Goal: Task Accomplishment & Management: Use online tool/utility

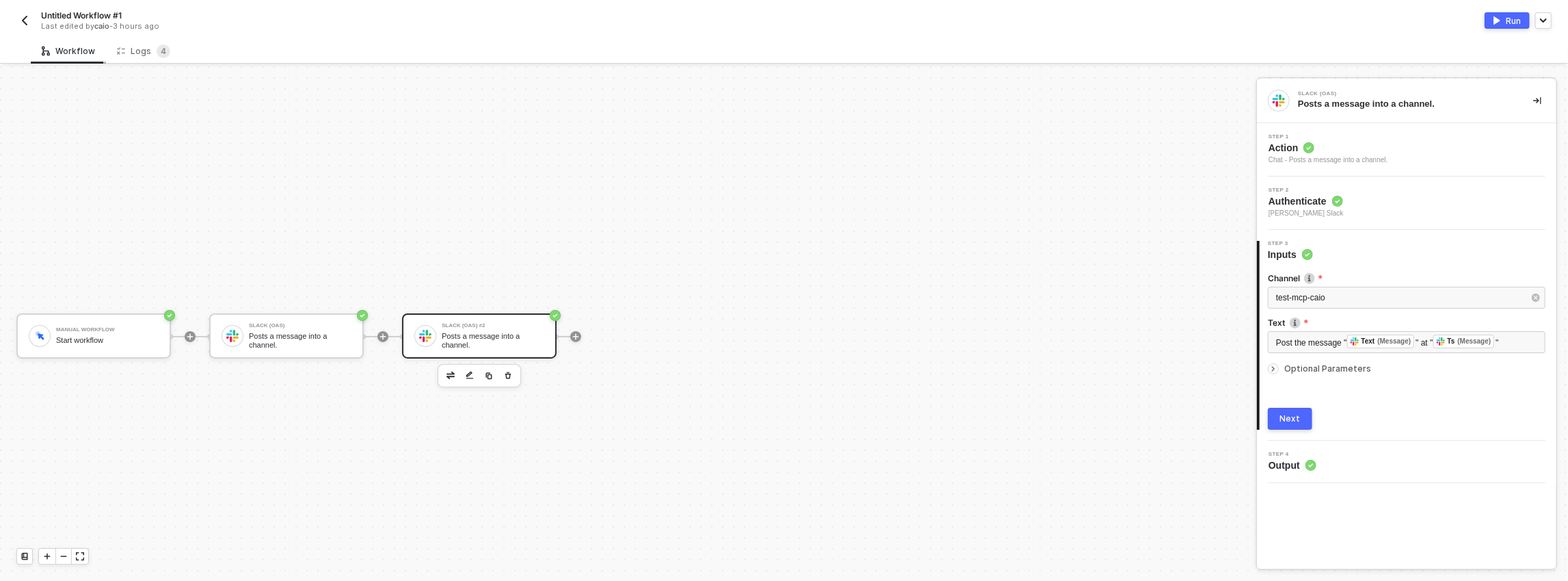
scroll to position [25, 0]
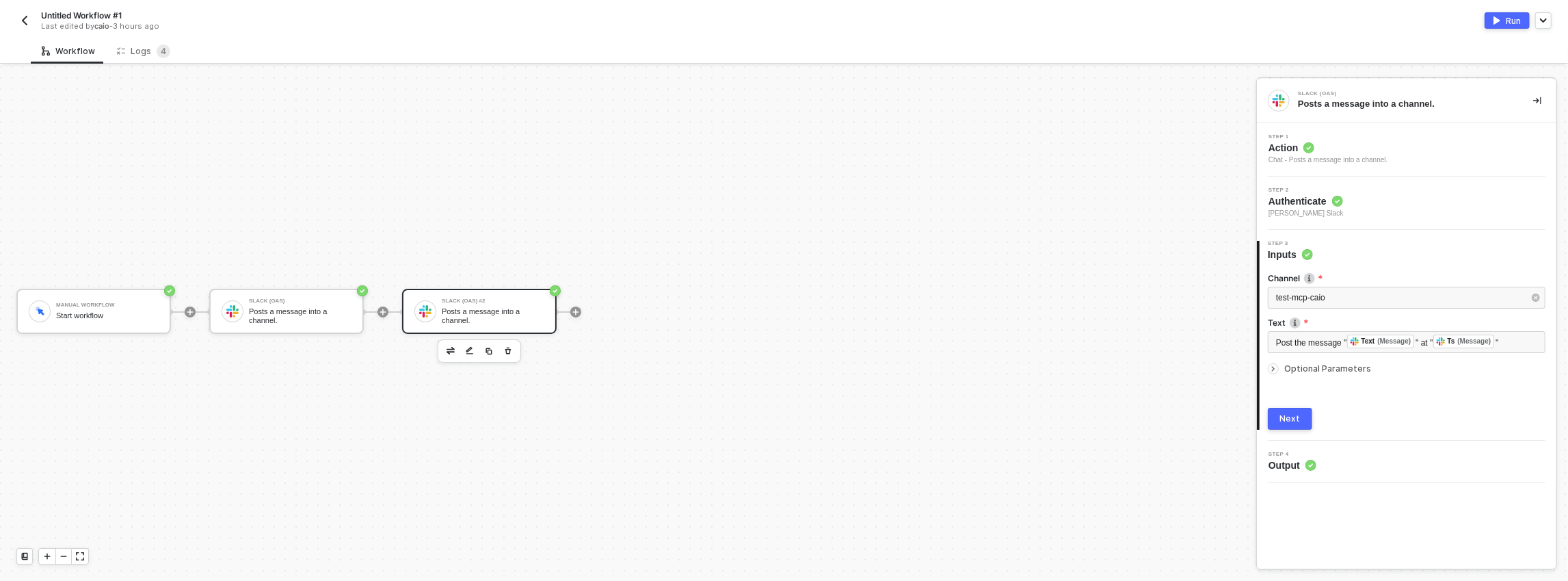
click at [508, 339] on div at bounding box center [480, 350] width 83 height 23
click at [508, 348] on icon "button" at bounding box center [508, 350] width 9 height 11
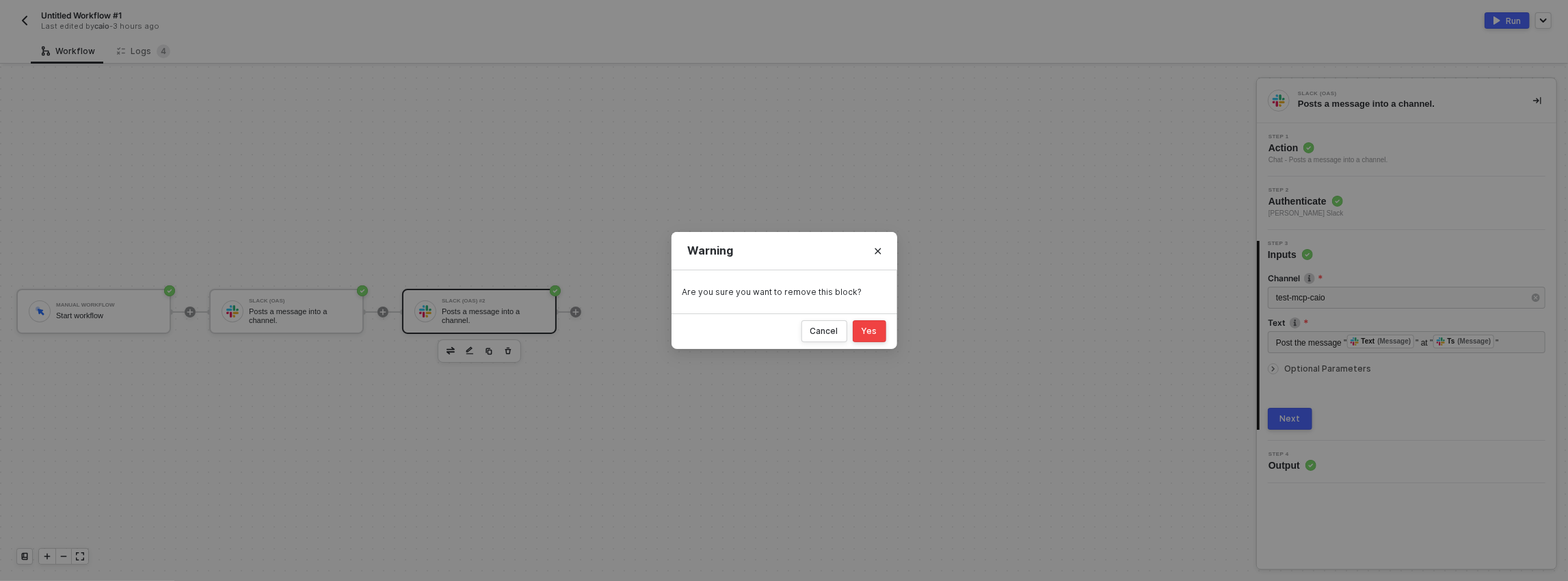
click at [868, 340] on button "Yes" at bounding box center [869, 331] width 33 height 22
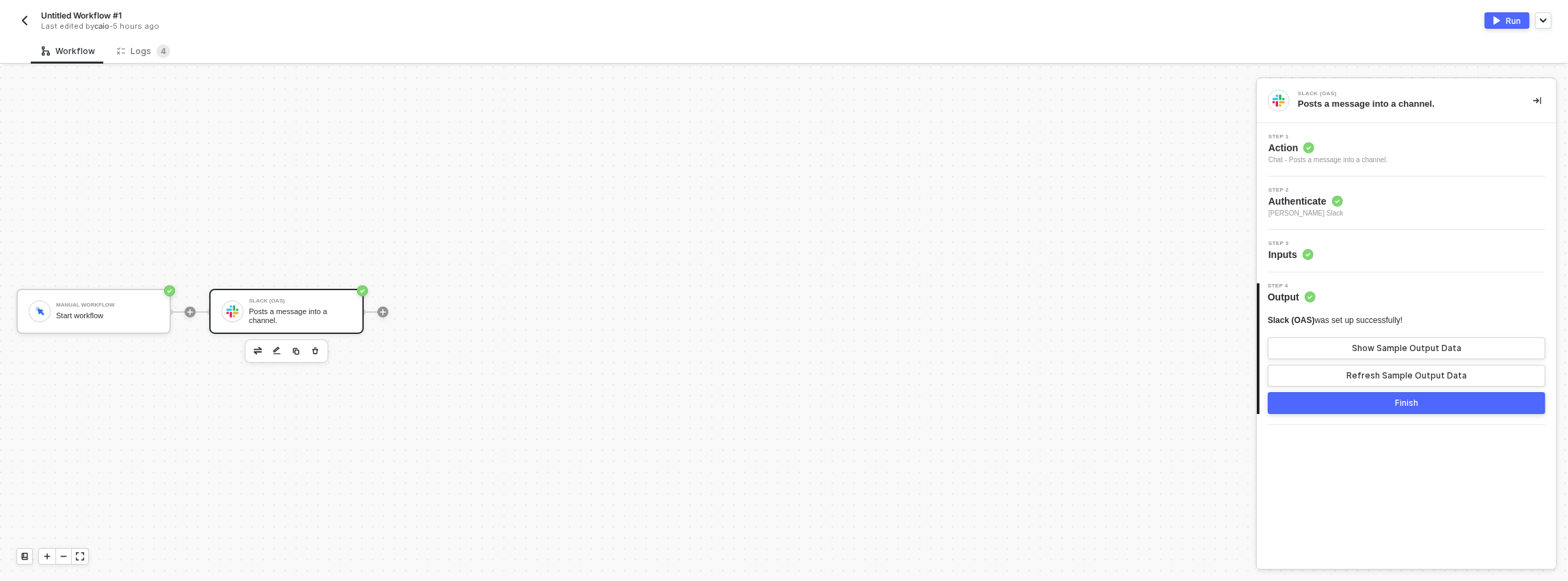
click at [326, 346] on div at bounding box center [286, 350] width 83 height 23
click at [320, 350] on button "button" at bounding box center [314, 350] width 16 height 16
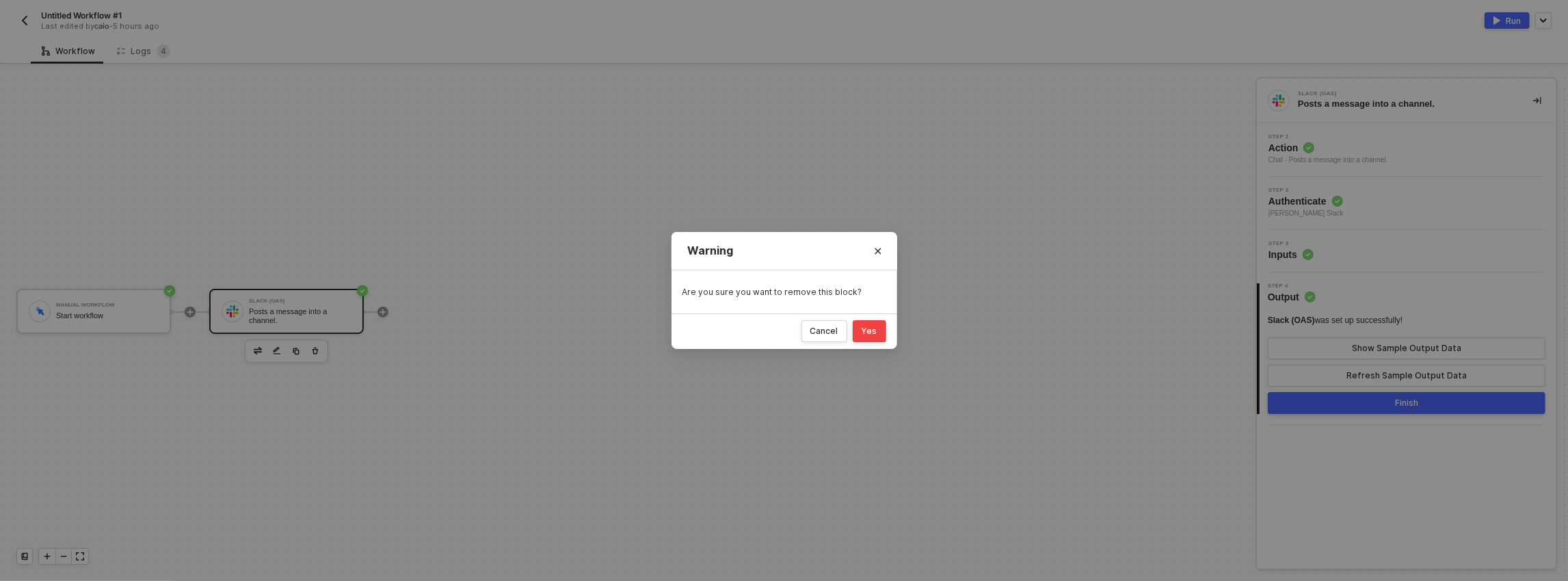
click at [871, 342] on div "Cancel Yes" at bounding box center [784, 331] width 226 height 36
click at [865, 340] on button "Yes" at bounding box center [869, 331] width 33 height 22
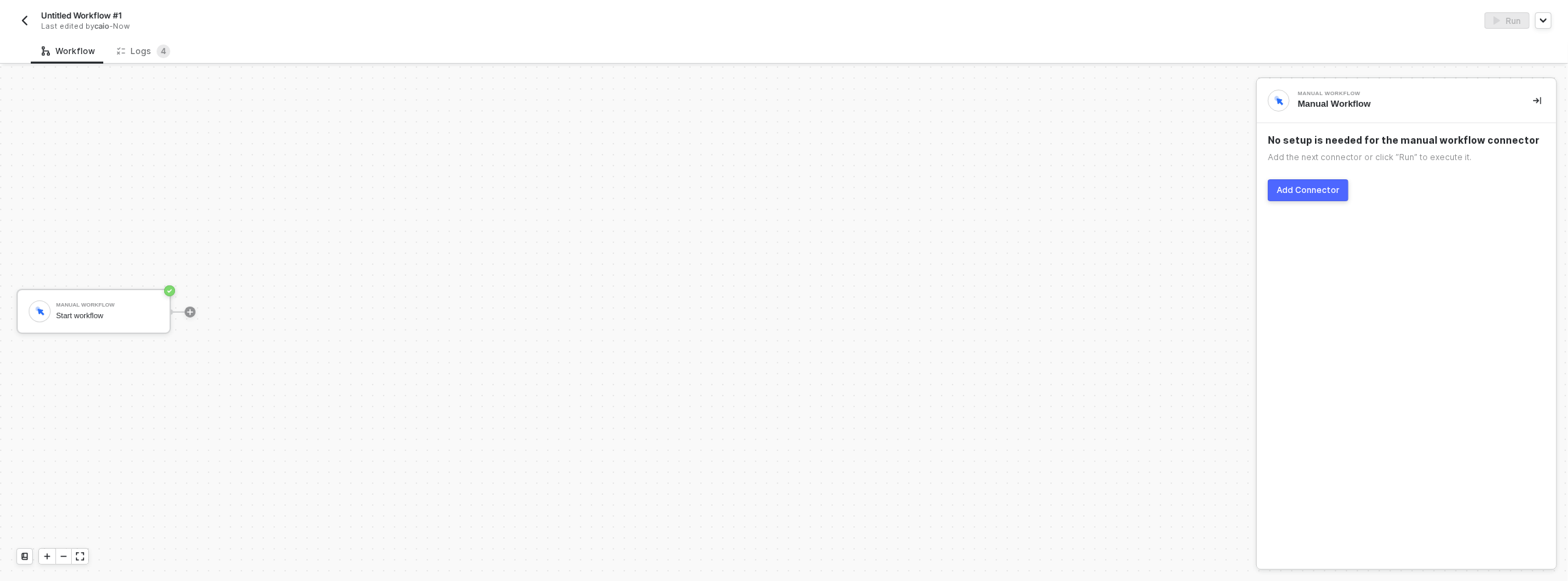
click at [322, 300] on div "Manual Workflow Start workflow" at bounding box center [624, 311] width 1249 height 539
click at [190, 311] on icon "icon-play" at bounding box center [190, 311] width 6 height 6
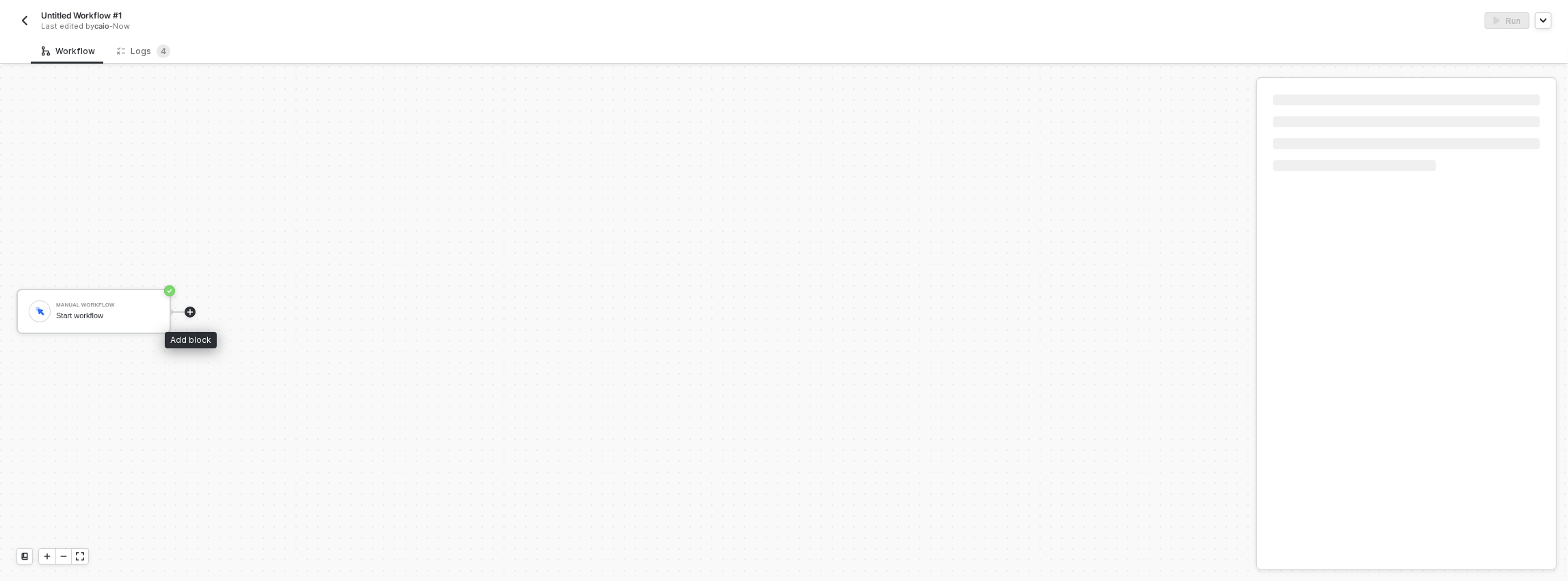
click at [192, 311] on icon "icon-play" at bounding box center [190, 311] width 6 height 6
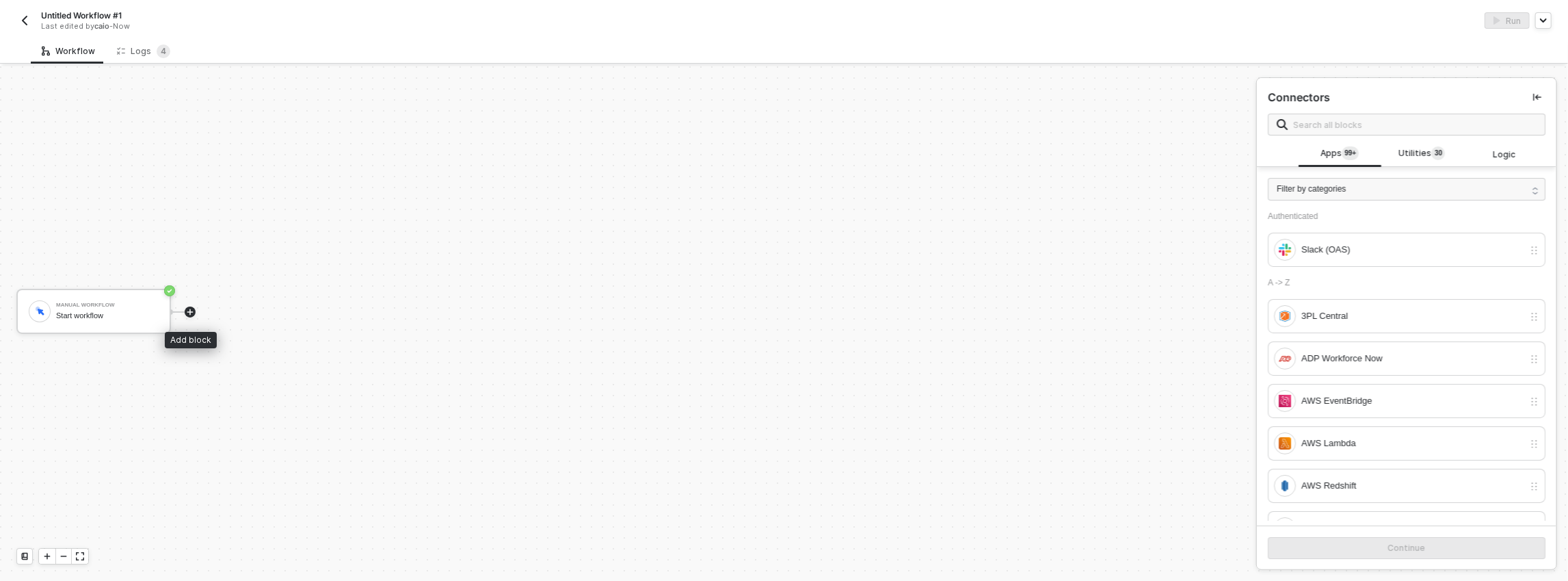
click at [189, 310] on icon "icon-play" at bounding box center [190, 311] width 6 height 6
click at [194, 311] on div at bounding box center [190, 312] width 11 height 11
click at [1399, 182] on div "Filter by categories" at bounding box center [1406, 189] width 278 height 22
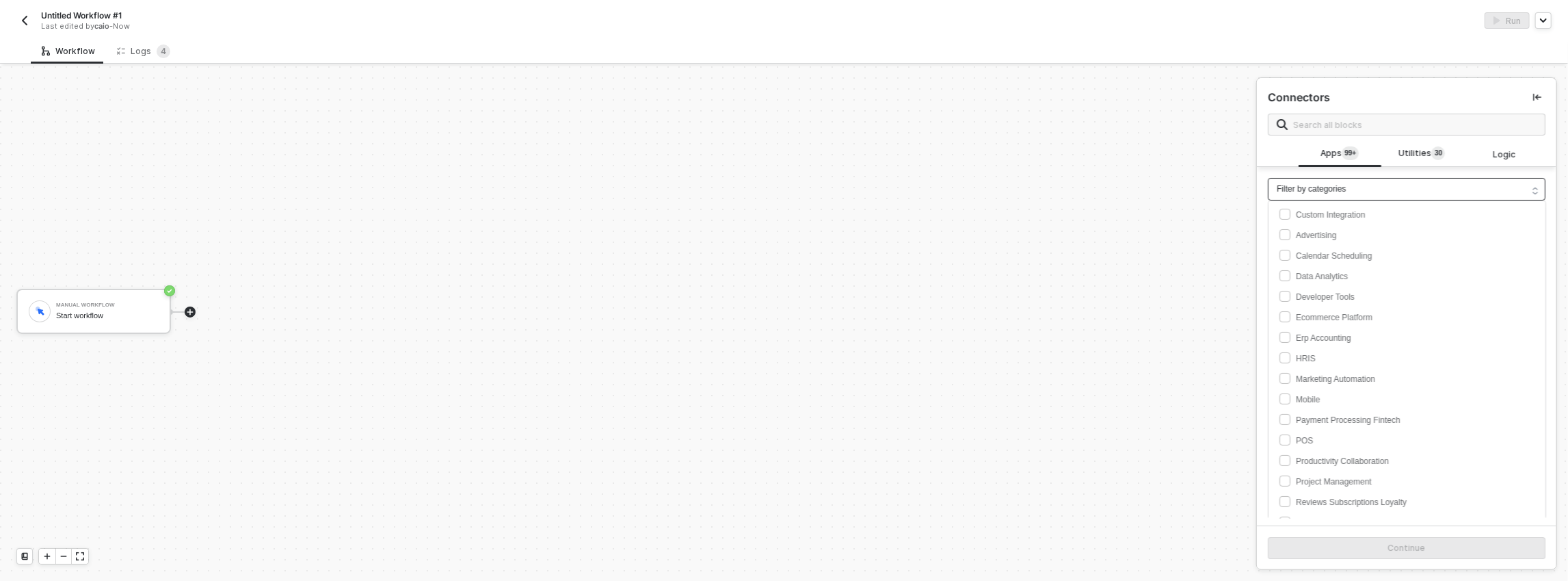
click at [1399, 182] on div "Filter by categories" at bounding box center [1406, 189] width 278 height 22
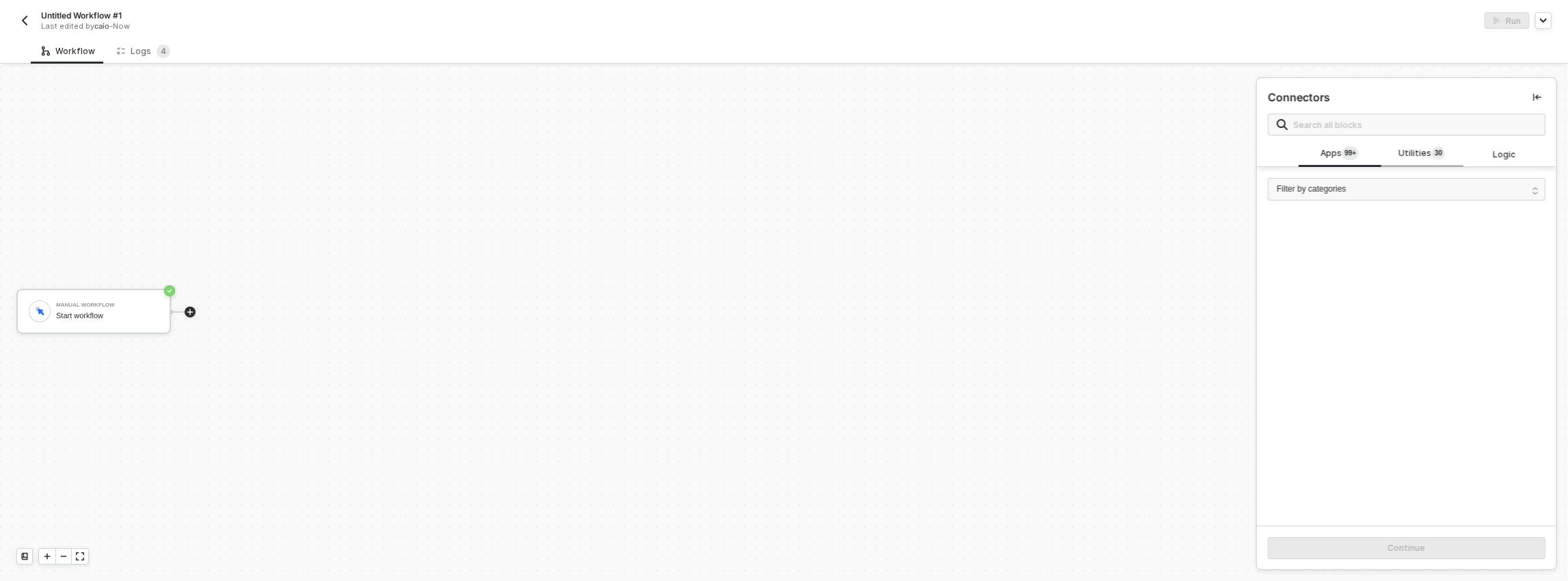
click at [1415, 161] on span "Utilities 3 0" at bounding box center [1422, 154] width 47 height 15
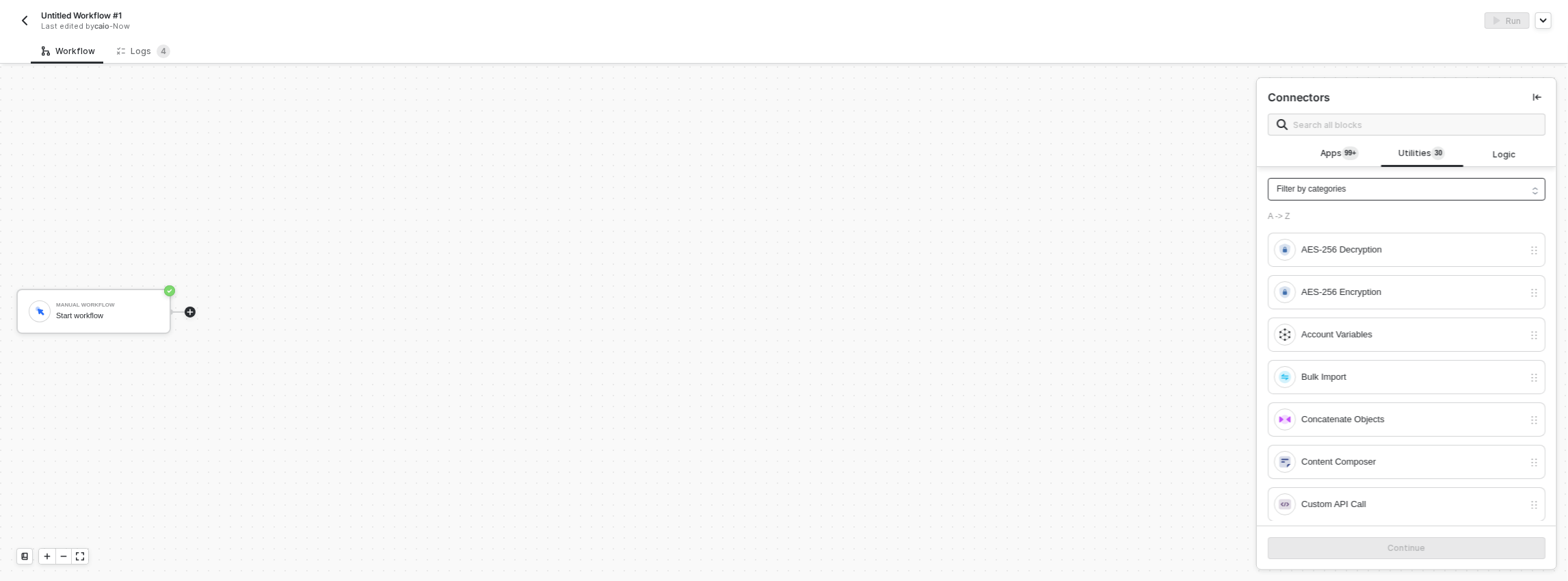
click at [1381, 182] on div "Filter by categories" at bounding box center [1406, 189] width 278 height 22
click at [1387, 127] on input "text" at bounding box center [1415, 124] width 244 height 15
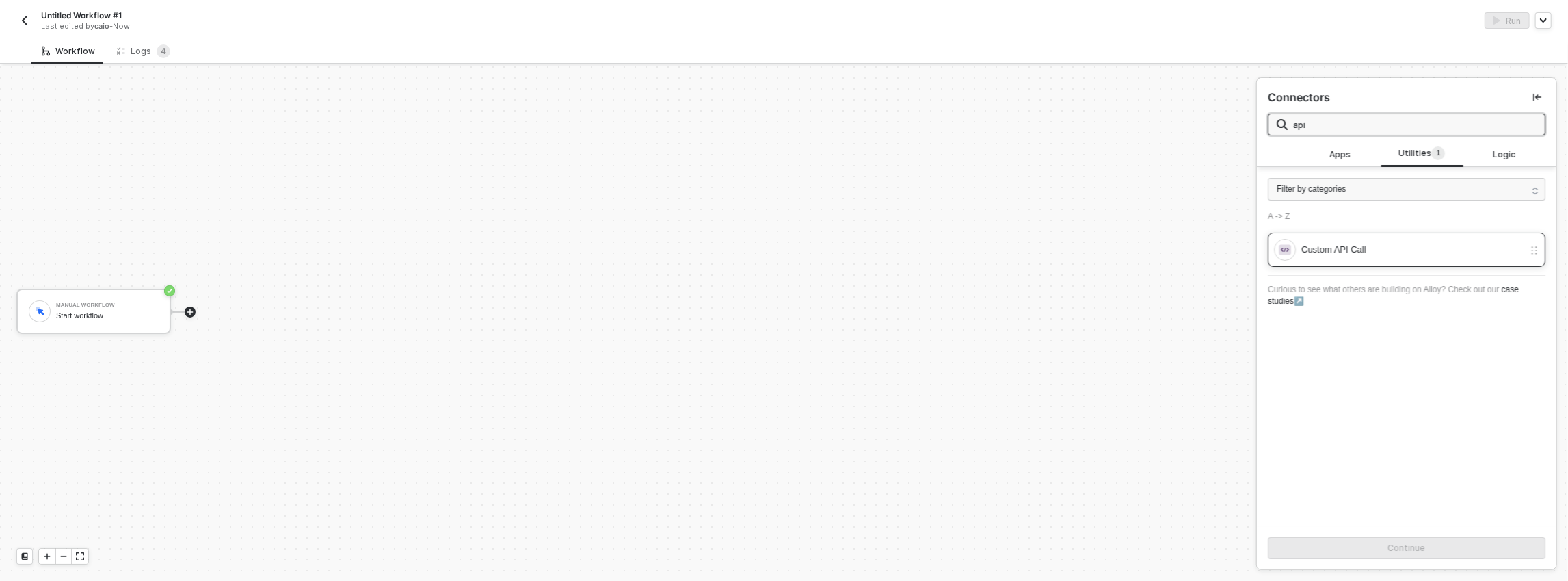
type input "api"
click at [1350, 243] on div "Custom API Call" at bounding box center [1412, 250] width 222 height 15
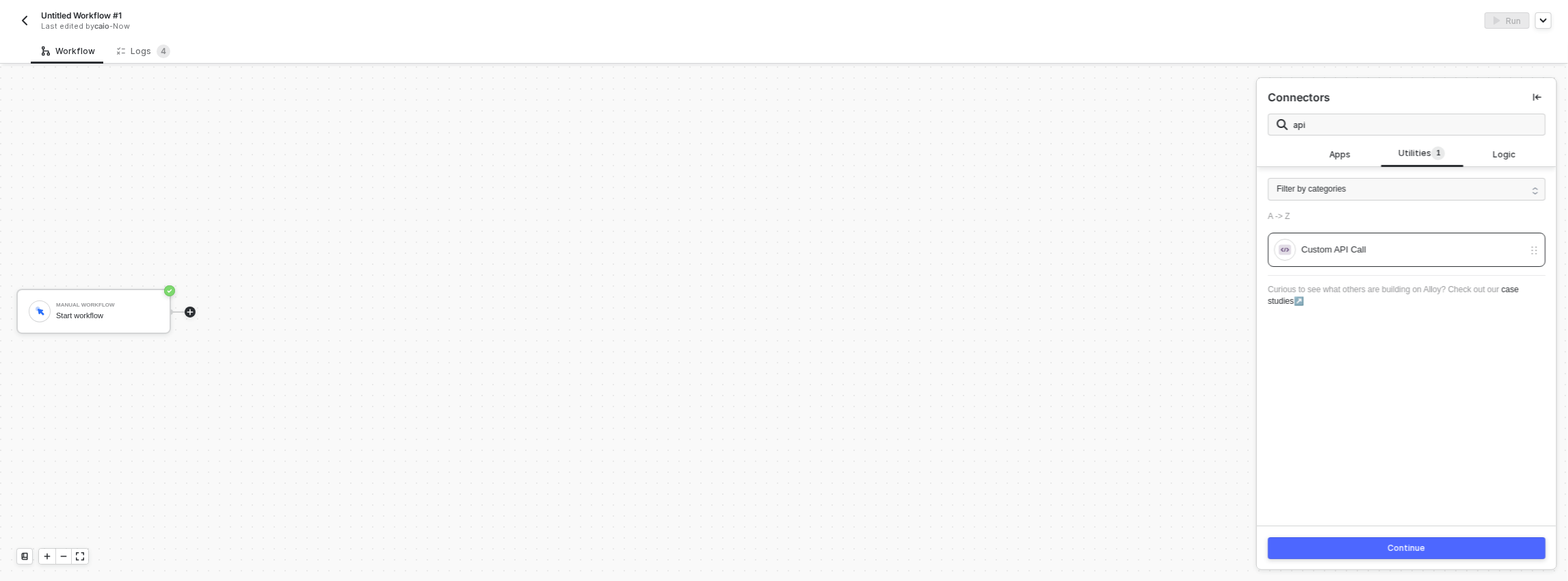
click at [1360, 543] on button "Continue" at bounding box center [1406, 548] width 278 height 22
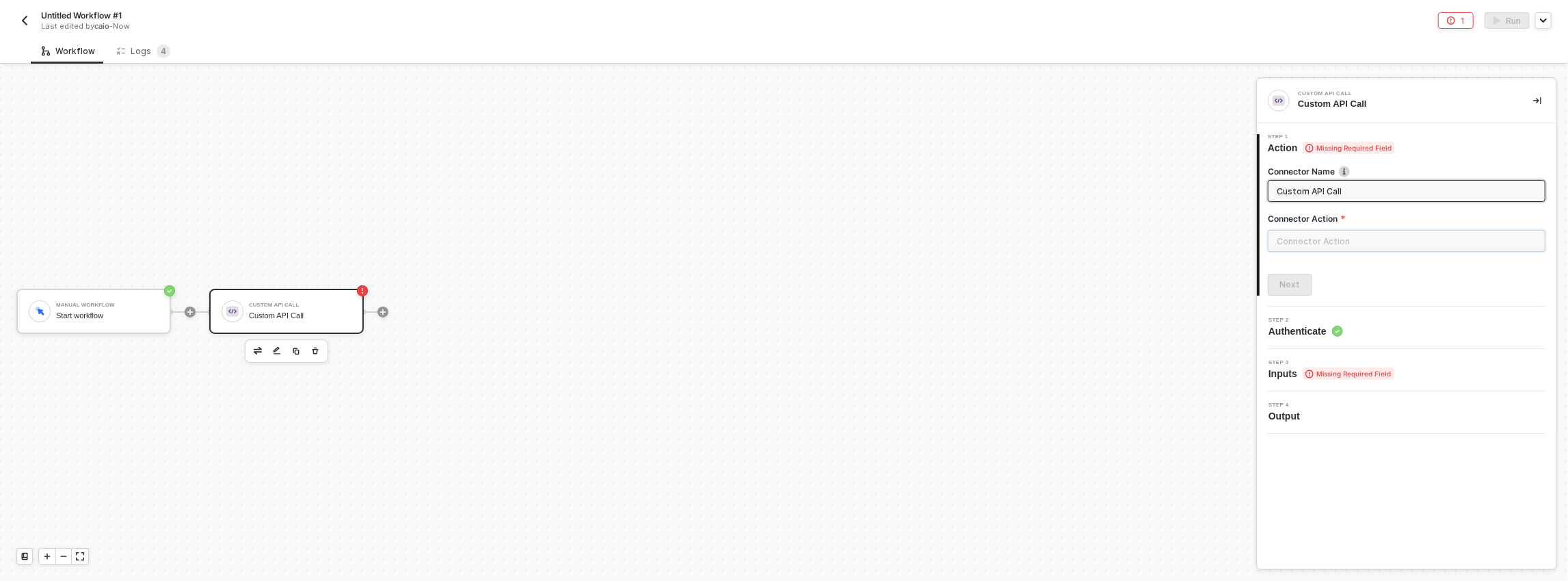
click at [1318, 245] on input "text" at bounding box center [1406, 241] width 278 height 22
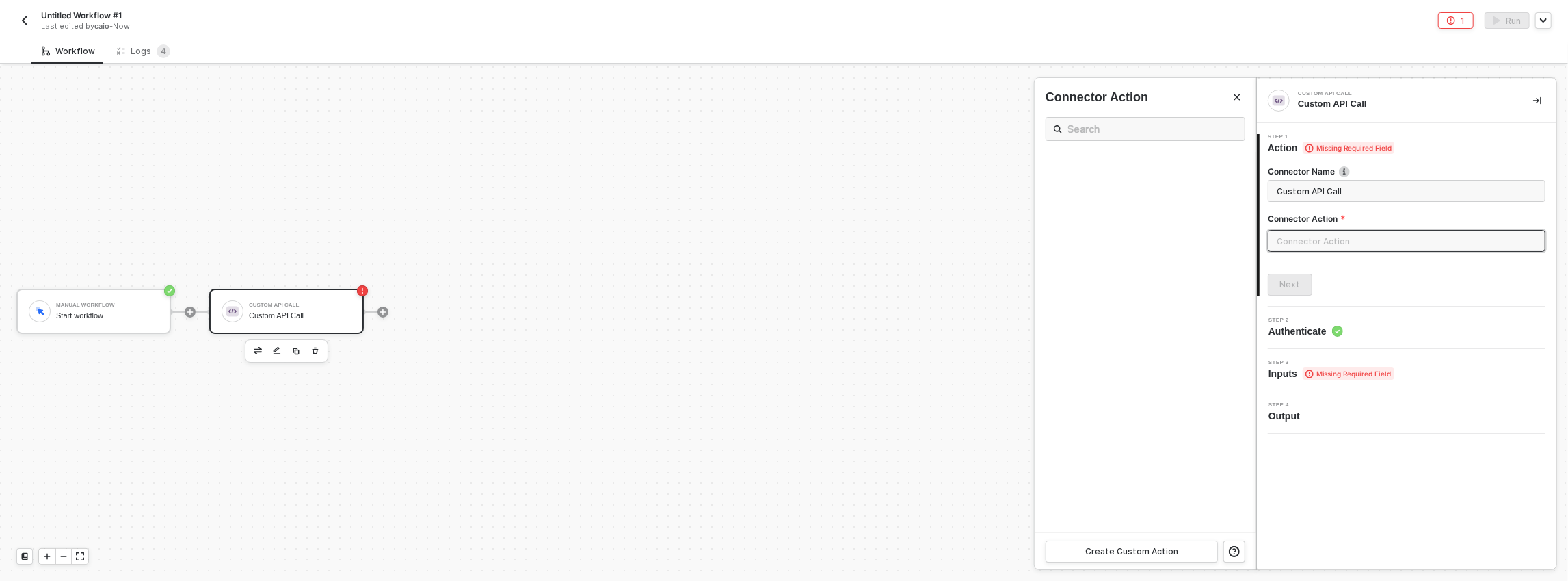
click at [1117, 152] on ul at bounding box center [1146, 342] width 221 height 380
click at [1166, 210] on ul at bounding box center [1146, 342] width 221 height 380
click at [1287, 239] on input "text" at bounding box center [1406, 241] width 278 height 22
click at [1280, 268] on div "Connector Name Custom API Call Connector Action Next" at bounding box center [1406, 224] width 278 height 141
click at [1289, 244] on input "text" at bounding box center [1406, 241] width 278 height 22
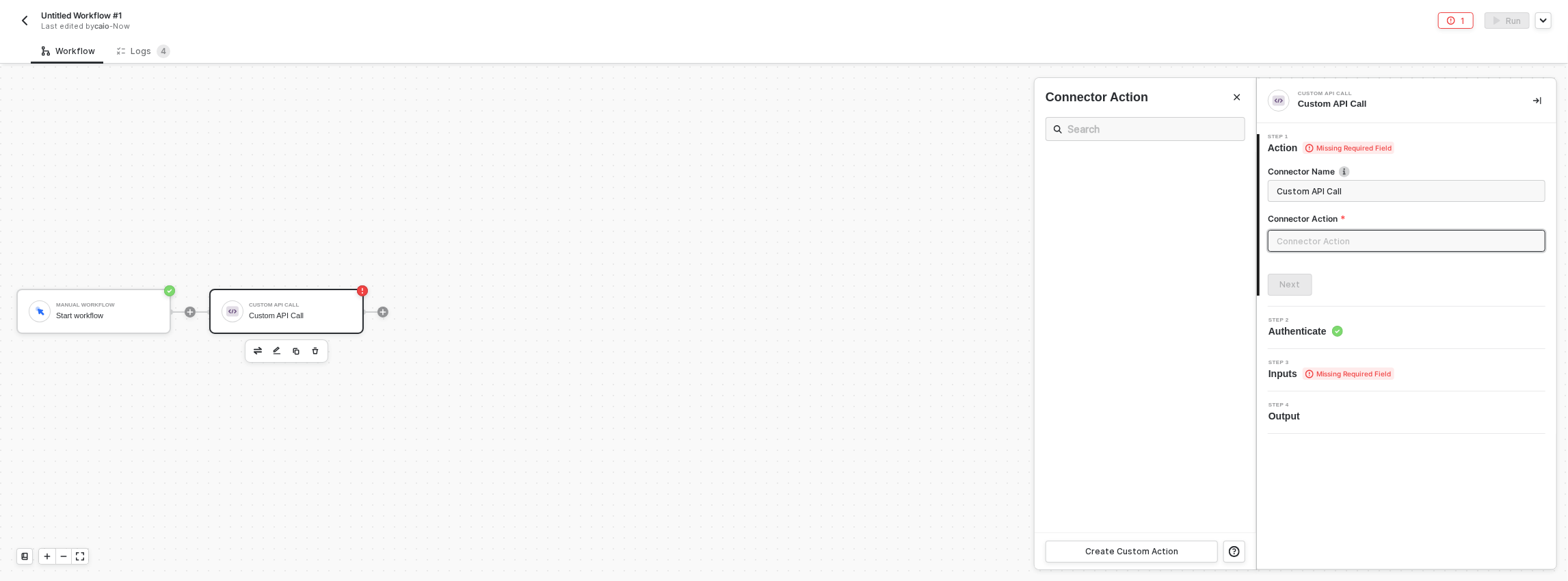
click at [1299, 199] on span "Custom API Call" at bounding box center [1406, 191] width 278 height 22
click at [1299, 196] on input "Custom API Call" at bounding box center [1405, 191] width 257 height 15
click at [1295, 261] on div at bounding box center [1406, 246] width 278 height 33
click at [946, 279] on div at bounding box center [784, 324] width 1568 height 515
click at [1300, 245] on input "text" at bounding box center [1406, 241] width 278 height 22
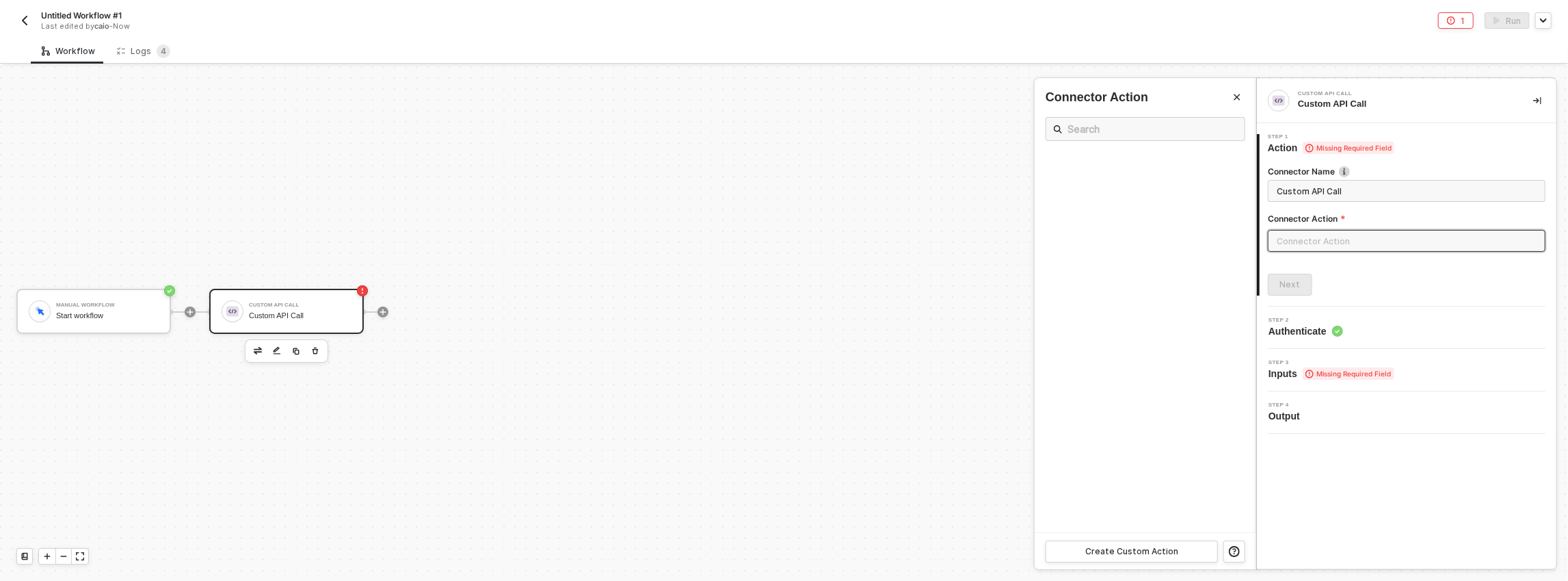
click at [1123, 211] on ul at bounding box center [1146, 342] width 221 height 380
click at [1123, 546] on div "Create Custom Action" at bounding box center [1131, 551] width 93 height 11
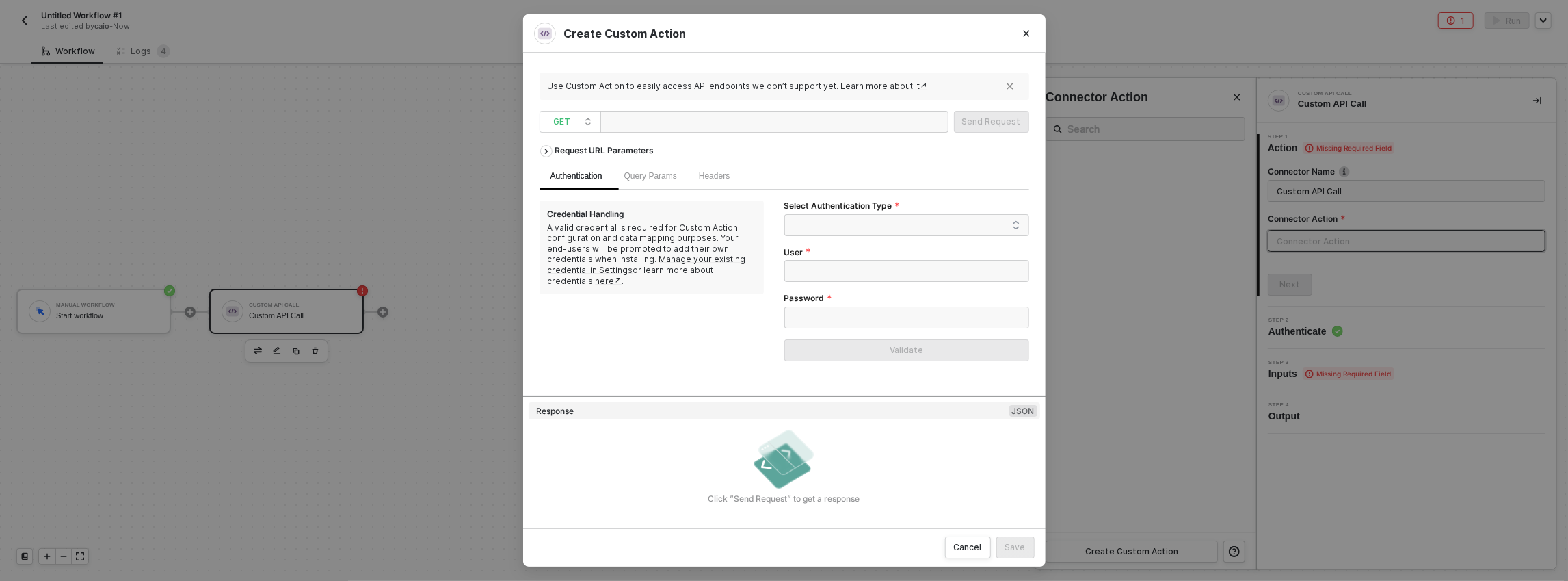
click at [672, 127] on div at bounding box center [674, 123] width 137 height 22
paste div
click at [824, 238] on div "Select Authentication Type User Password Validate" at bounding box center [906, 285] width 244 height 171
click at [824, 237] on div "Select Authentication Type User Password Validate" at bounding box center [906, 285] width 244 height 171
click at [823, 231] on span at bounding box center [910, 225] width 221 height 20
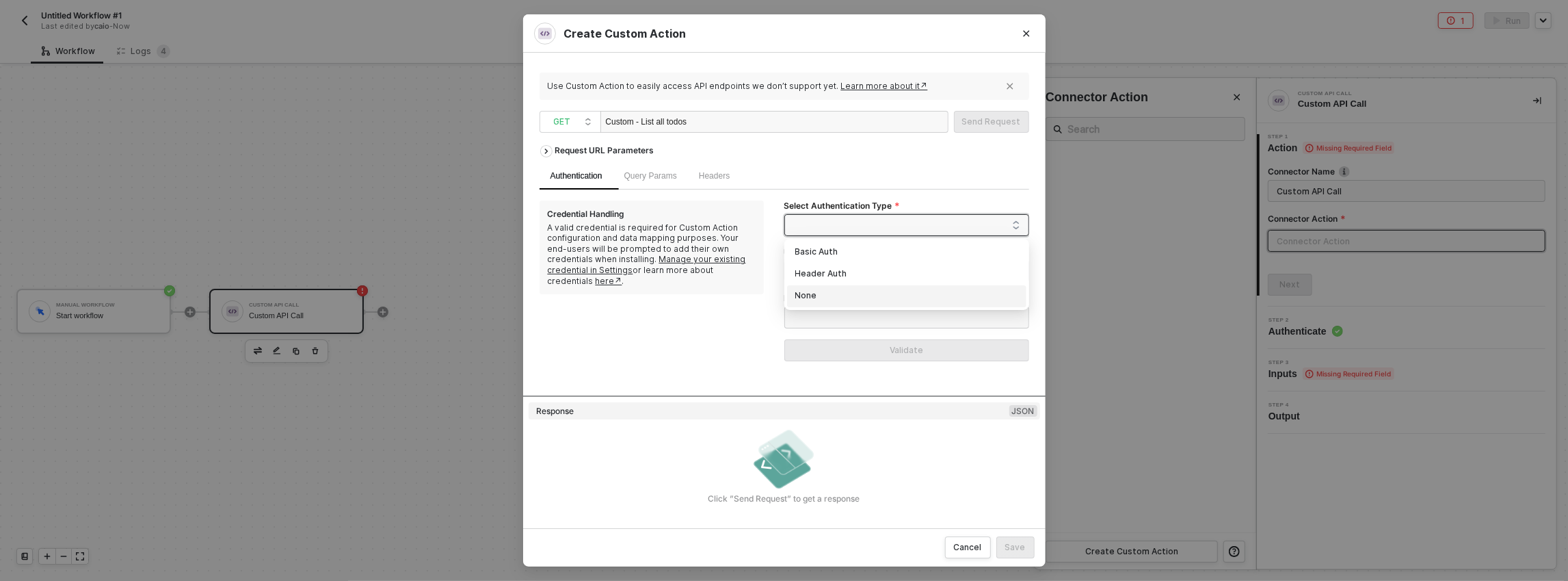
click at [826, 295] on div "None" at bounding box center [907, 296] width 223 height 15
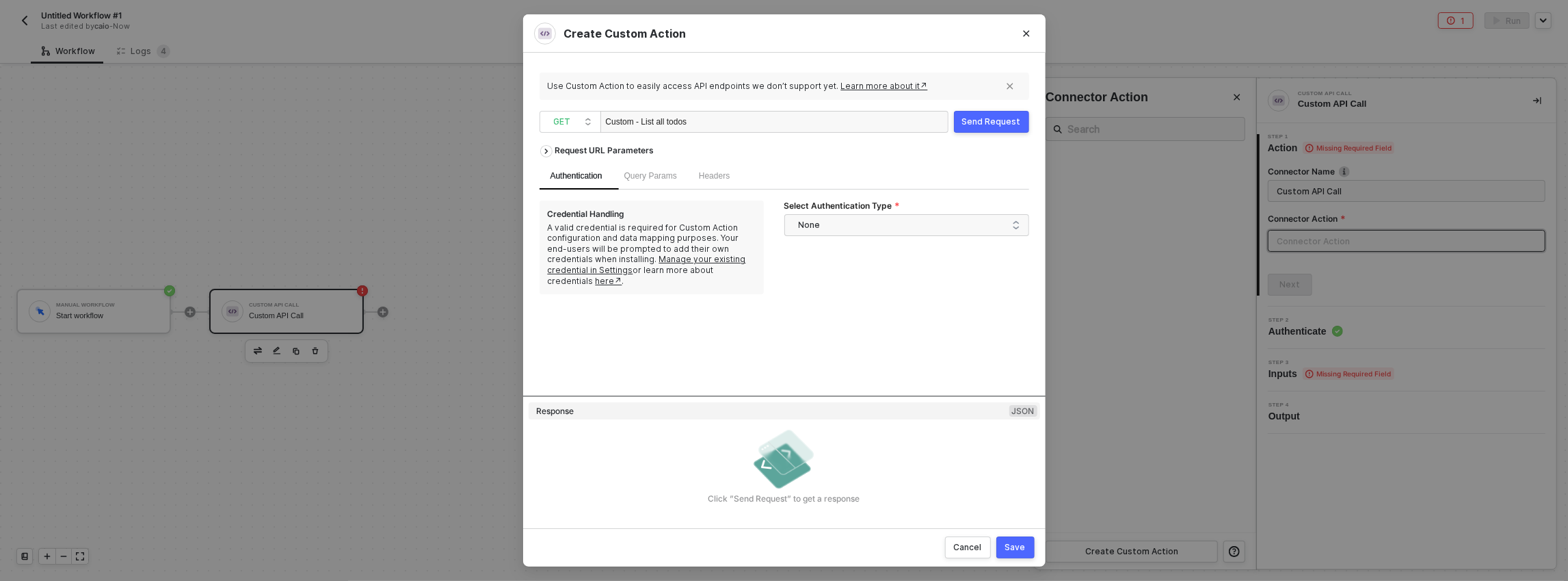
click at [650, 164] on div "Query Params" at bounding box center [650, 175] width 74 height 26
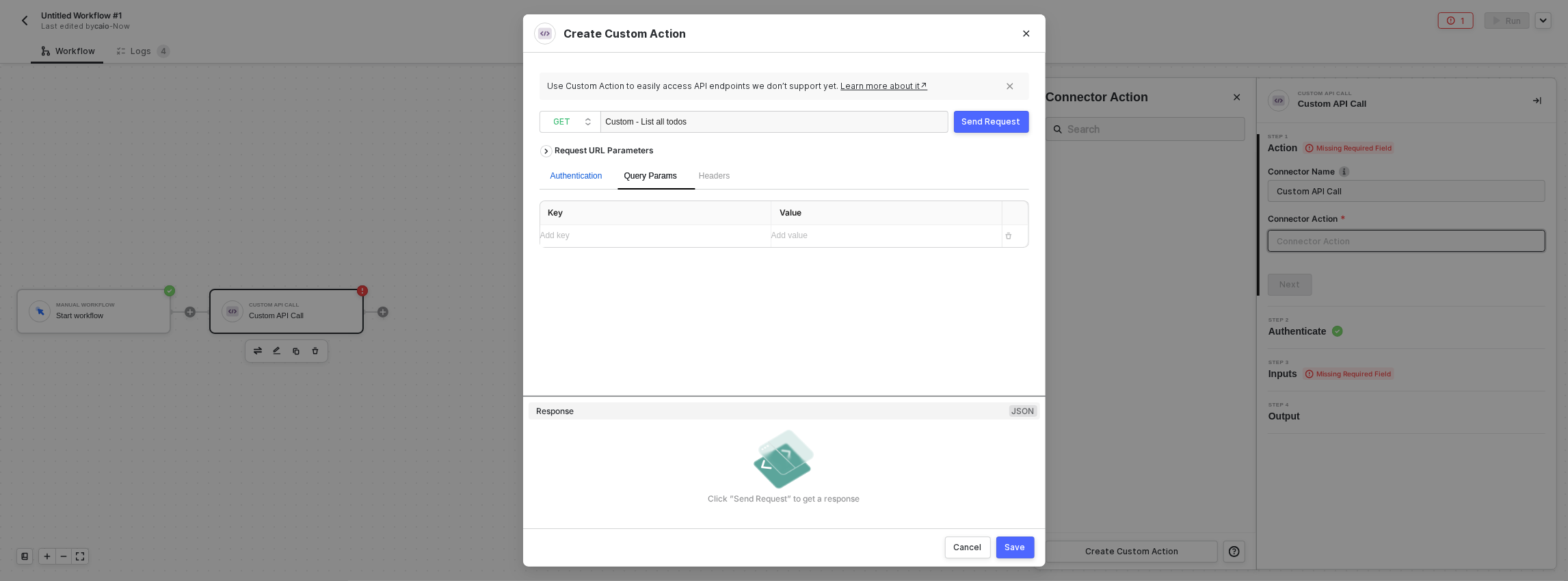
click at [601, 171] on div "Authentication" at bounding box center [576, 175] width 52 height 13
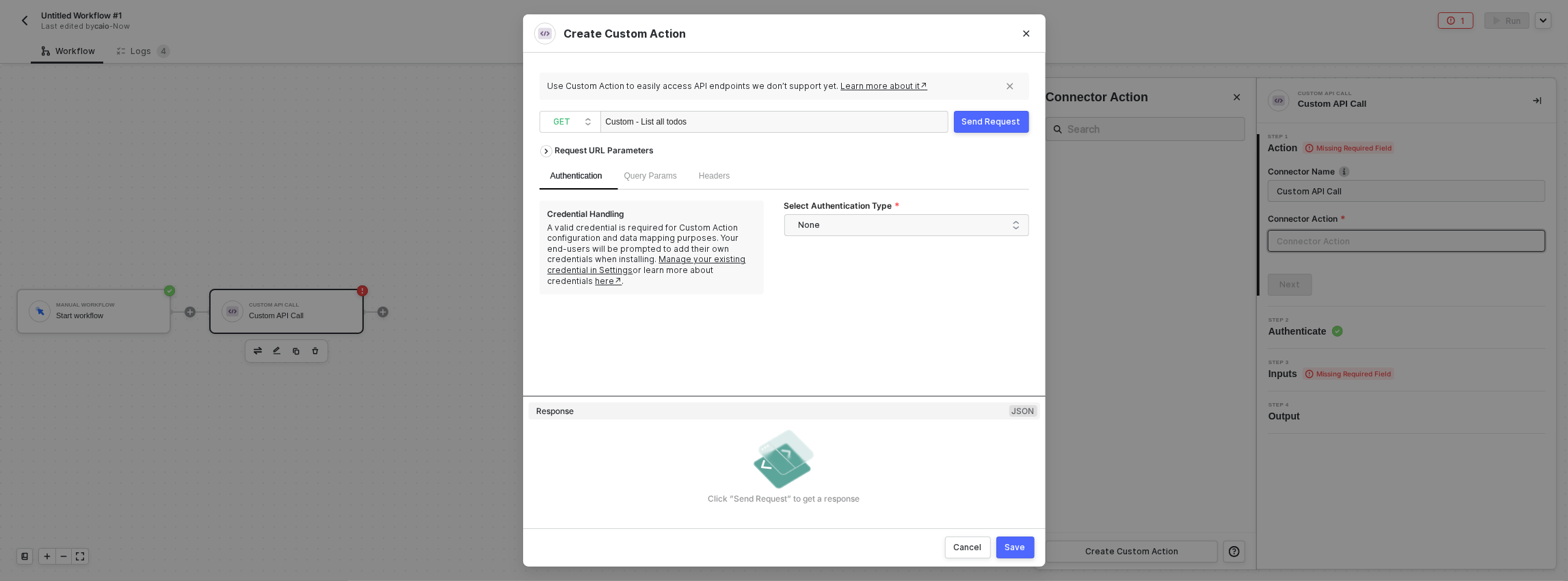
click at [611, 128] on div "Custom - List all todos" at bounding box center [674, 123] width 137 height 22
click at [623, 123] on div "Custom - List all todos" at bounding box center [674, 123] width 137 height 22
click at [768, 129] on div "Custom - List all todos" at bounding box center [774, 122] width 348 height 22
click at [974, 135] on div "Use Custom Action to easily access API endpoints we don’t support yet. Learn mo…" at bounding box center [784, 290] width 490 height 442
click at [1008, 540] on button "Save" at bounding box center [1015, 547] width 38 height 22
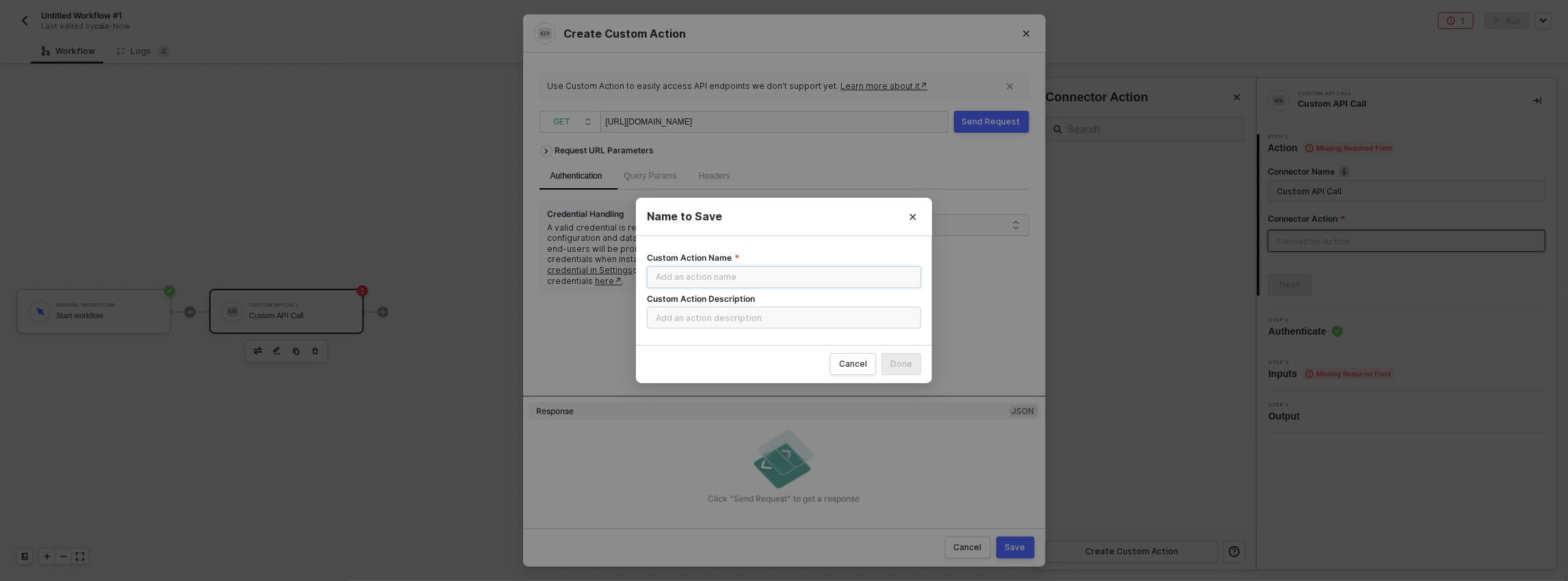
click at [727, 268] on input "Custom Action Name" at bounding box center [784, 277] width 274 height 22
type input "List all todos"
click at [913, 368] on button "Done" at bounding box center [901, 364] width 40 height 22
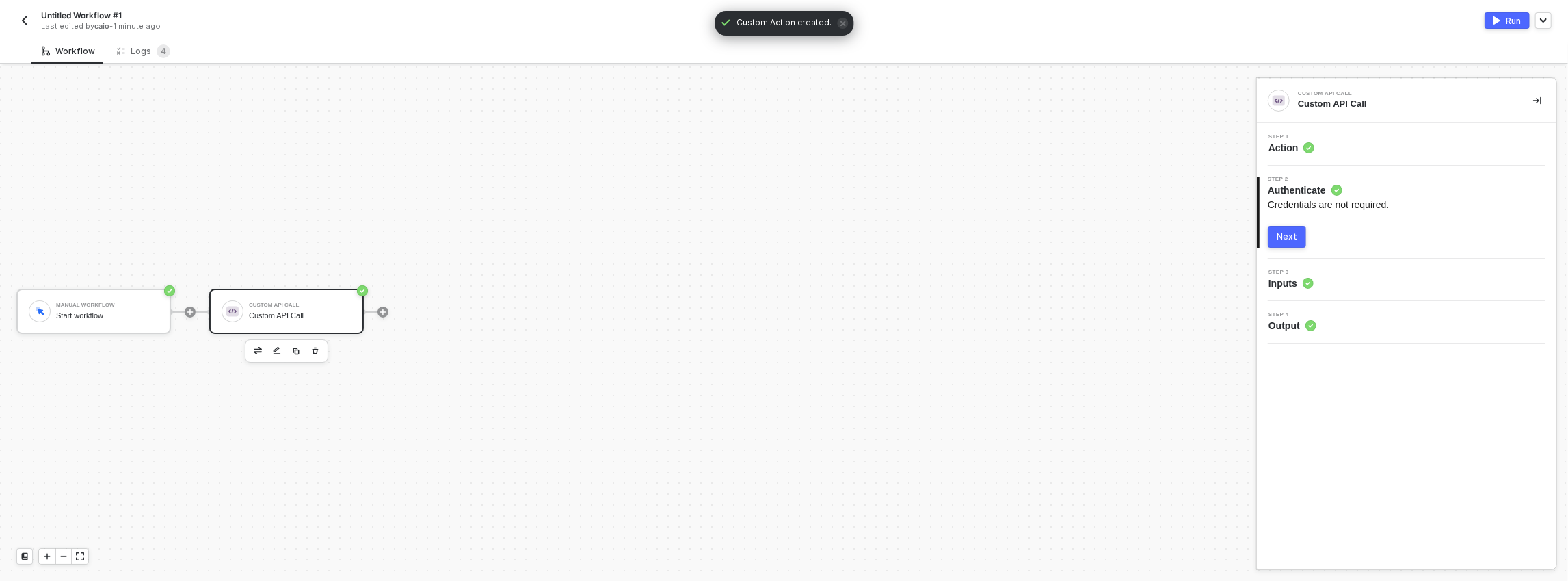
click at [1295, 234] on div "Next" at bounding box center [1287, 236] width 20 height 11
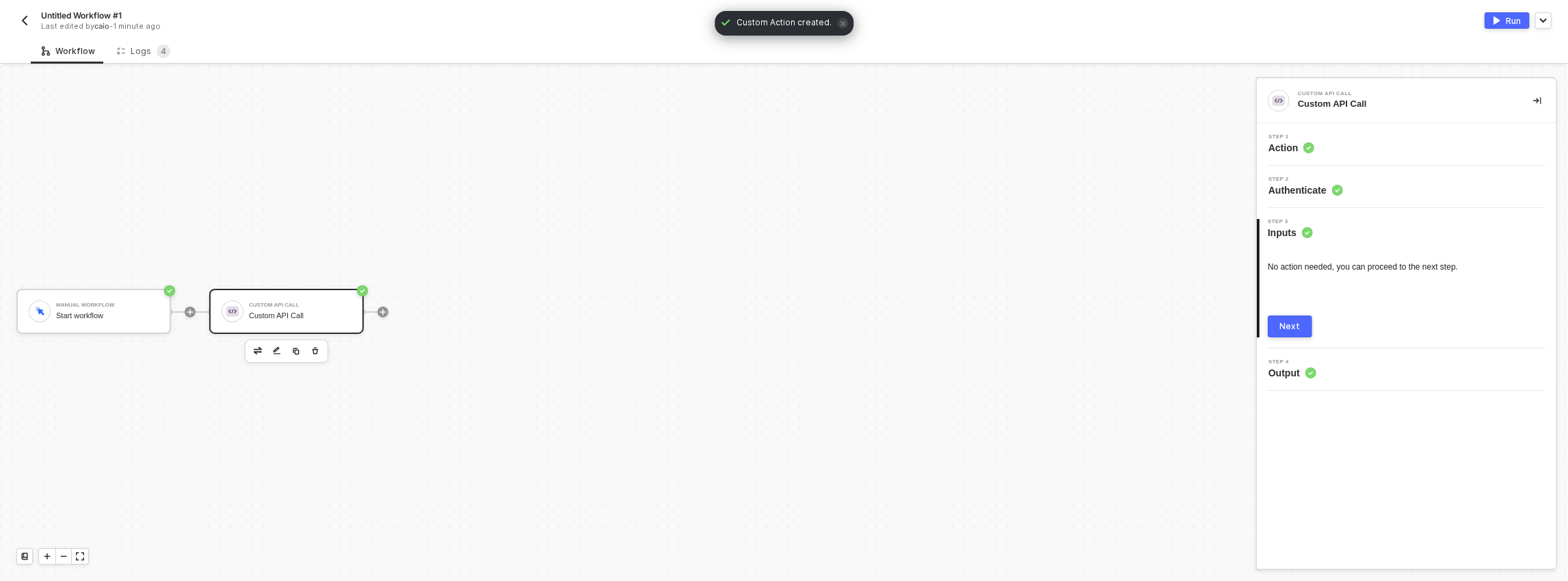
click at [1284, 326] on div "Next" at bounding box center [1290, 325] width 20 height 11
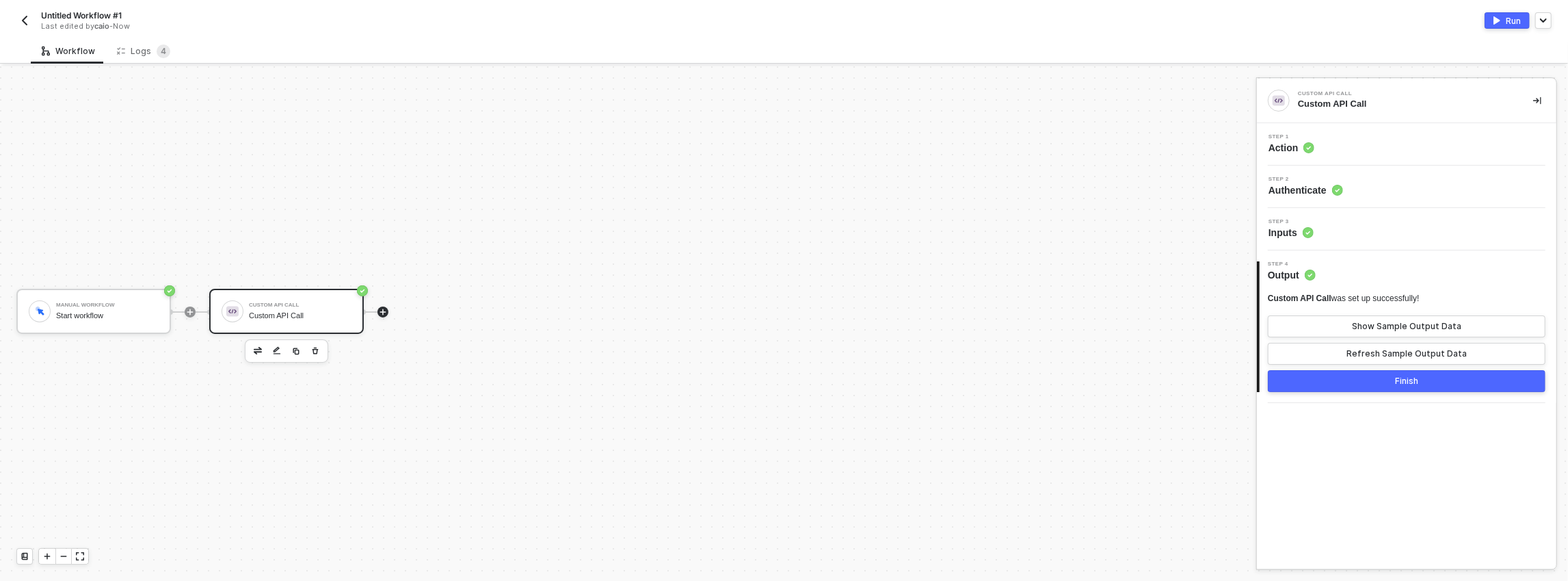
click at [385, 307] on div at bounding box center [382, 312] width 11 height 11
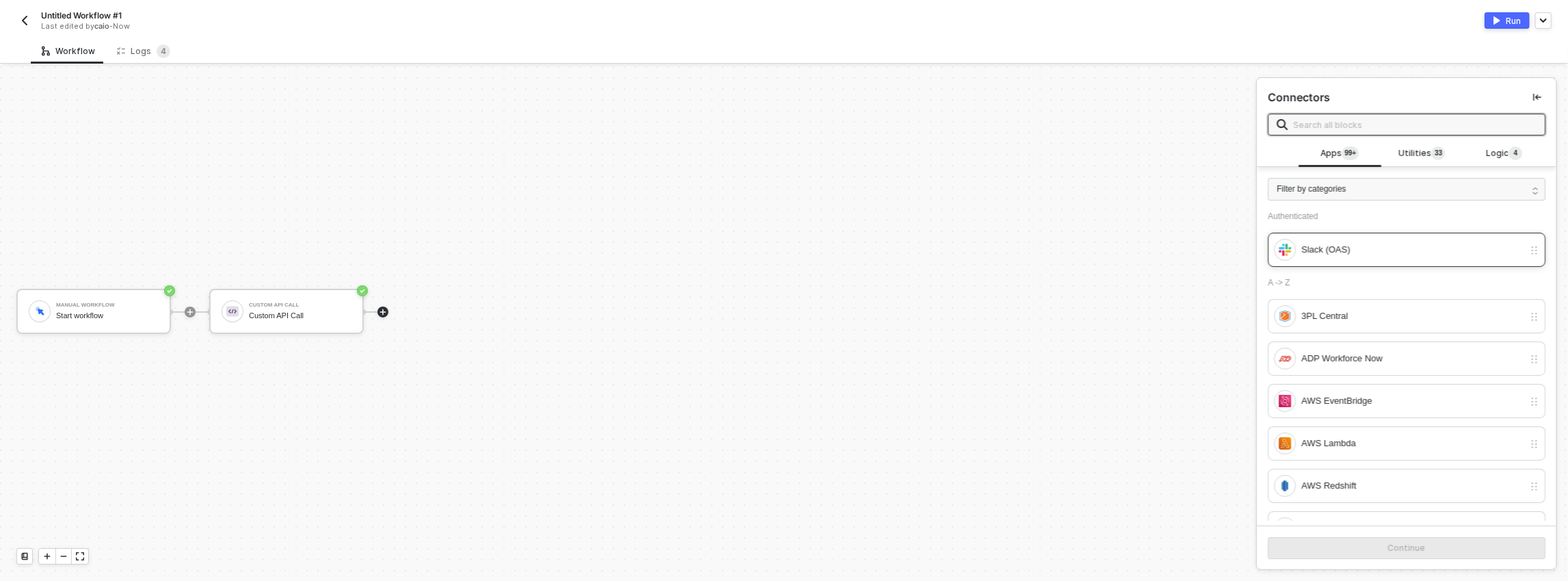
click at [1332, 240] on div "Slack (OAS)" at bounding box center [1399, 250] width 250 height 22
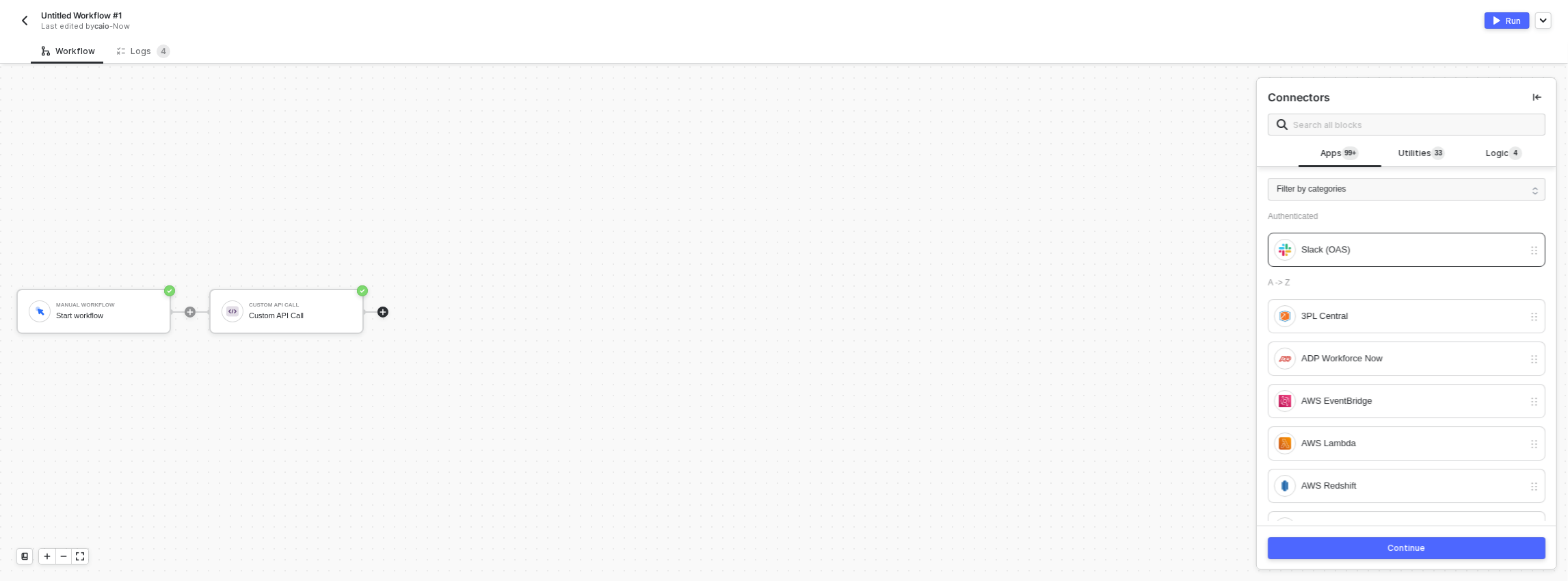
click at [1370, 556] on button "Continue" at bounding box center [1406, 548] width 278 height 22
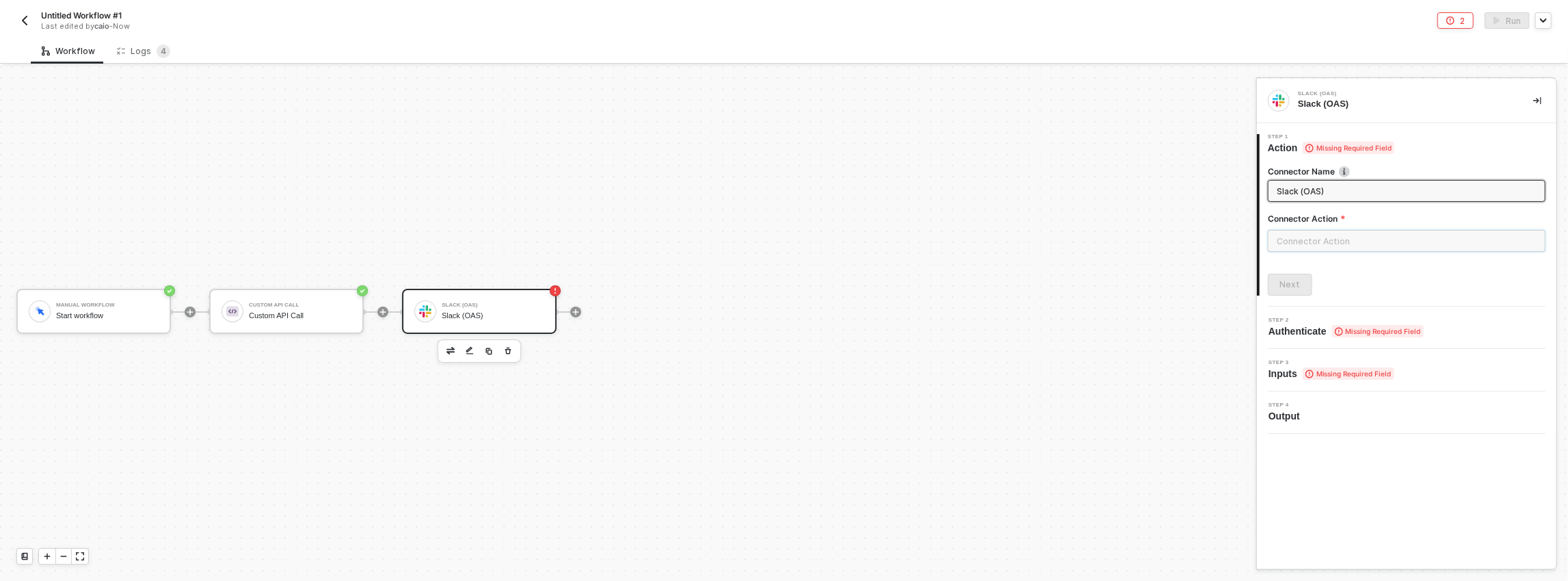
click at [1360, 234] on input "text" at bounding box center [1406, 241] width 278 height 22
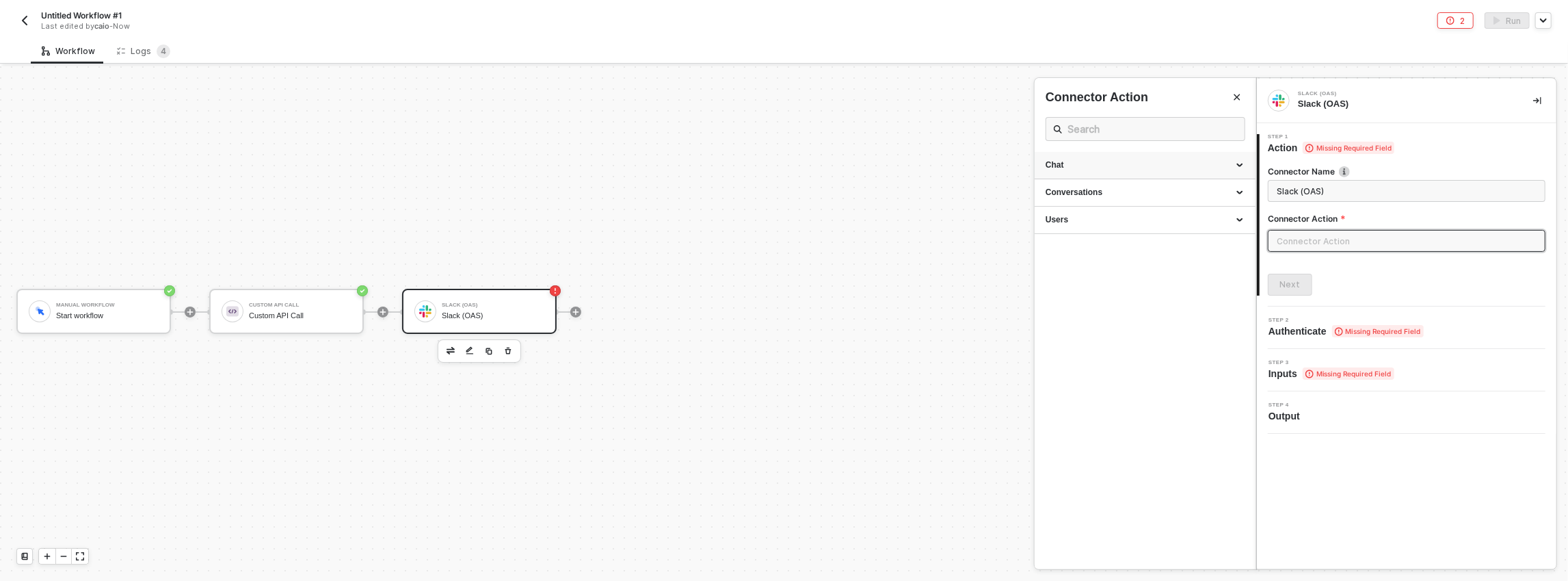
click at [1104, 171] on div "Chat" at bounding box center [1145, 165] width 221 height 27
click at [1075, 190] on div "Post" at bounding box center [1145, 192] width 199 height 12
type input "Posts a message into a channel."
type input "Chat - Post"
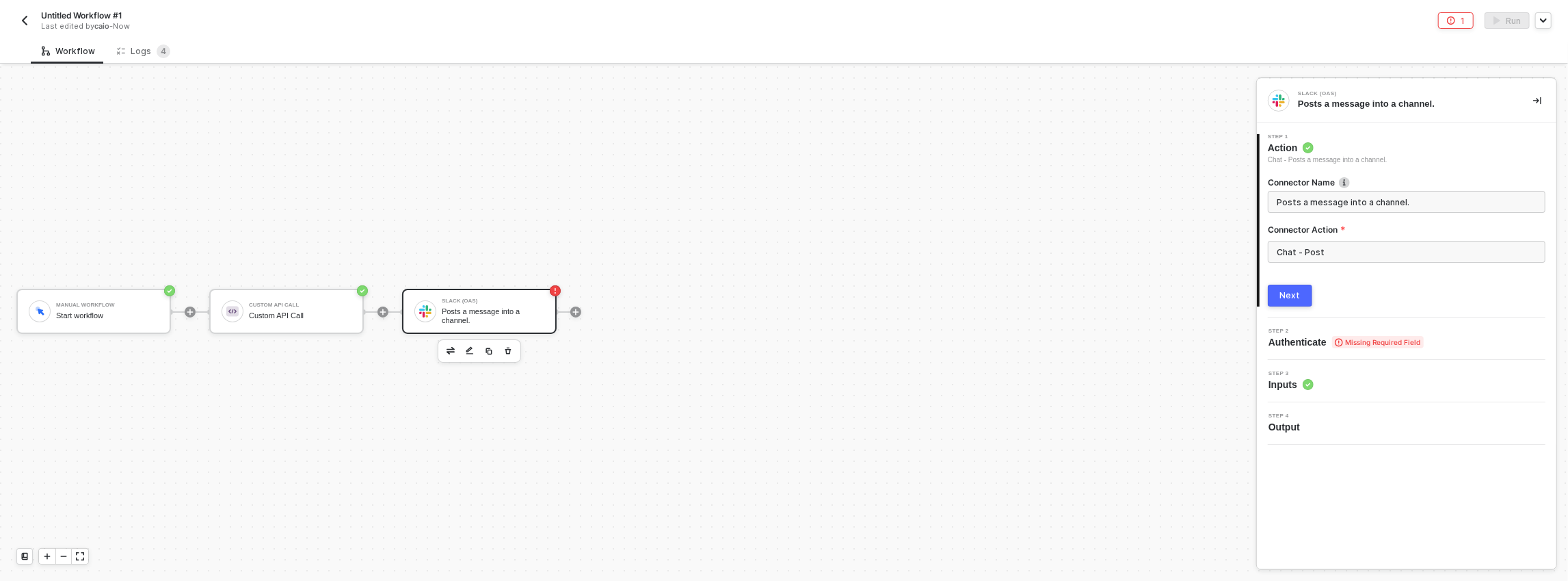
click at [1290, 285] on button "Next" at bounding box center [1289, 296] width 44 height 22
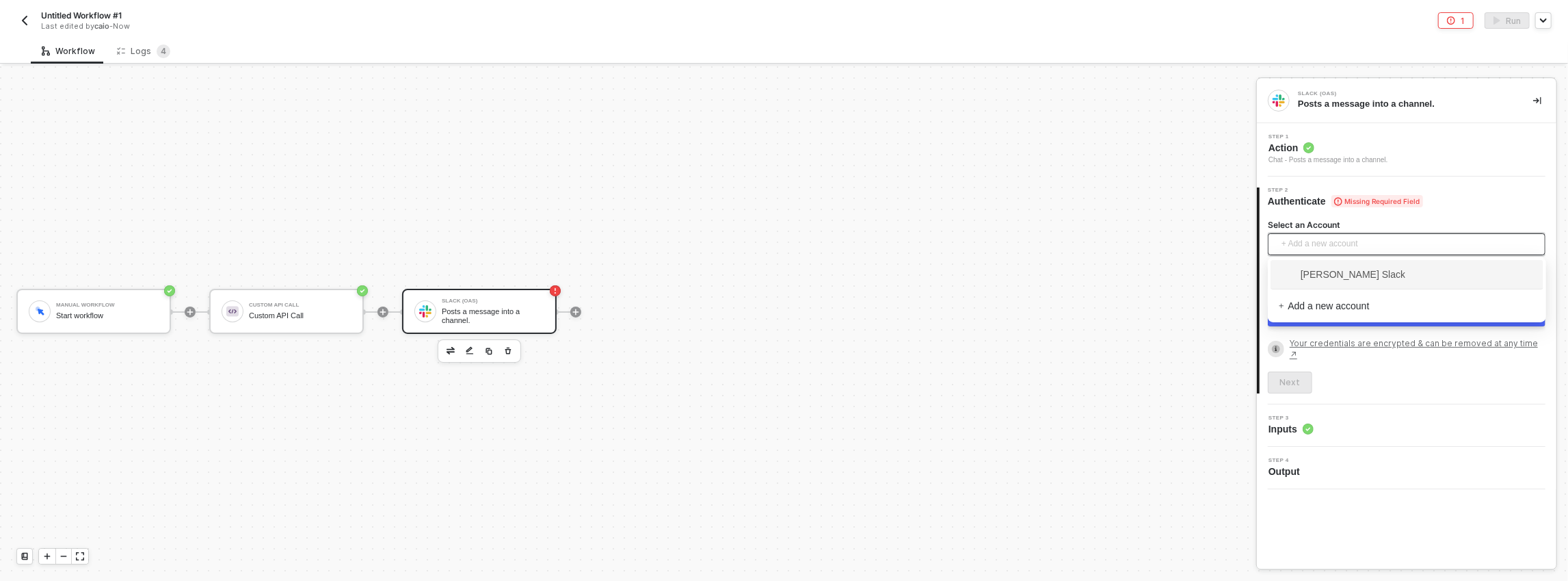
click at [1322, 244] on span "+ Add a new account" at bounding box center [1409, 244] width 256 height 22
click at [1318, 244] on span "+ Add a new account" at bounding box center [1409, 244] width 256 height 22
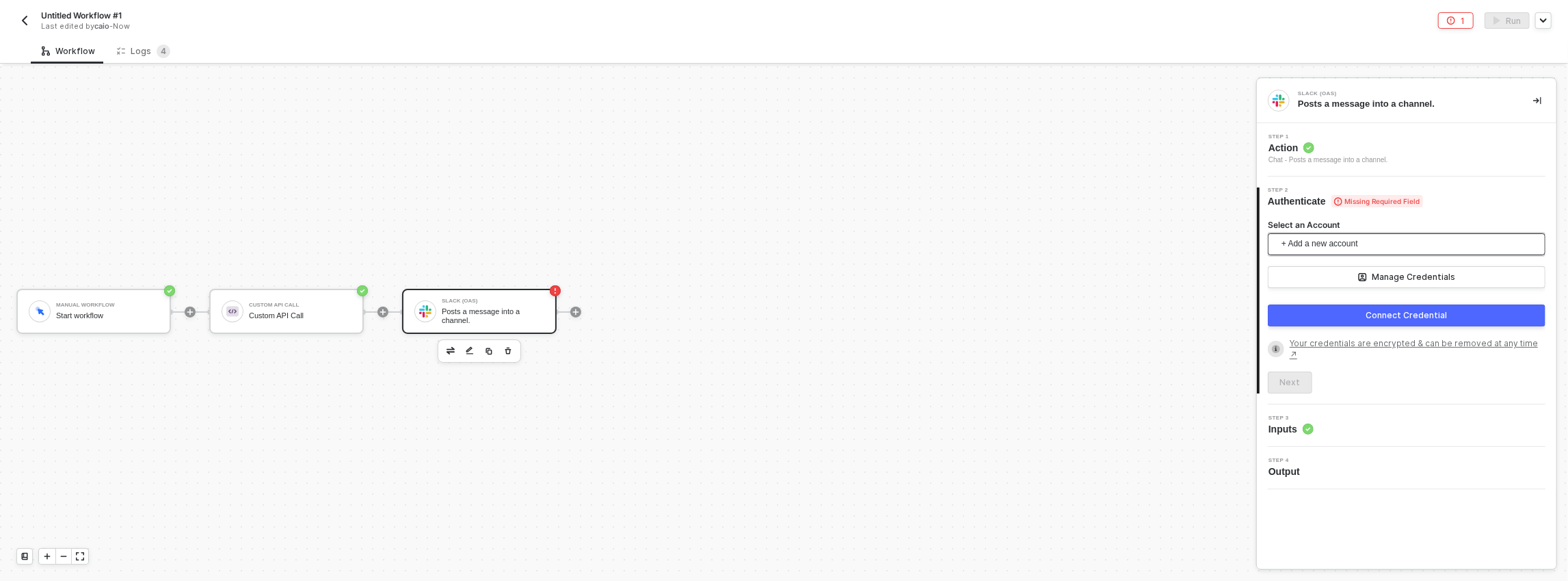
click at [1323, 244] on span "+ Add a new account" at bounding box center [1409, 244] width 256 height 22
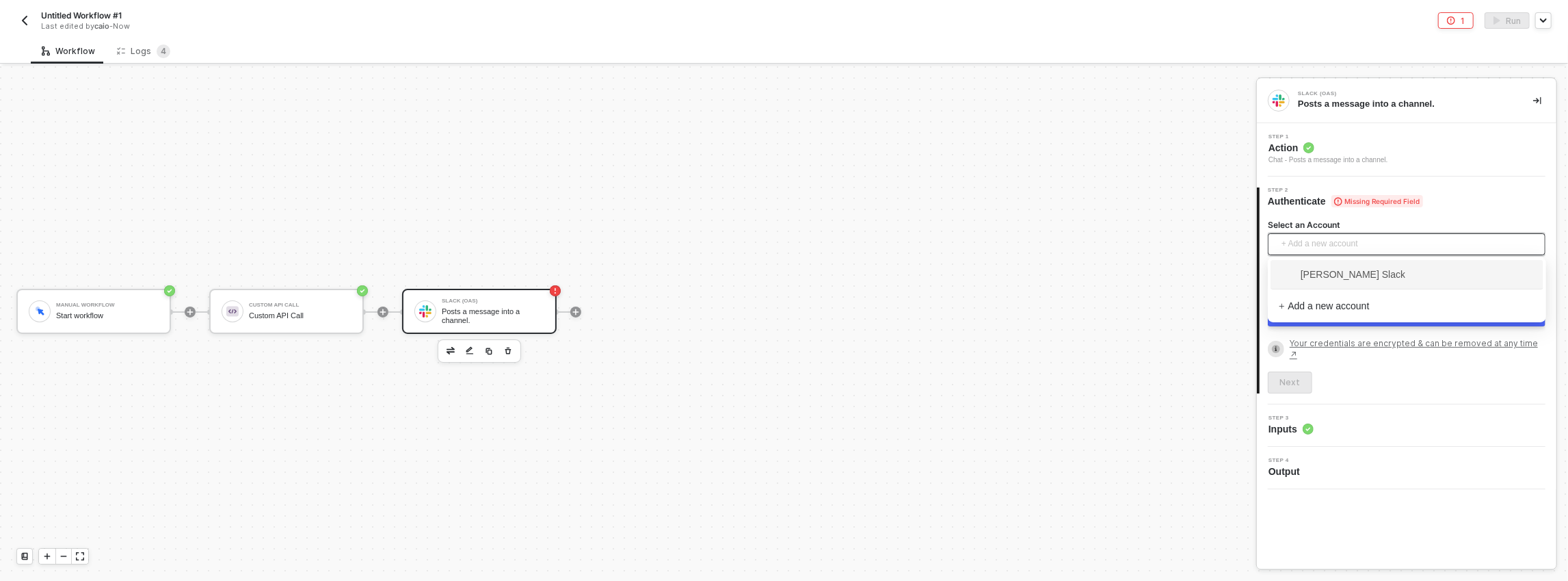
click at [1318, 265] on span "[PERSON_NAME] Slack" at bounding box center [1406, 274] width 256 height 22
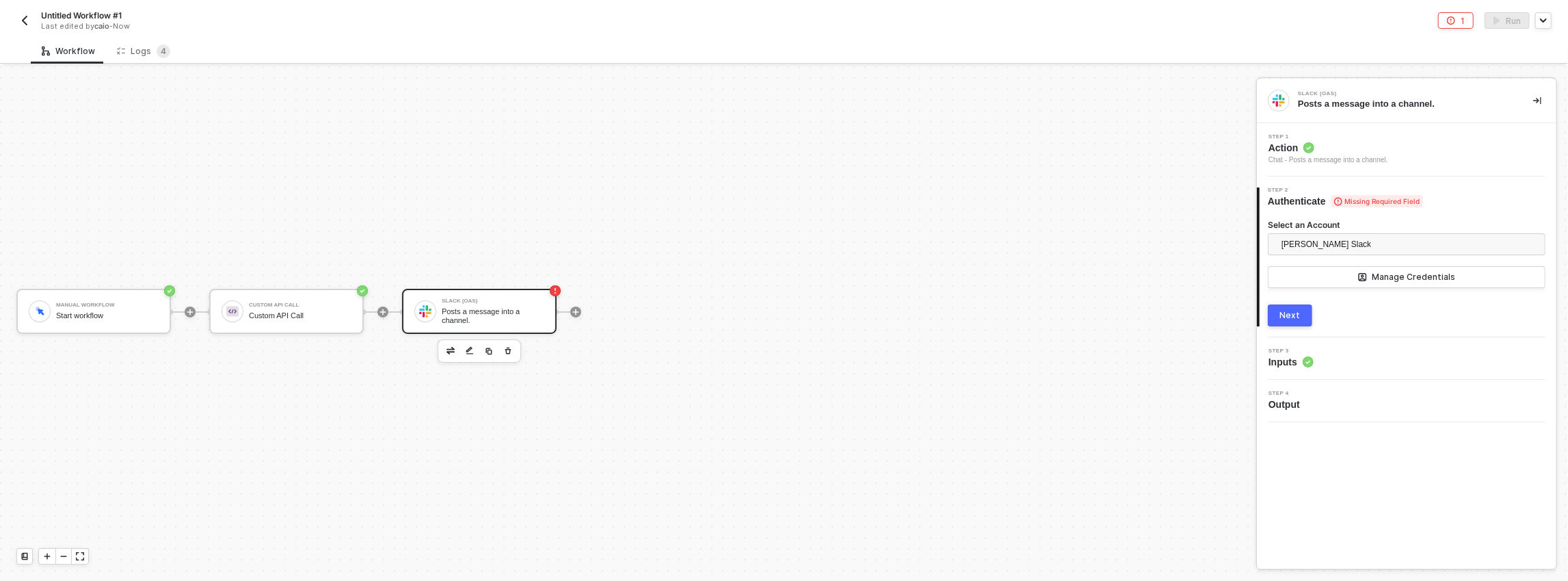
click at [1307, 308] on button "Next" at bounding box center [1289, 315] width 44 height 22
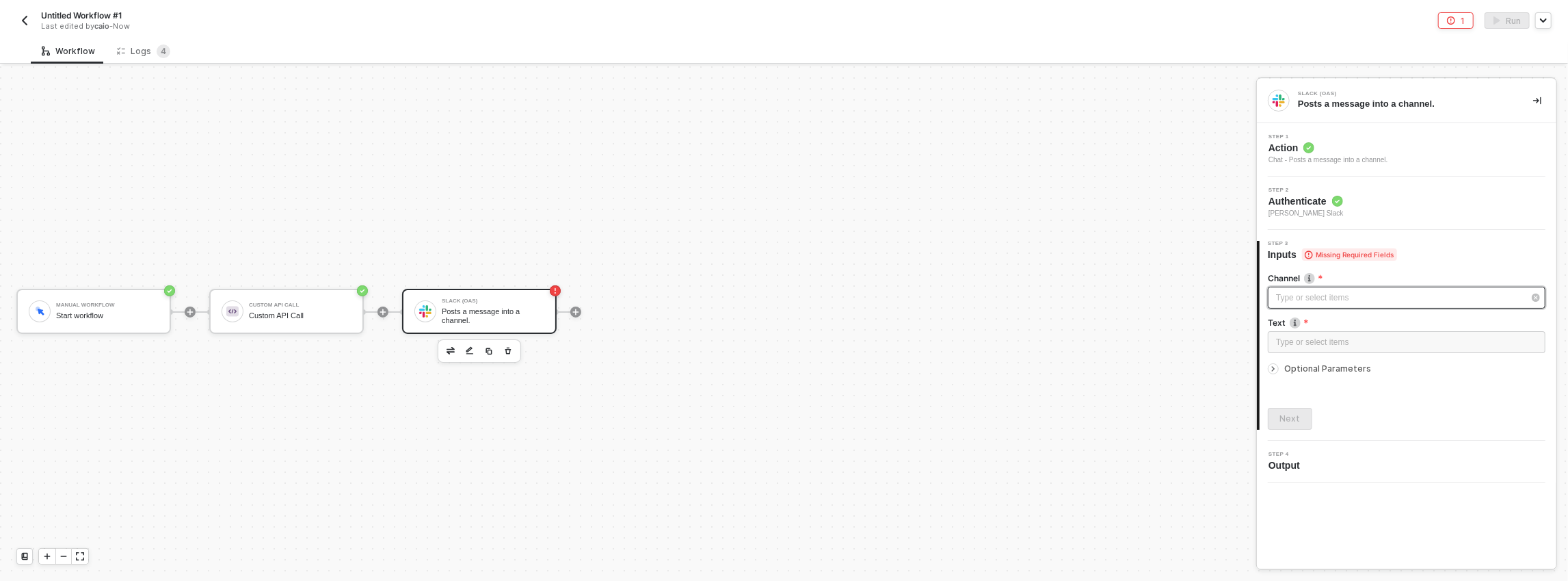
click at [1312, 299] on div "Type or select items ﻿" at bounding box center [1399, 297] width 248 height 13
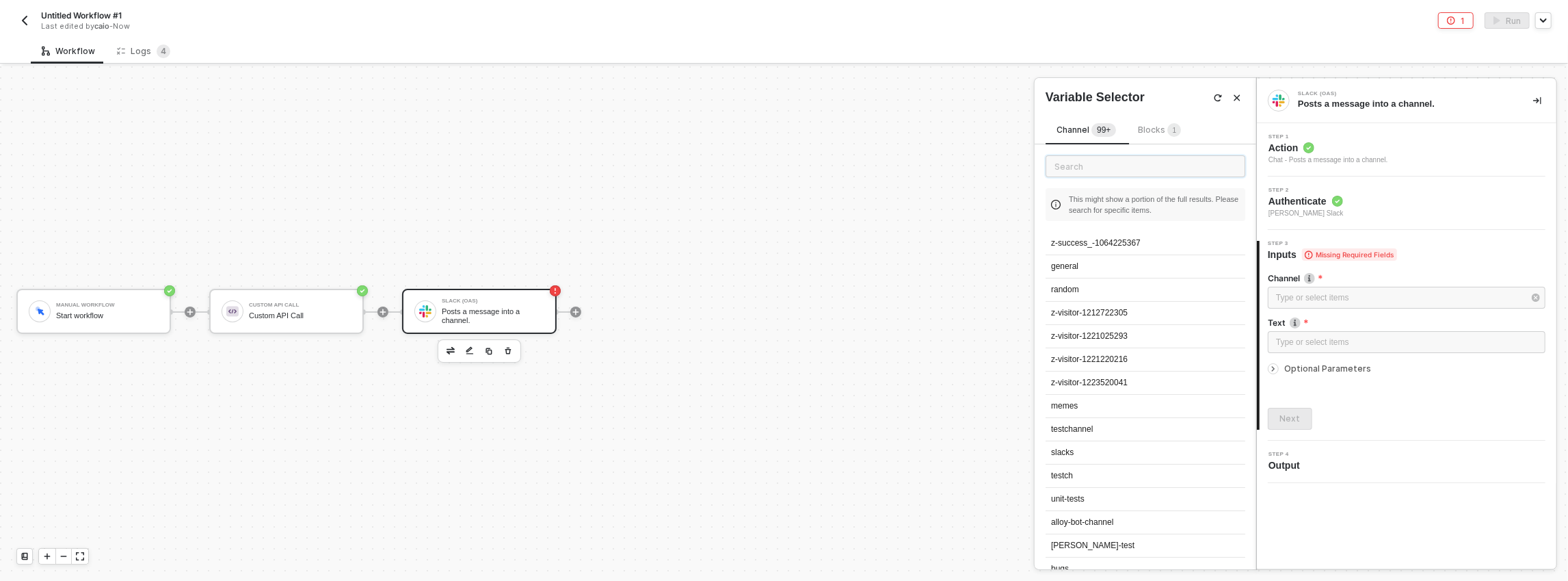
click at [1111, 168] on input "text" at bounding box center [1145, 166] width 199 height 22
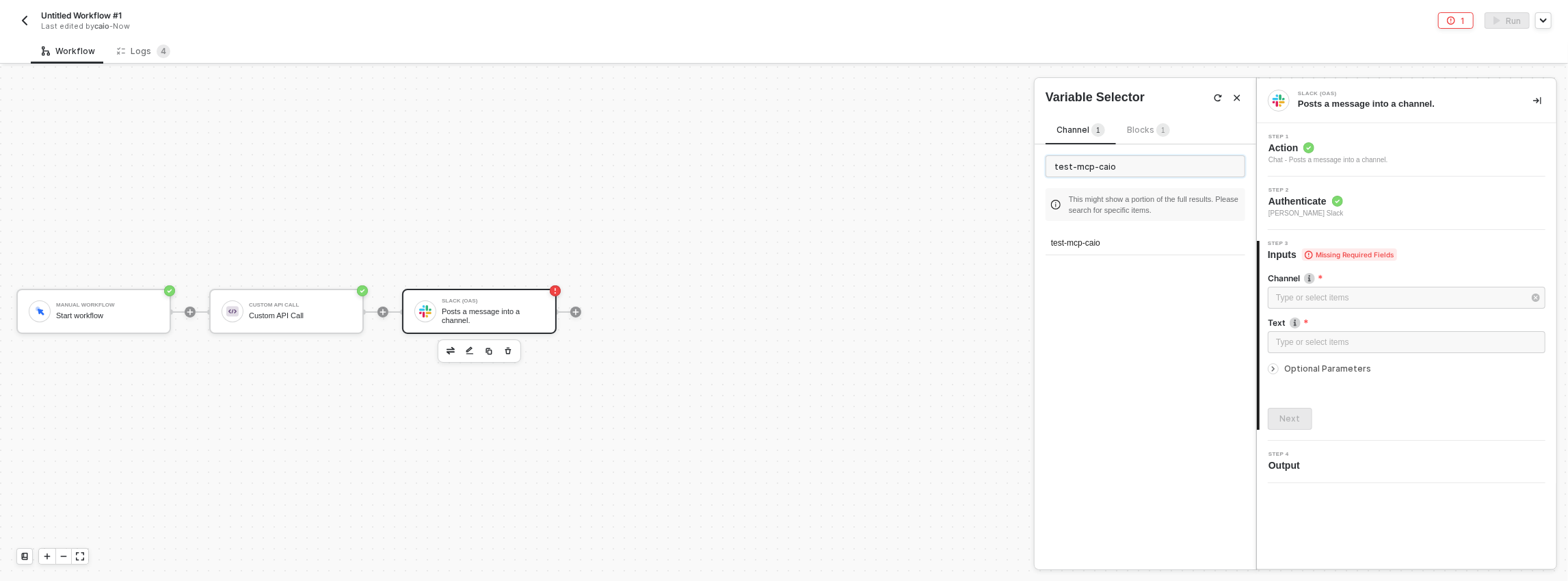
type input "test-mcp-caio"
click at [1115, 228] on div "test-mcp-caio This might show a portion of the full results. Please search for …" at bounding box center [1146, 210] width 221 height 133
click at [1116, 234] on div "test-mcp-caio" at bounding box center [1145, 243] width 199 height 23
click at [1323, 342] on div "Type or select items ﻿" at bounding box center [1406, 342] width 261 height 13
click at [1123, 182] on div "CUSTOM API CALL Custom API Call" at bounding box center [1138, 172] width 187 height 22
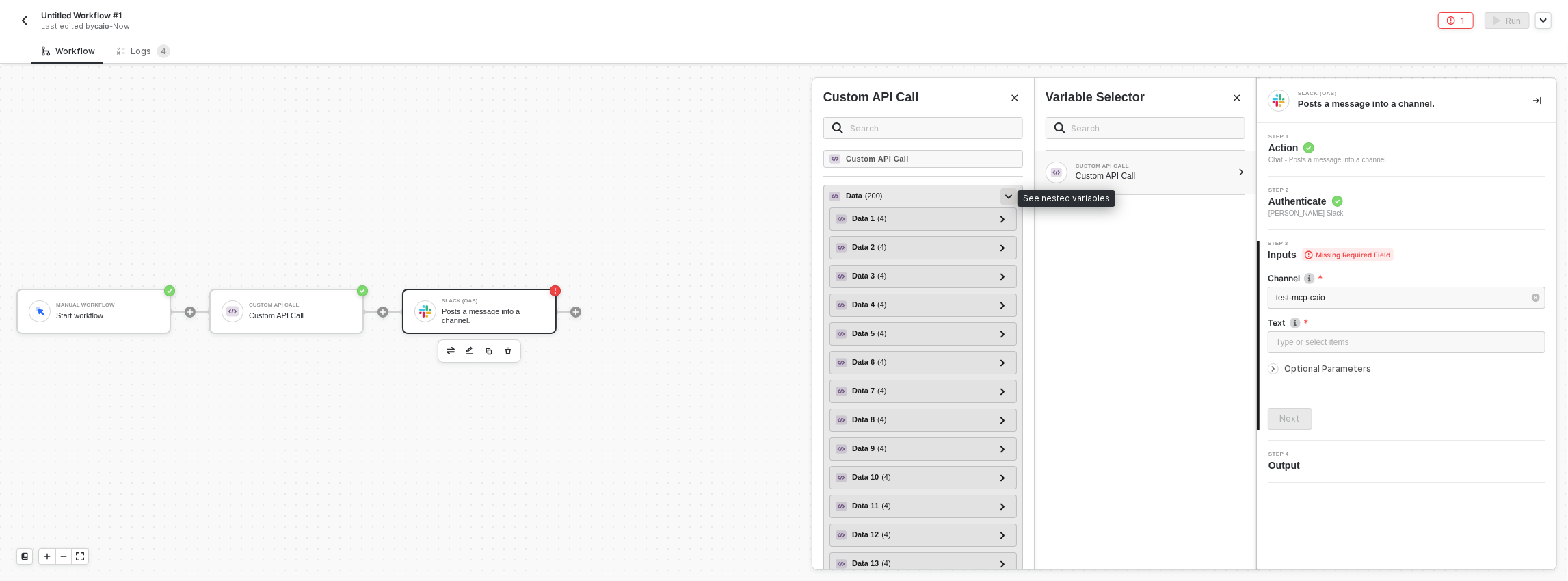
click at [1005, 194] on icon at bounding box center [1008, 197] width 7 height 5
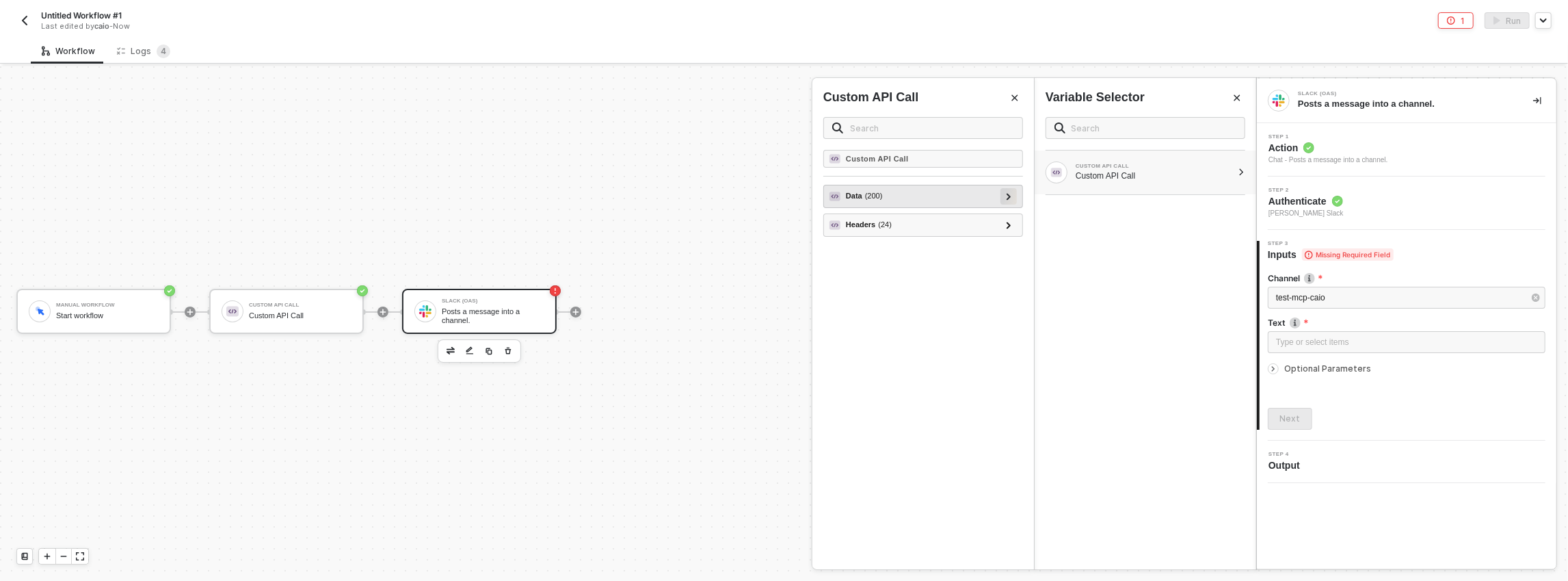
click at [1003, 193] on div at bounding box center [1008, 196] width 16 height 16
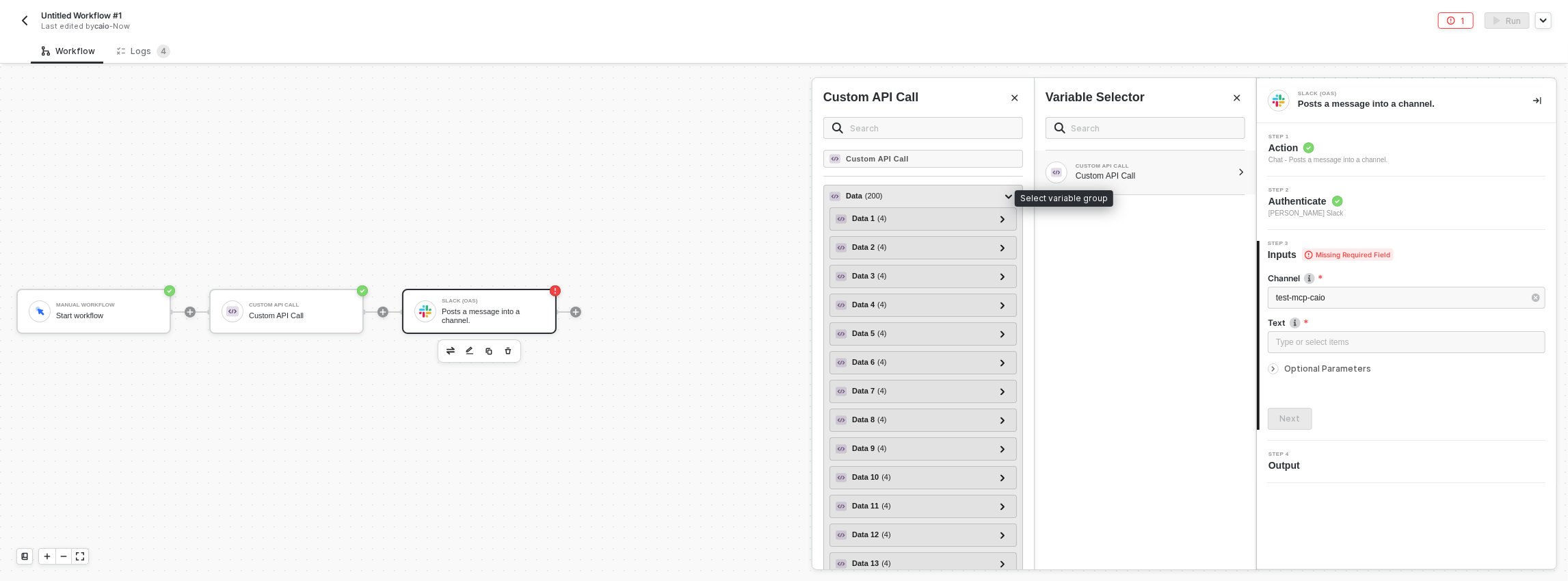
click at [989, 195] on div "Data ( 200 )" at bounding box center [915, 196] width 171 height 16
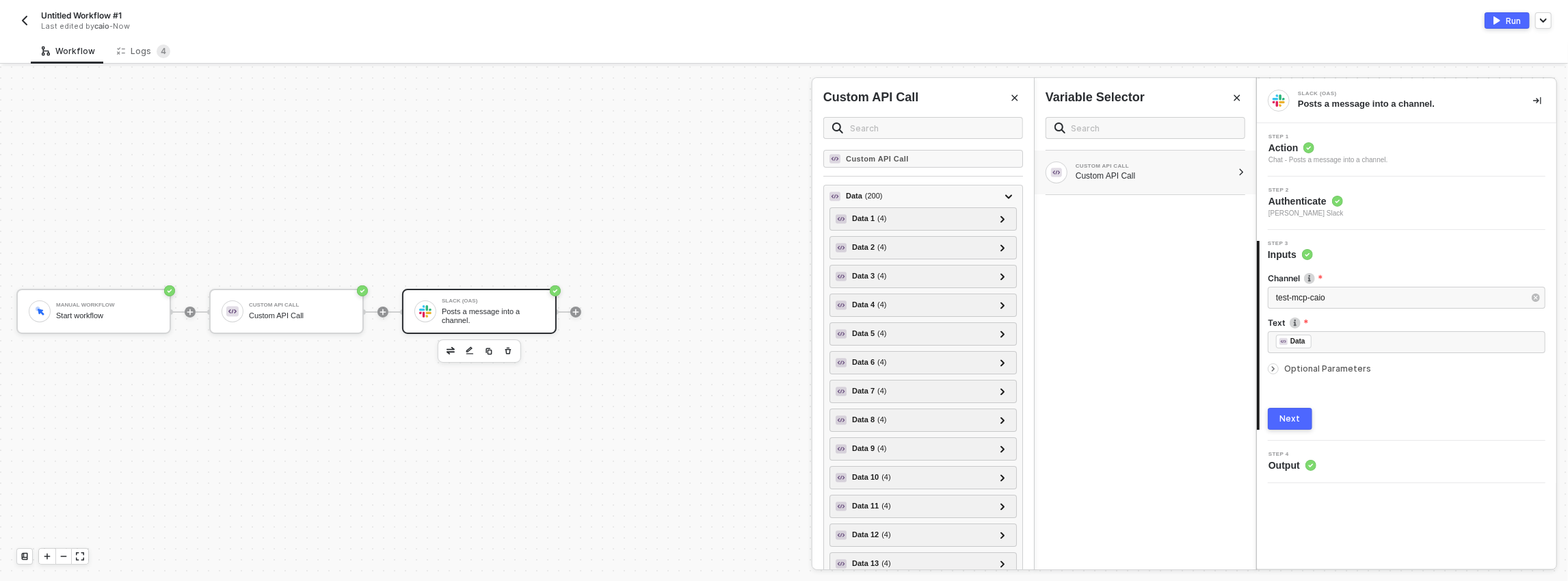
click at [1292, 415] on div "Next" at bounding box center [1290, 418] width 20 height 11
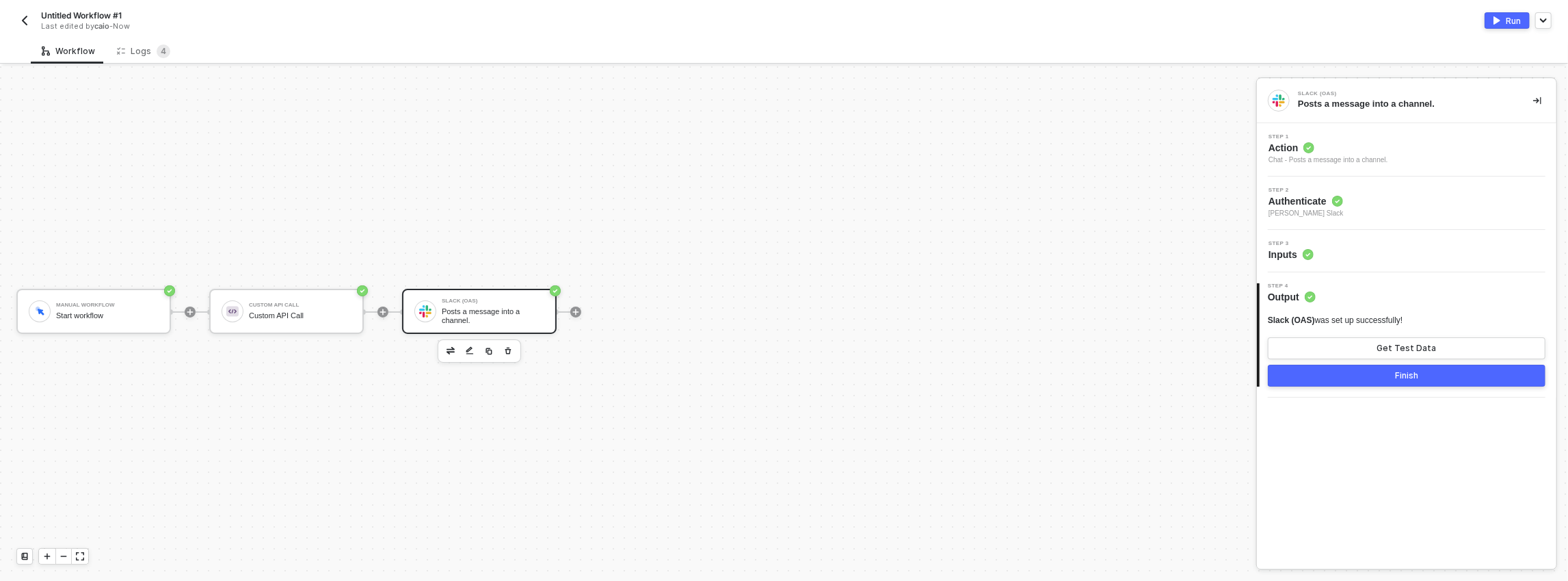
click at [1383, 378] on button "Finish" at bounding box center [1406, 376] width 278 height 22
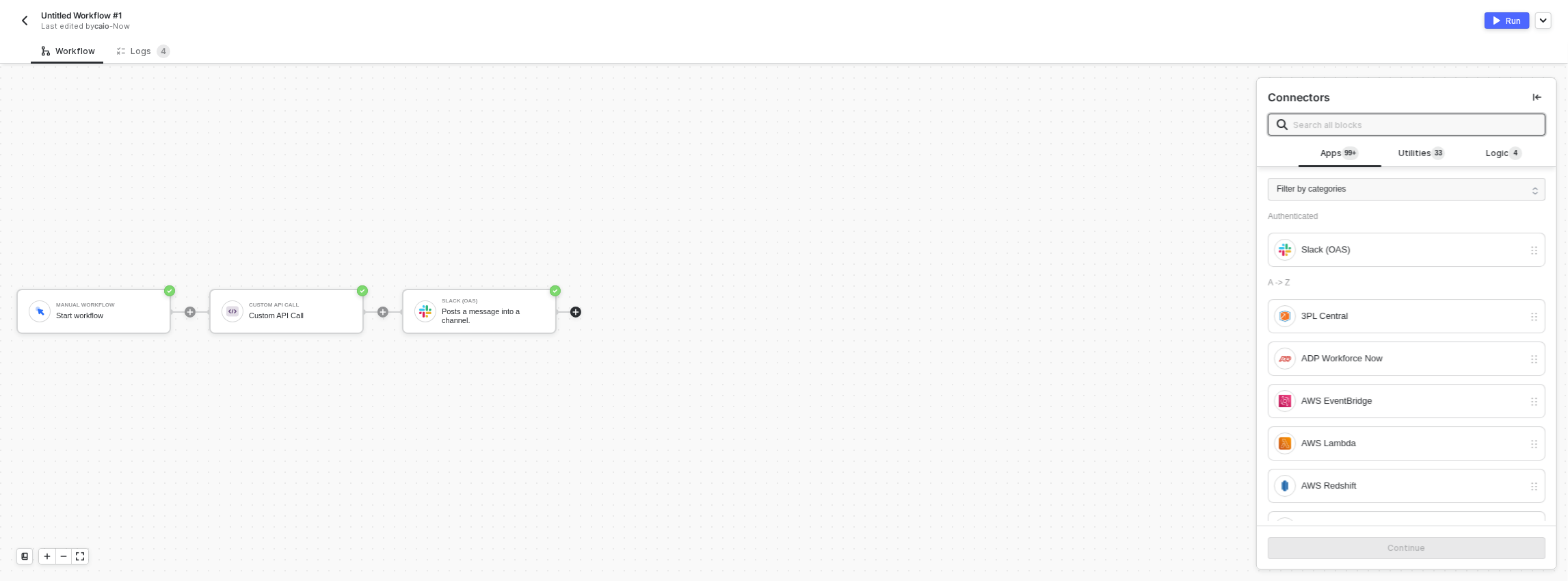
click at [1502, 26] on button "Run" at bounding box center [1507, 20] width 45 height 16
click at [447, 305] on div "Slack (OAS) Posts a message into a channel." at bounding box center [493, 311] width 102 height 26
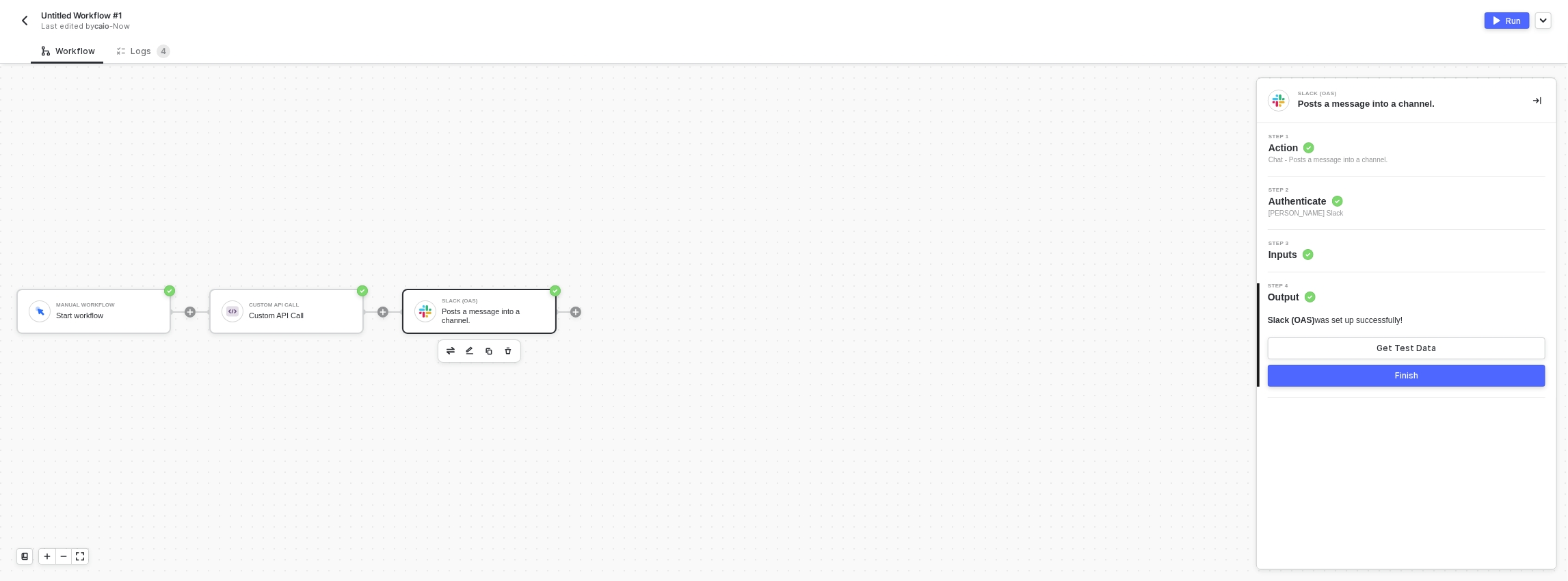
click at [1347, 236] on div "Step 3 Inputs" at bounding box center [1406, 251] width 300 height 43
click at [1340, 244] on div "Step 3 Inputs" at bounding box center [1408, 251] width 296 height 20
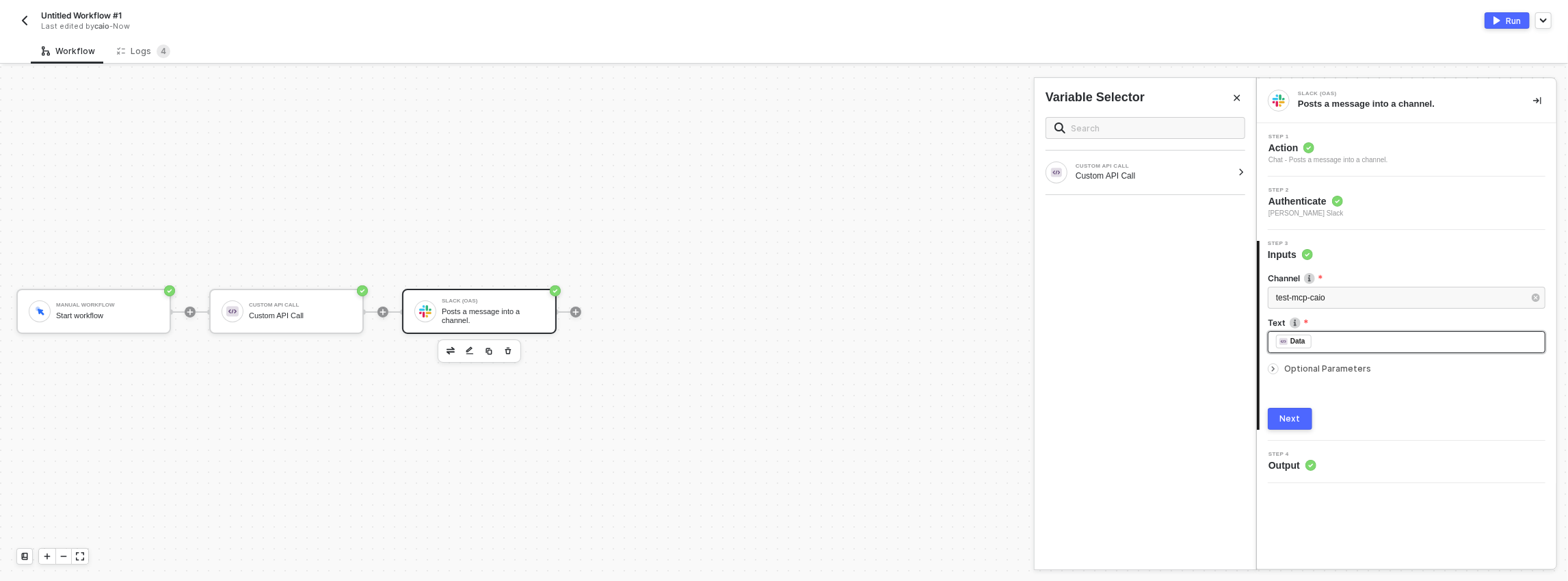
click at [1307, 335] on div "Data" at bounding box center [1294, 342] width 36 height 14
click at [1393, 346] on div "﻿ ﻿ Data ﻿" at bounding box center [1406, 342] width 261 height 15
click at [1336, 338] on div "﻿ ﻿ Data ﻿" at bounding box center [1406, 342] width 261 height 15
click at [1307, 342] on div "Type or select items ﻿" at bounding box center [1406, 342] width 261 height 13
click at [1152, 168] on div "CUSTOM API CALL Custom API Call" at bounding box center [1154, 172] width 157 height 18
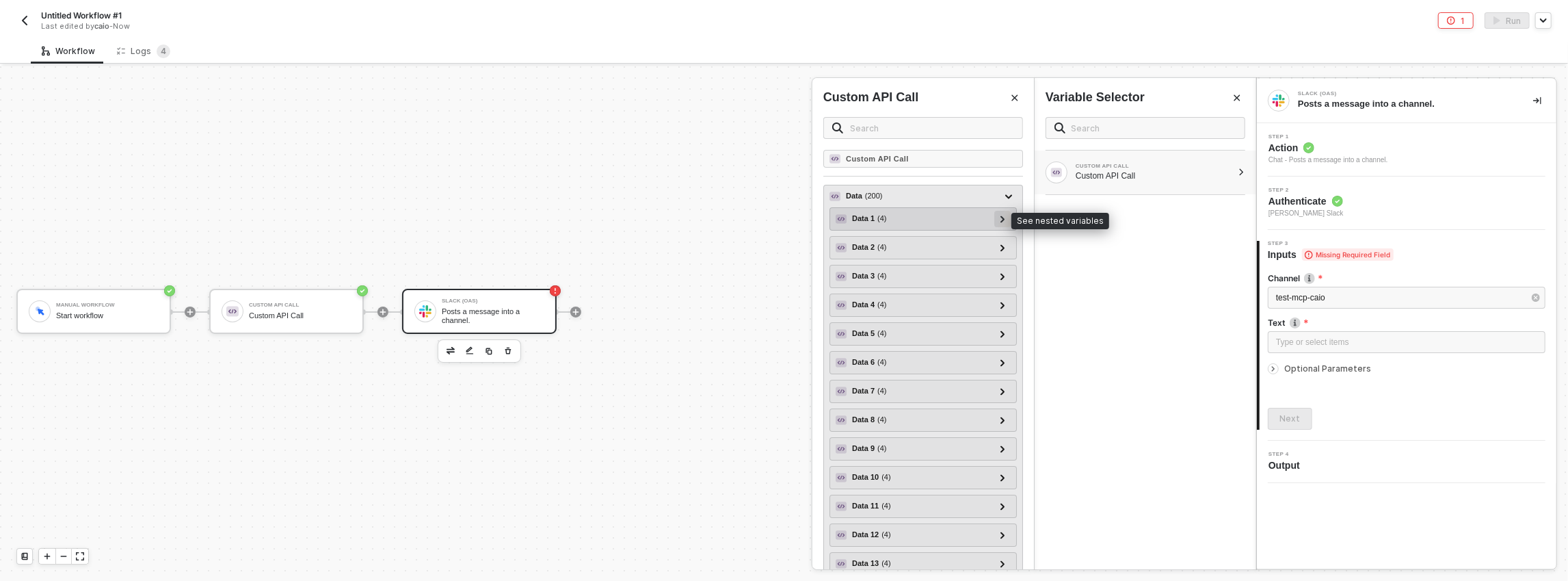
click at [1000, 220] on icon at bounding box center [1002, 219] width 5 height 7
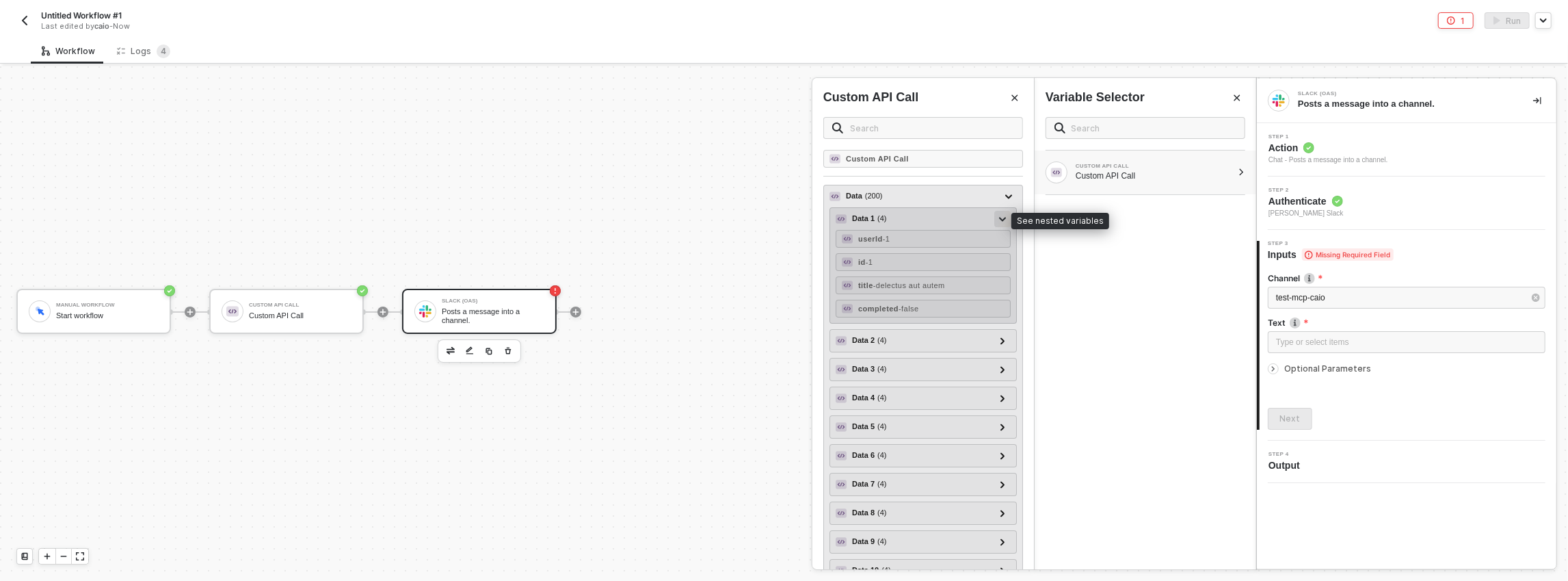
click at [999, 216] on icon at bounding box center [1002, 218] width 7 height 4
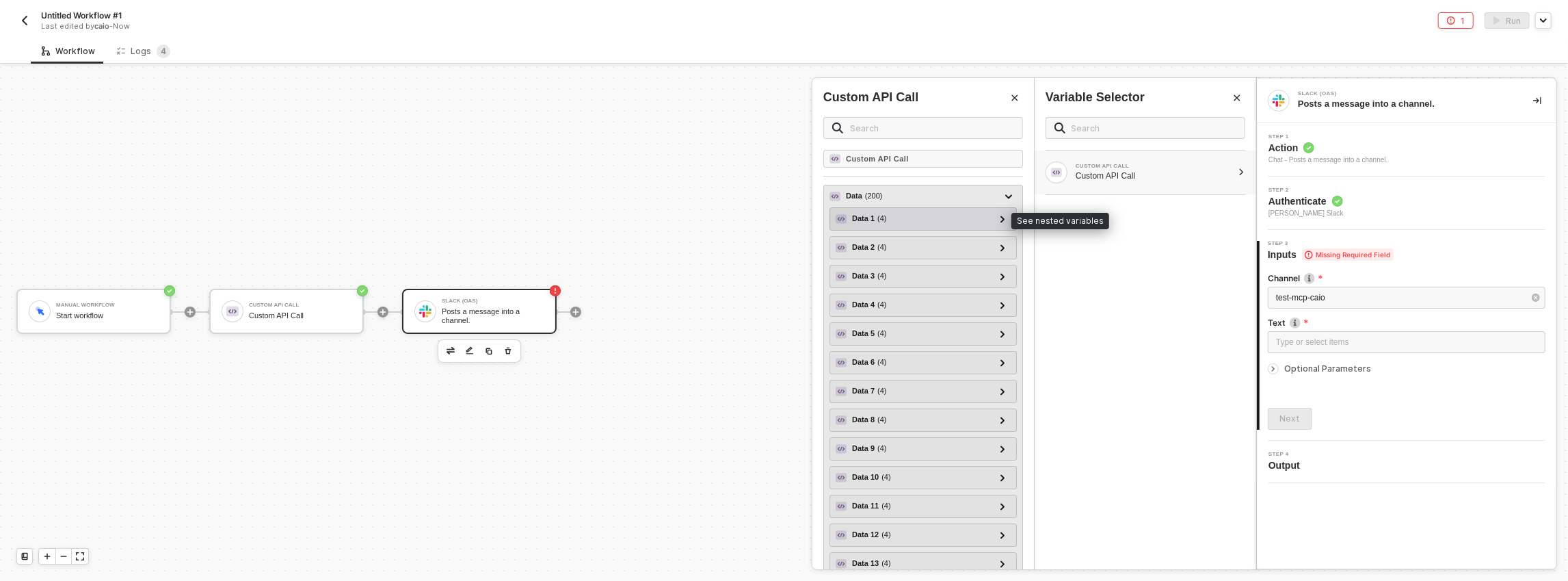
click at [918, 213] on div "Data 1 ( 4 )" at bounding box center [915, 218] width 158 height 16
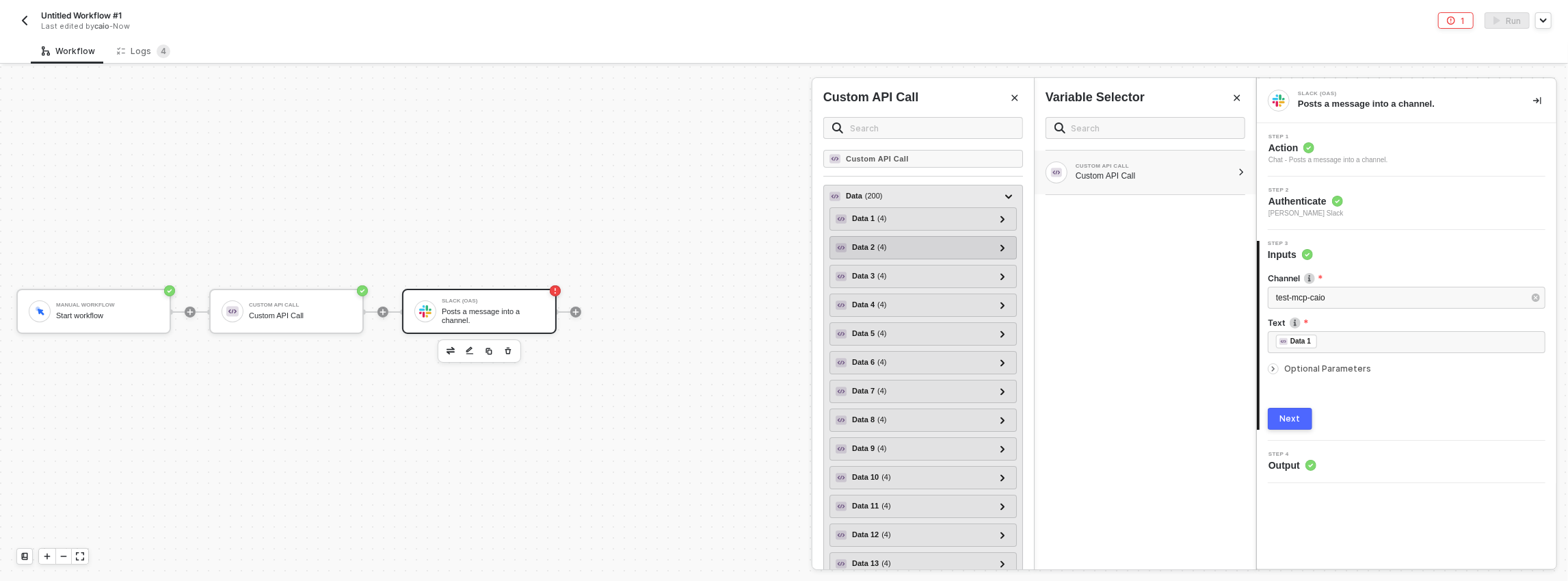
click at [919, 248] on div "Data 2 ( 4 )" at bounding box center [915, 247] width 158 height 16
click at [924, 268] on div "Data 3 ( 4 )" at bounding box center [915, 276] width 158 height 16
click at [913, 293] on div "Data 4 ( 4 ) userId - 1 id - 4 title - et porro tempora completed - true" at bounding box center [923, 304] width 187 height 23
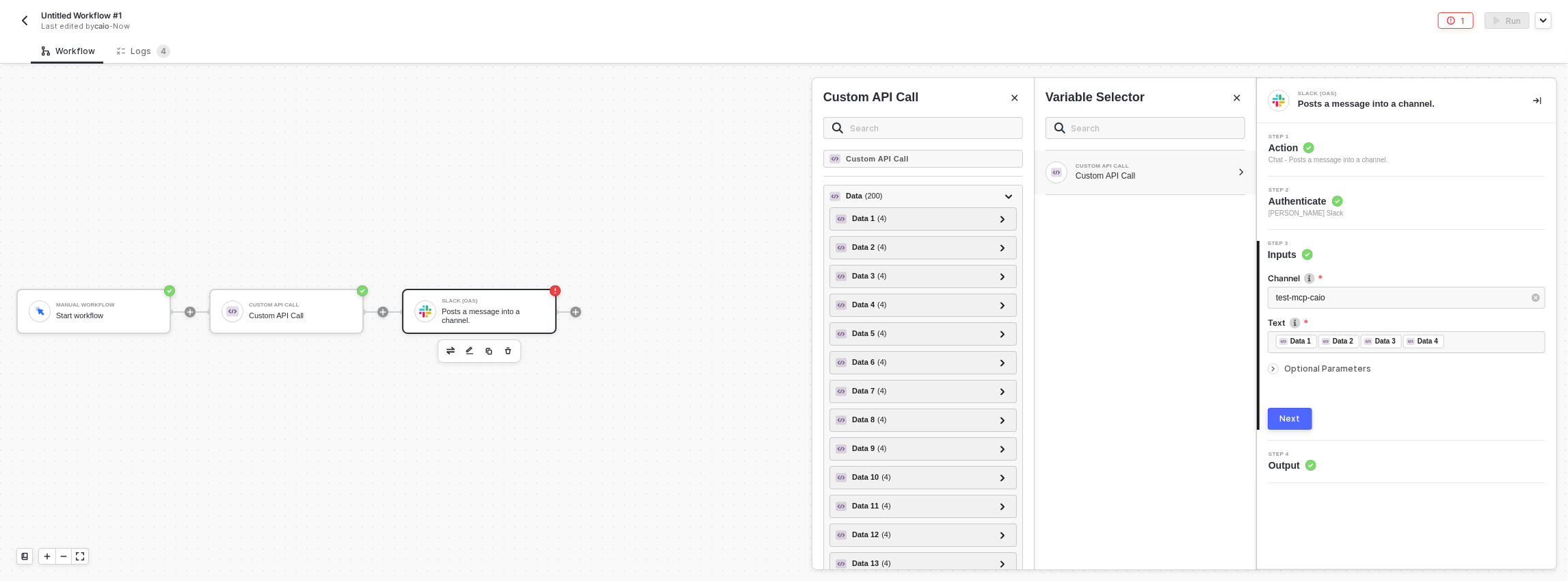
click at [1284, 411] on button "Next" at bounding box center [1289, 418] width 44 height 22
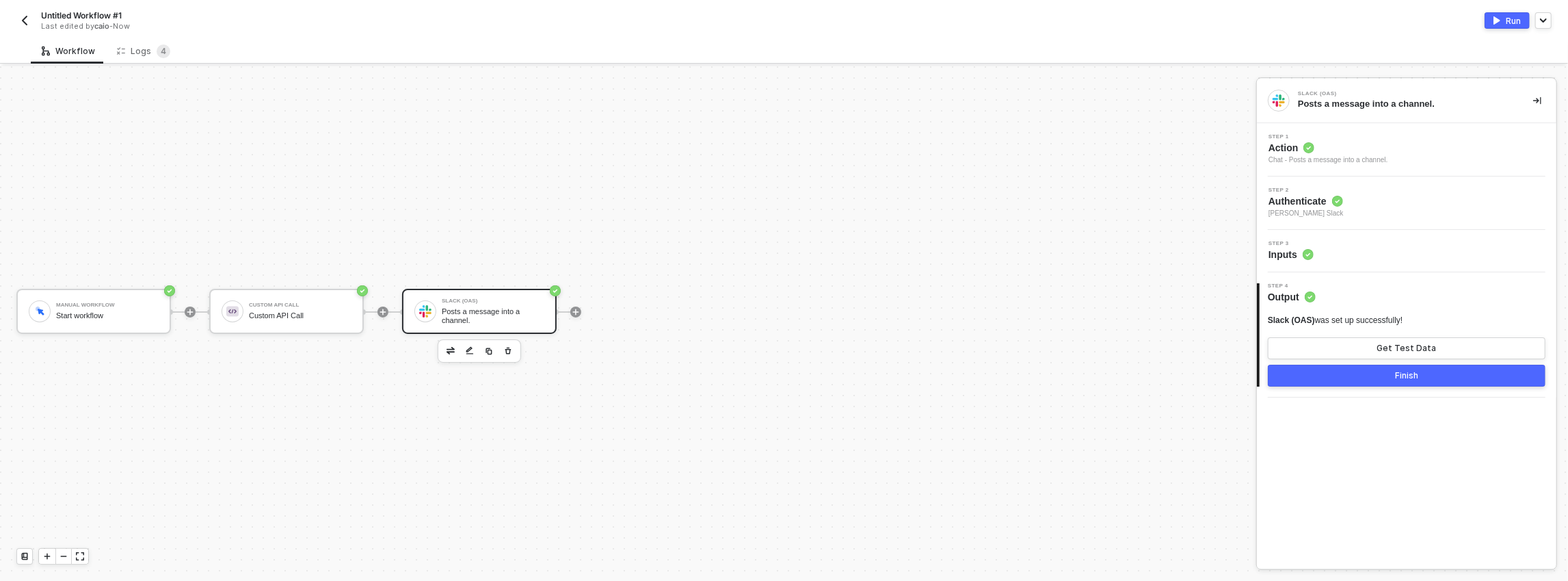
click at [1375, 378] on button "Finish" at bounding box center [1406, 376] width 278 height 22
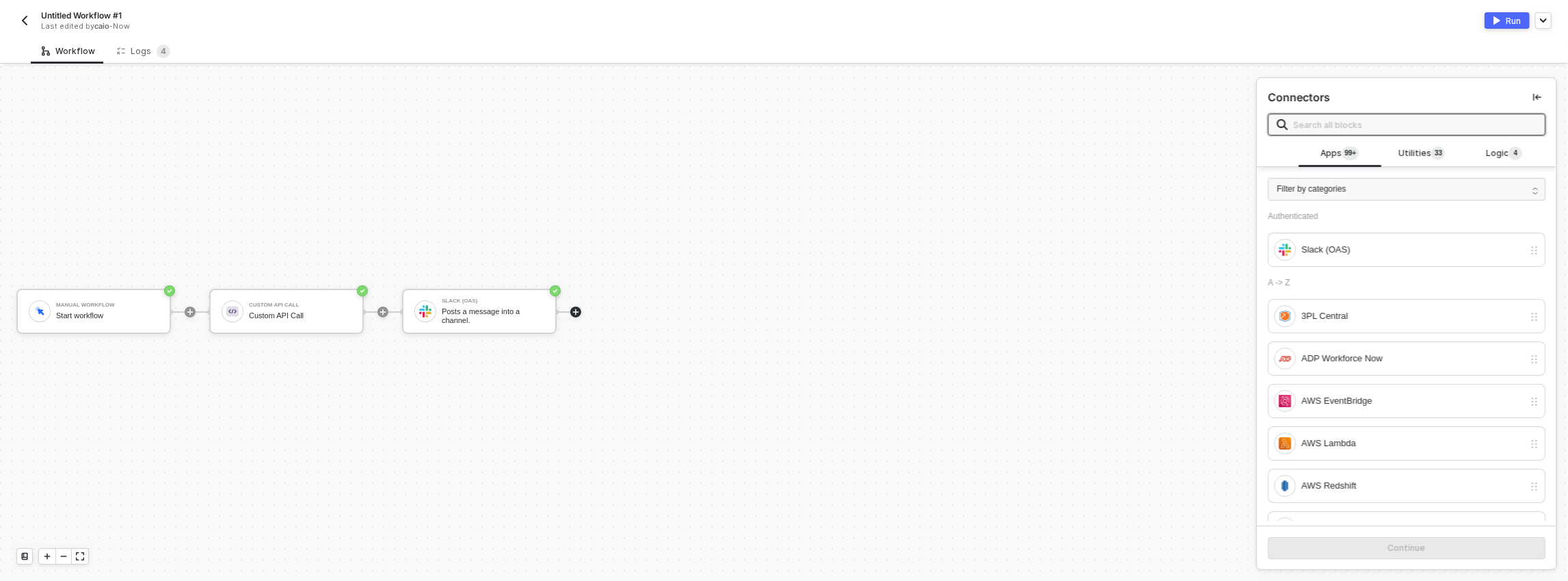
click at [1508, 25] on div "Run" at bounding box center [1513, 21] width 15 height 12
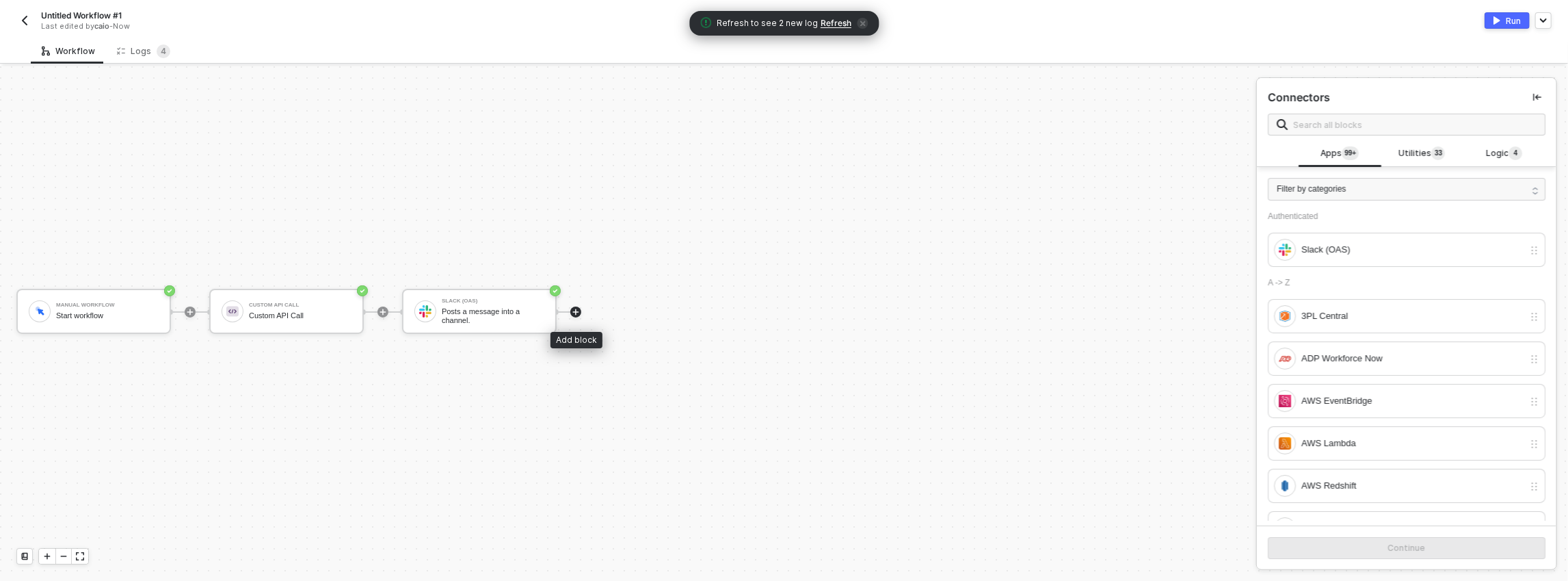
click at [579, 309] on icon "icon-play" at bounding box center [576, 312] width 9 height 9
click at [384, 312] on icon "icon-play" at bounding box center [383, 312] width 9 height 9
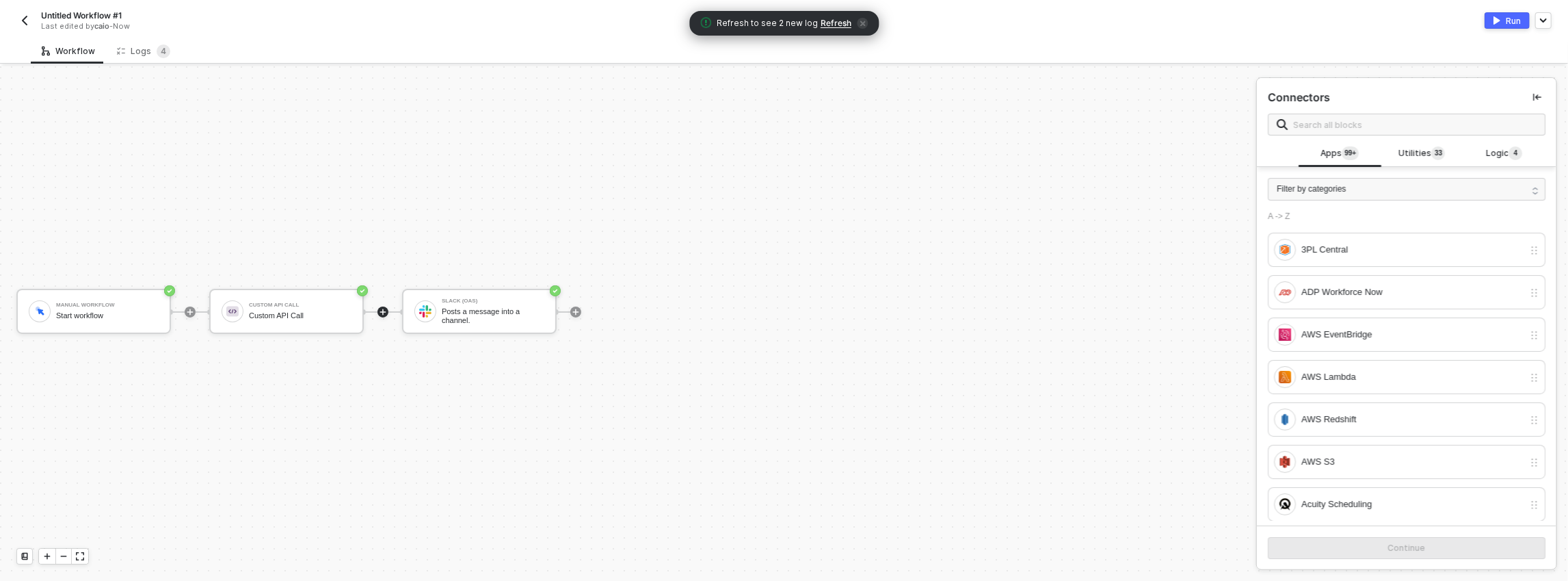
click at [386, 310] on icon "icon-play" at bounding box center [383, 312] width 9 height 9
click at [1344, 128] on input "text" at bounding box center [1415, 124] width 244 height 15
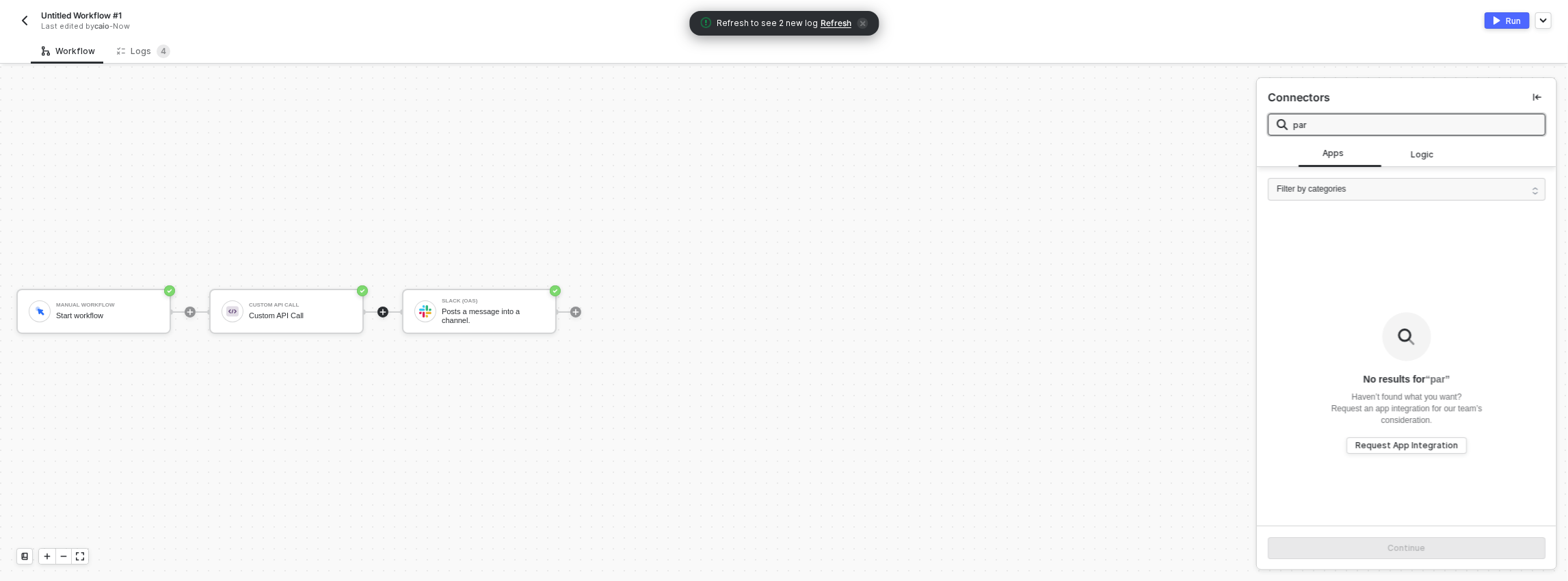
type input "pars"
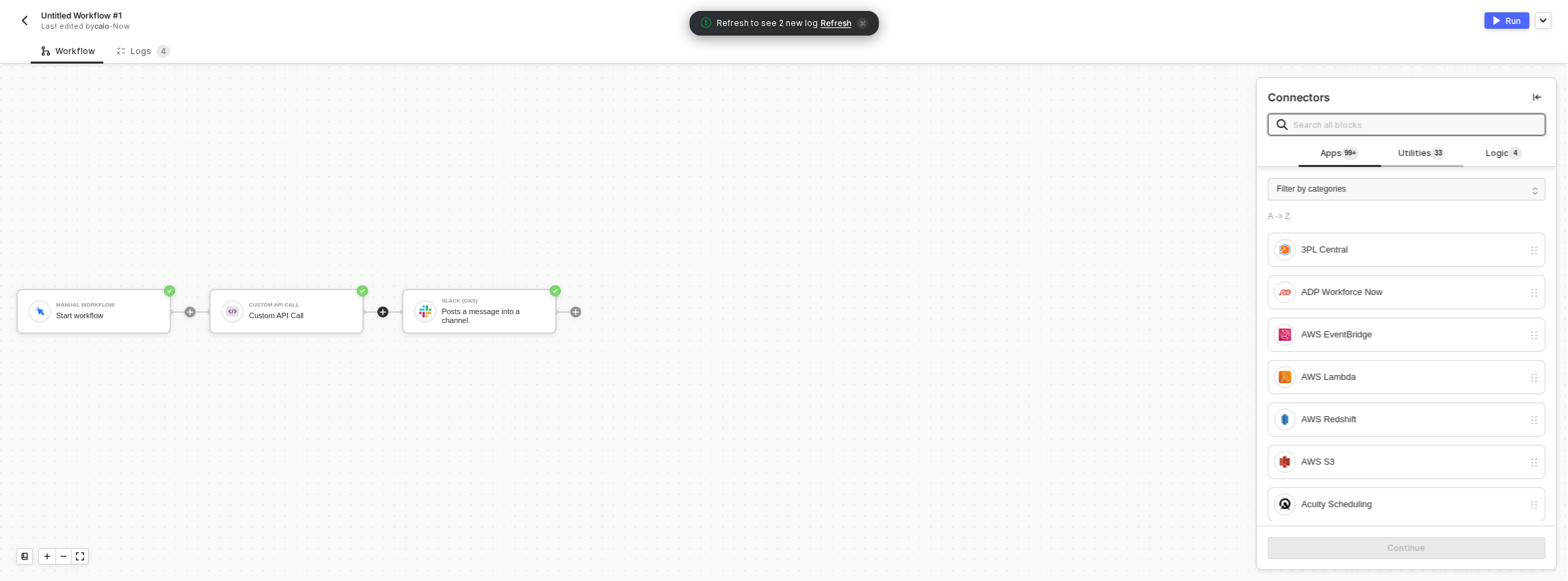
click at [1392, 143] on div "Utilities 3 3" at bounding box center [1422, 153] width 82 height 26
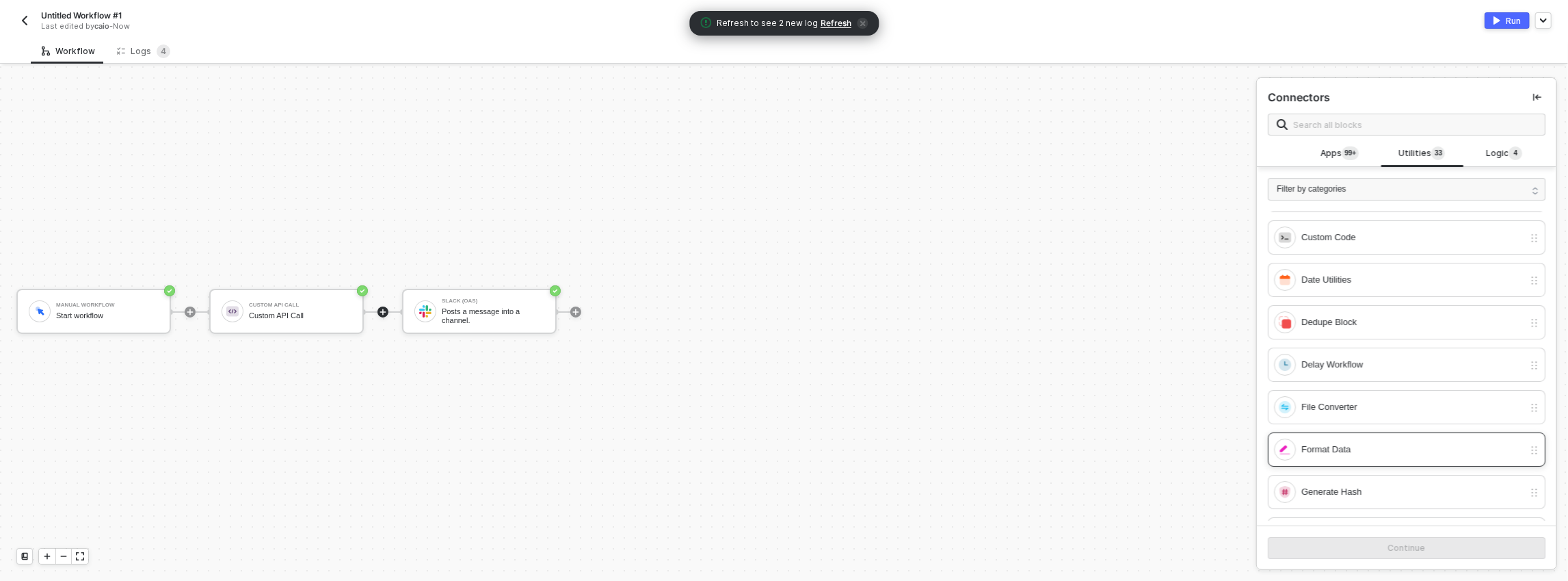
click at [1334, 449] on div "Format Data" at bounding box center [1412, 450] width 222 height 15
click at [1331, 543] on button "Continue" at bounding box center [1406, 548] width 278 height 22
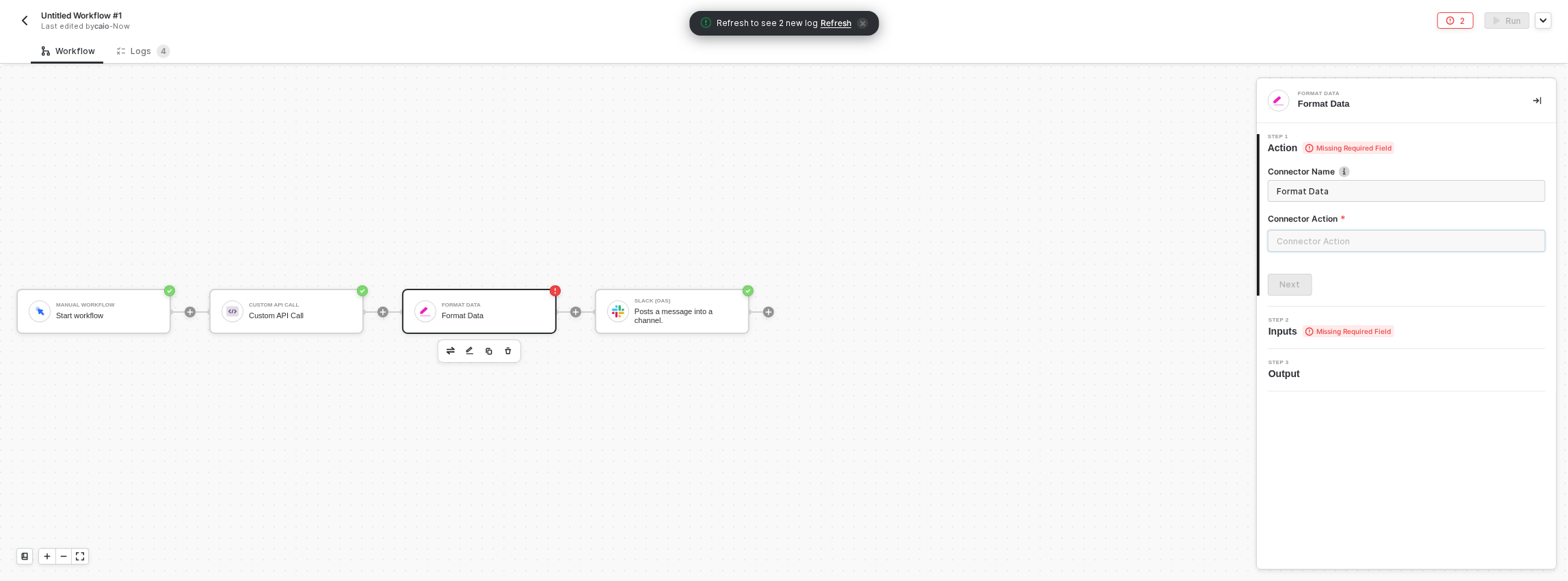
click at [1306, 244] on input "text" at bounding box center [1406, 241] width 278 height 22
click at [1101, 168] on div "Actions" at bounding box center [1145, 165] width 199 height 12
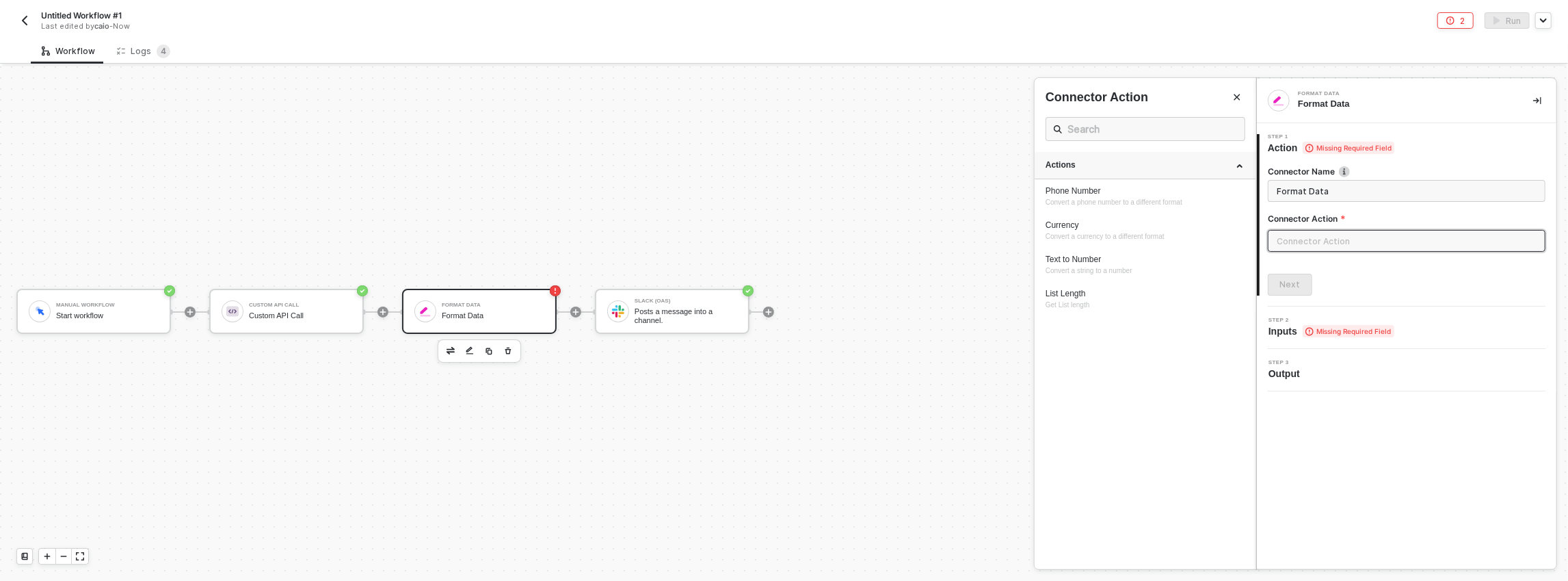
click at [1103, 167] on div "Actions" at bounding box center [1145, 165] width 199 height 12
drag, startPoint x: 490, startPoint y: 348, endPoint x: 473, endPoint y: 351, distance: 17.3
click at [490, 348] on div at bounding box center [784, 324] width 1568 height 515
click at [450, 350] on img "button" at bounding box center [451, 350] width 9 height 7
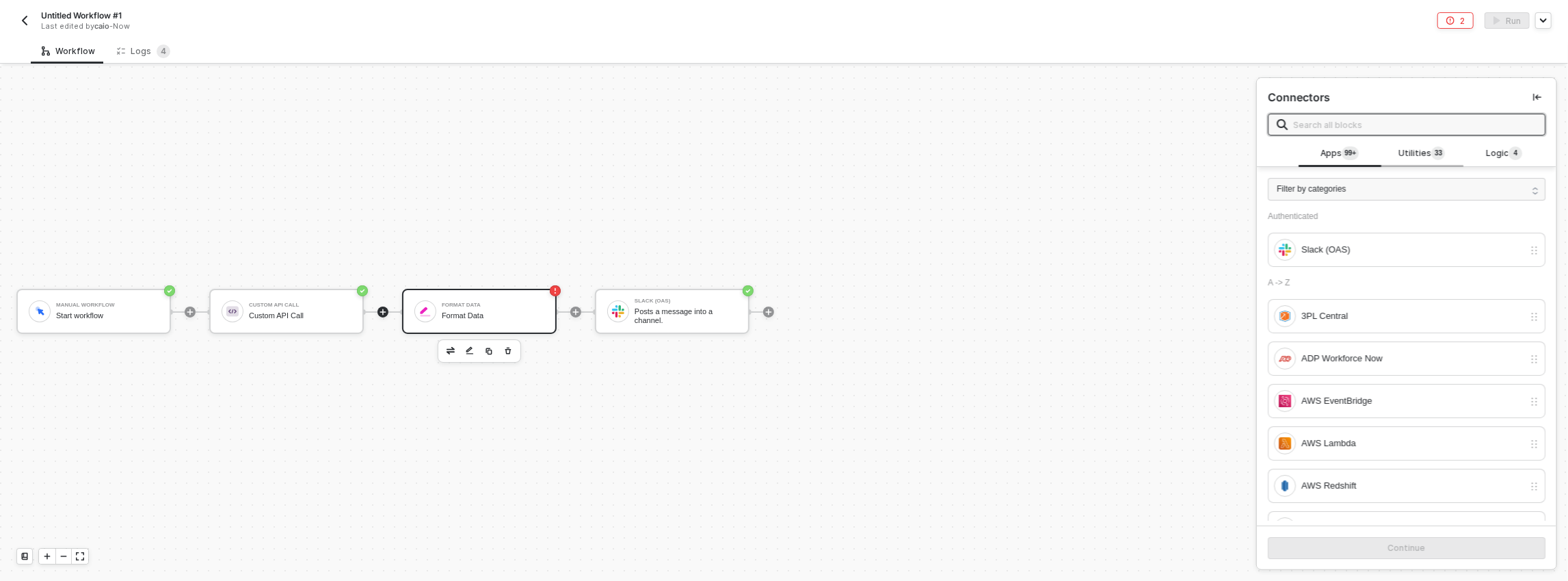
click at [1431, 155] on span "3 3" at bounding box center [1438, 154] width 14 height 15
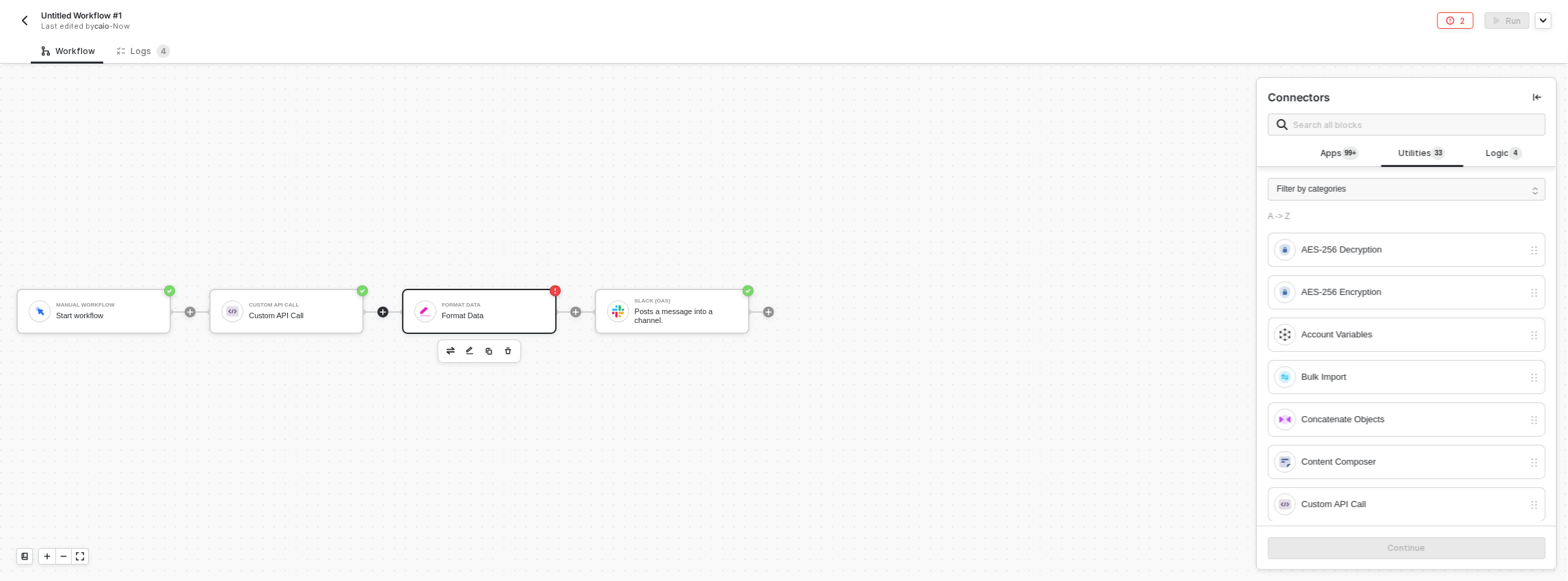
click at [1556, 246] on div "Connectors Apps 99+ Utilities 3 3 Logic 4 Filter by categories Authenticated Sl…" at bounding box center [1412, 324] width 312 height 515
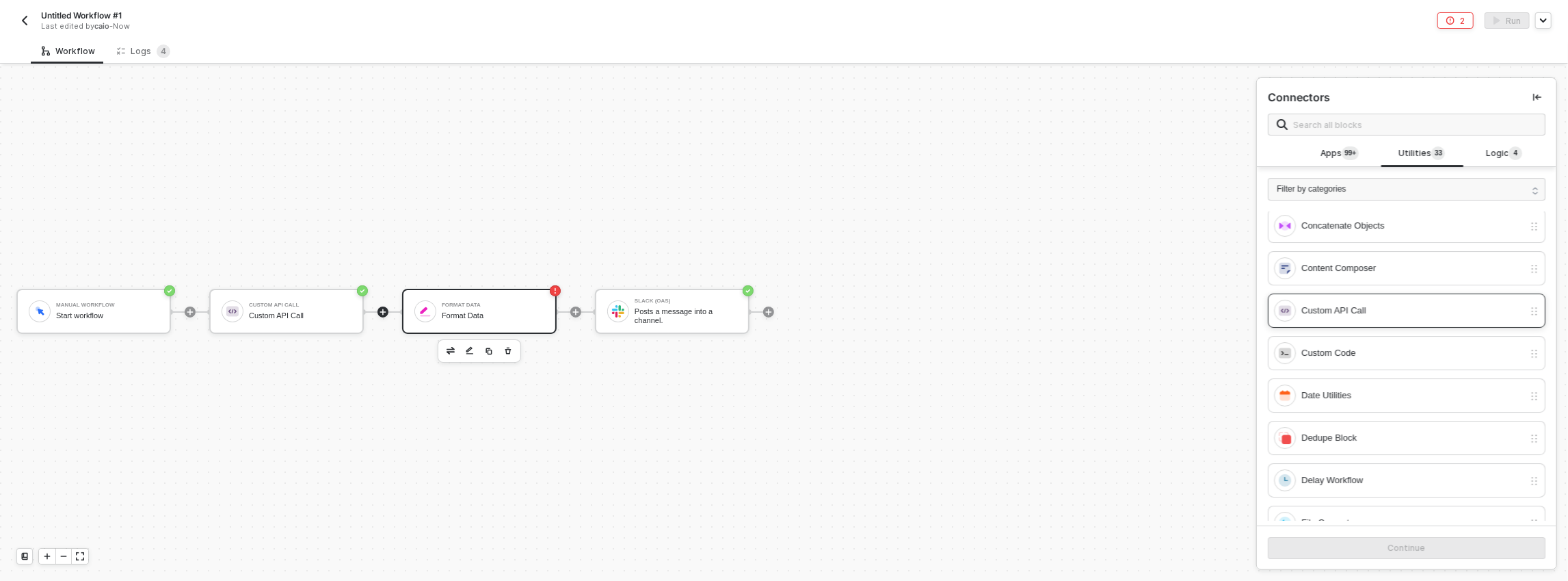
scroll to position [196, 0]
click at [1390, 339] on div "Custom Code" at bounding box center [1399, 350] width 250 height 22
click at [1340, 549] on button "Continue" at bounding box center [1406, 548] width 278 height 22
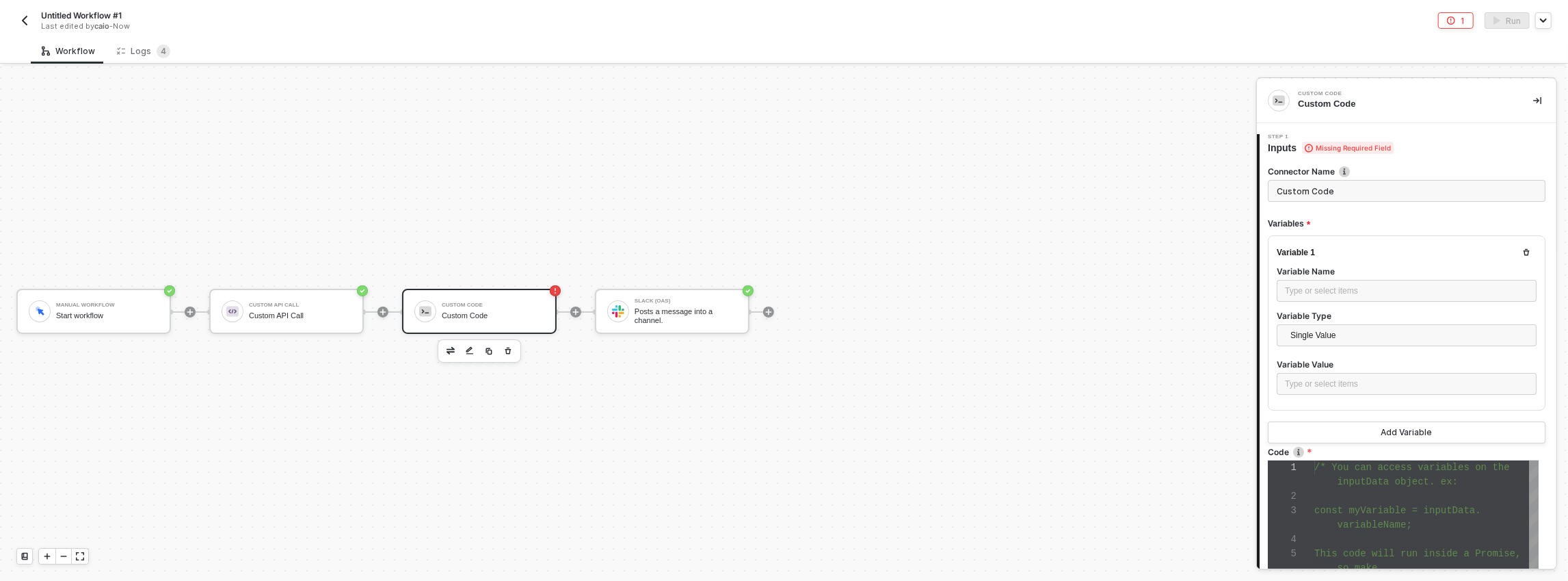
scroll to position [86, 0]
click at [1365, 296] on div "Type or select items ﻿" at bounding box center [1406, 290] width 244 height 13
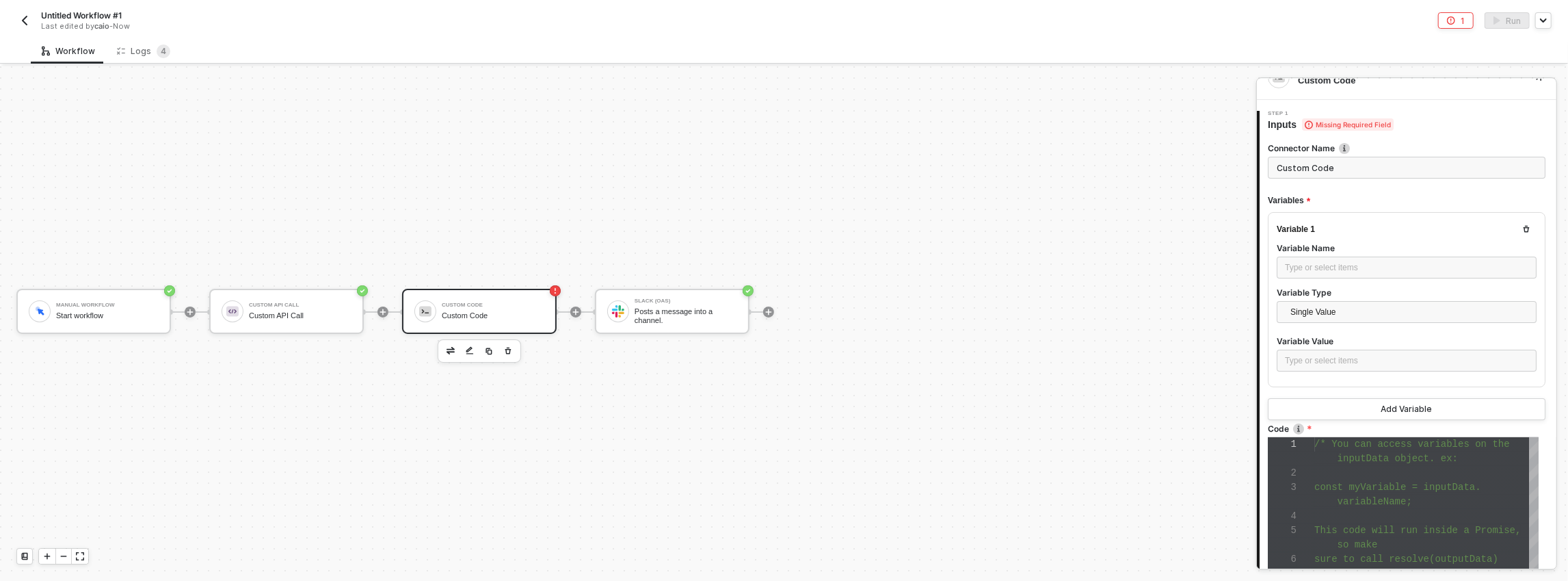
scroll to position [30, 0]
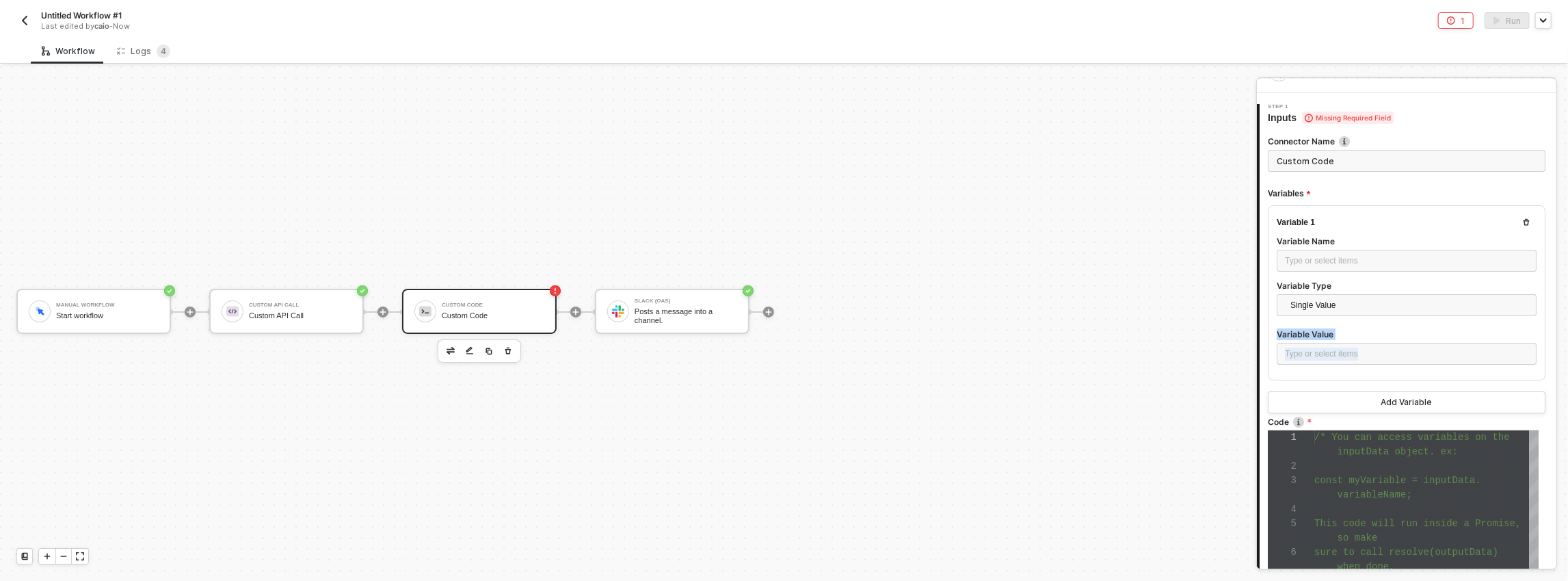
drag, startPoint x: 1551, startPoint y: 283, endPoint x: 1548, endPoint y: 348, distance: 65.1
click at [1548, 348] on div "Connector Name Custom Code Variables Variable 1 Variable Name Type or select it…" at bounding box center [1408, 423] width 296 height 599
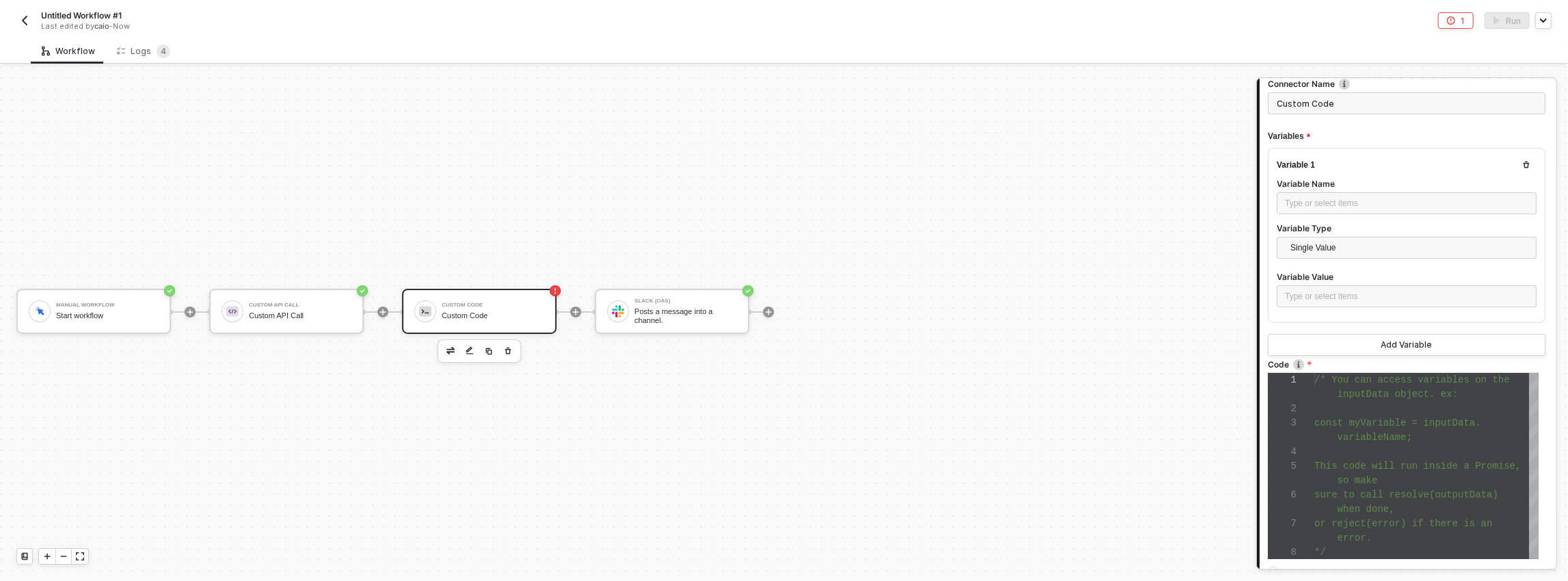
scroll to position [0, 0]
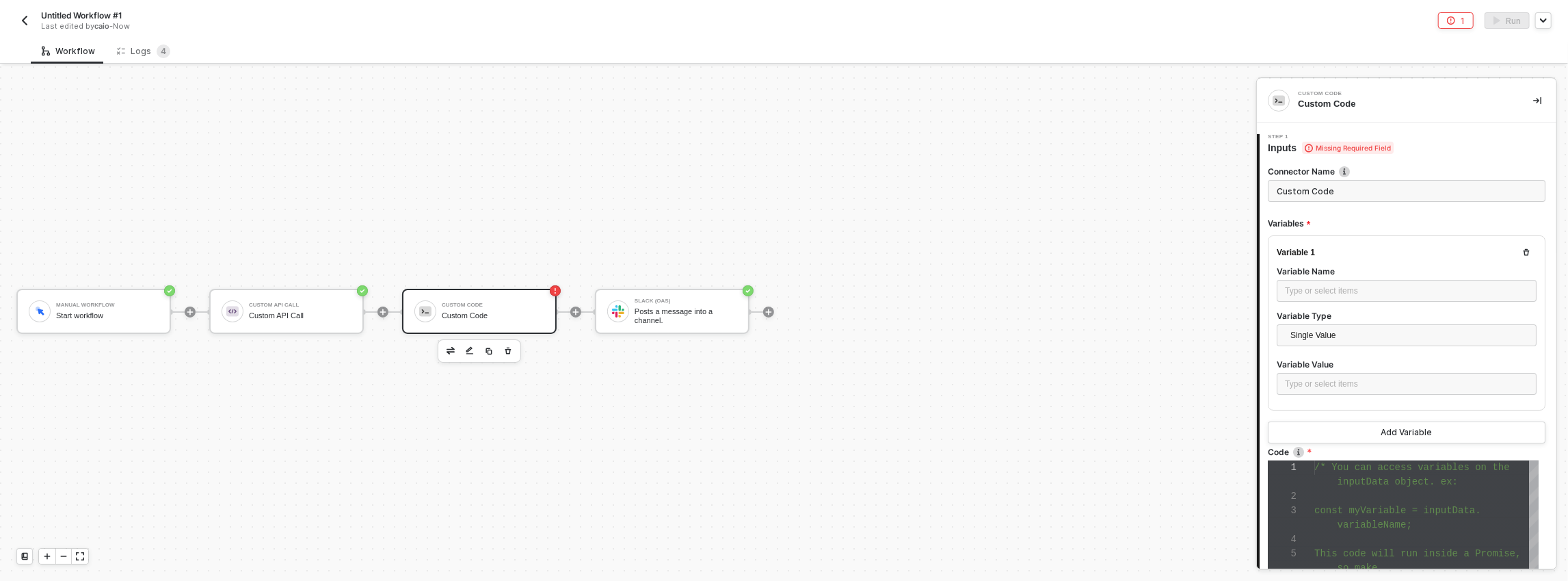
click at [1544, 310] on div "Connector Name Custom Code Variables Variable 1 Variable Name Type or select it…" at bounding box center [1408, 453] width 296 height 599
click at [1307, 188] on input "Custom Code" at bounding box center [1406, 191] width 278 height 22
click at [1311, 286] on div "Type or select items ﻿" at bounding box center [1406, 290] width 244 height 13
click at [1316, 326] on span "Single Value" at bounding box center [1409, 335] width 238 height 20
click at [1312, 387] on div "Entire Block Output" at bounding box center [1404, 384] width 232 height 15
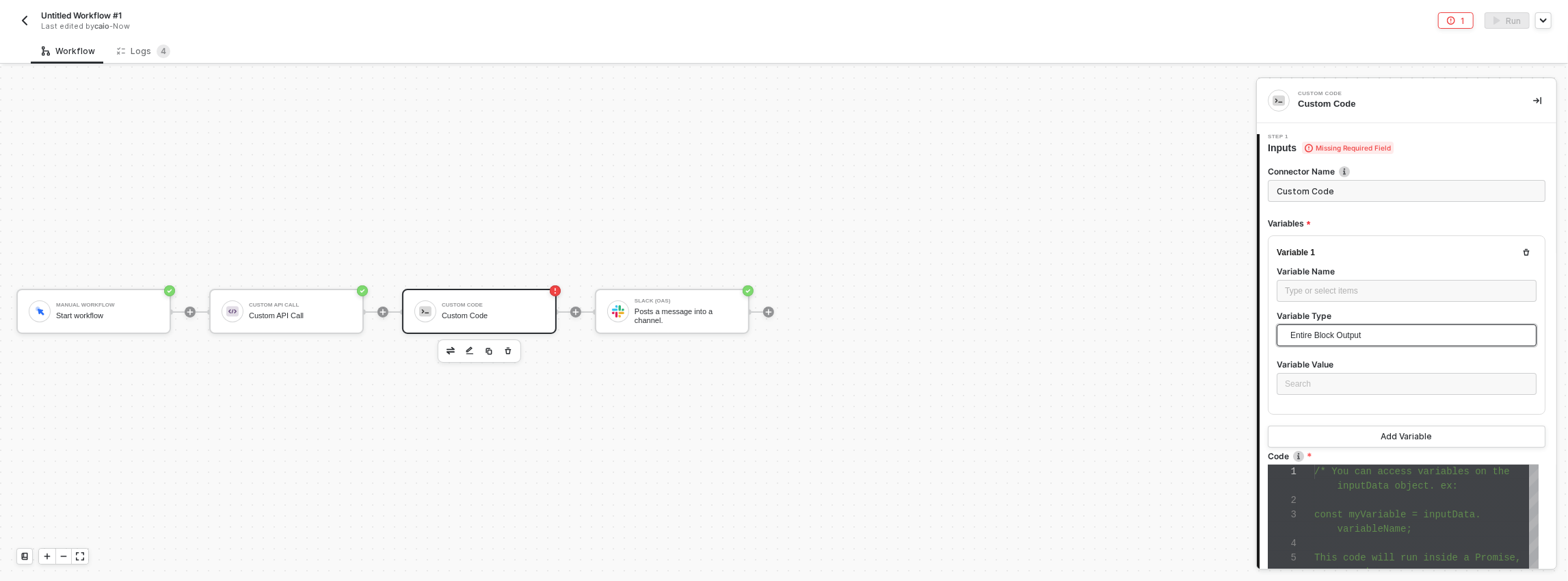
click at [1316, 365] on label "Variable Value" at bounding box center [1406, 365] width 260 height 12
click at [1315, 374] on div "Search" at bounding box center [1406, 383] width 260 height 22
click at [1325, 429] on div "Custom API Call" at bounding box center [1404, 433] width 232 height 15
click at [1323, 279] on div "Type or select items ﻿" at bounding box center [1406, 290] width 260 height 22
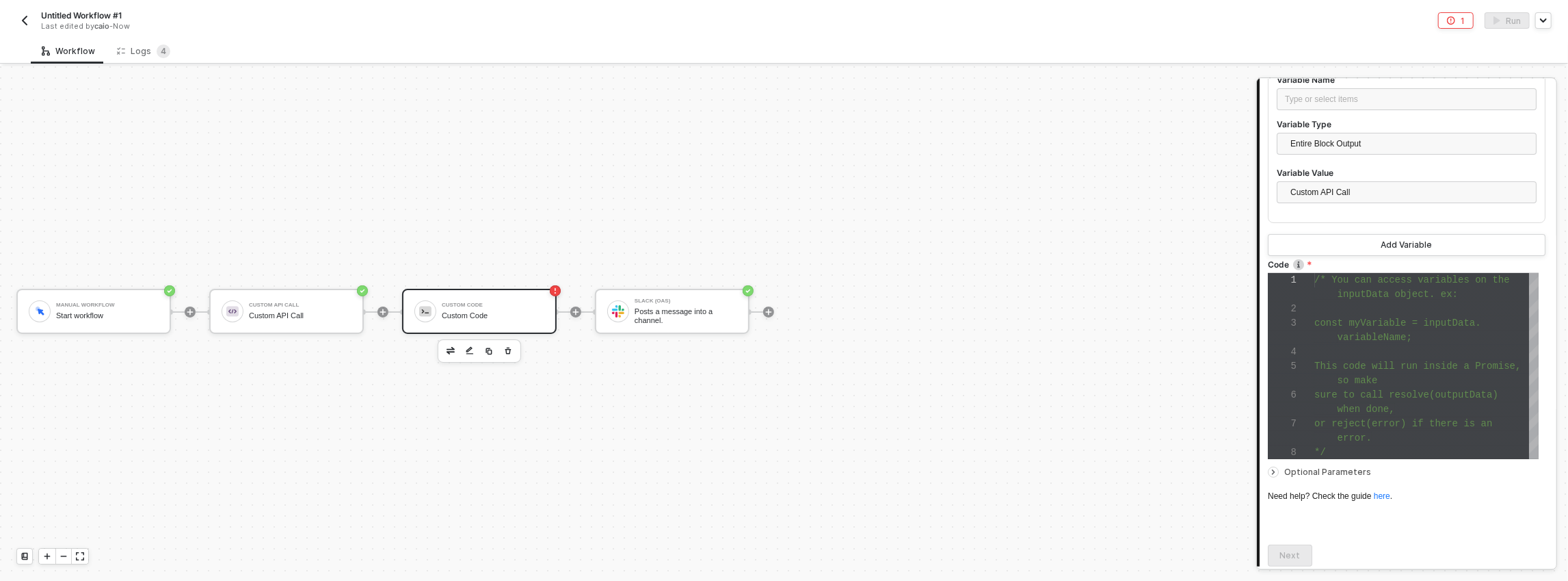
scroll to position [206, 0]
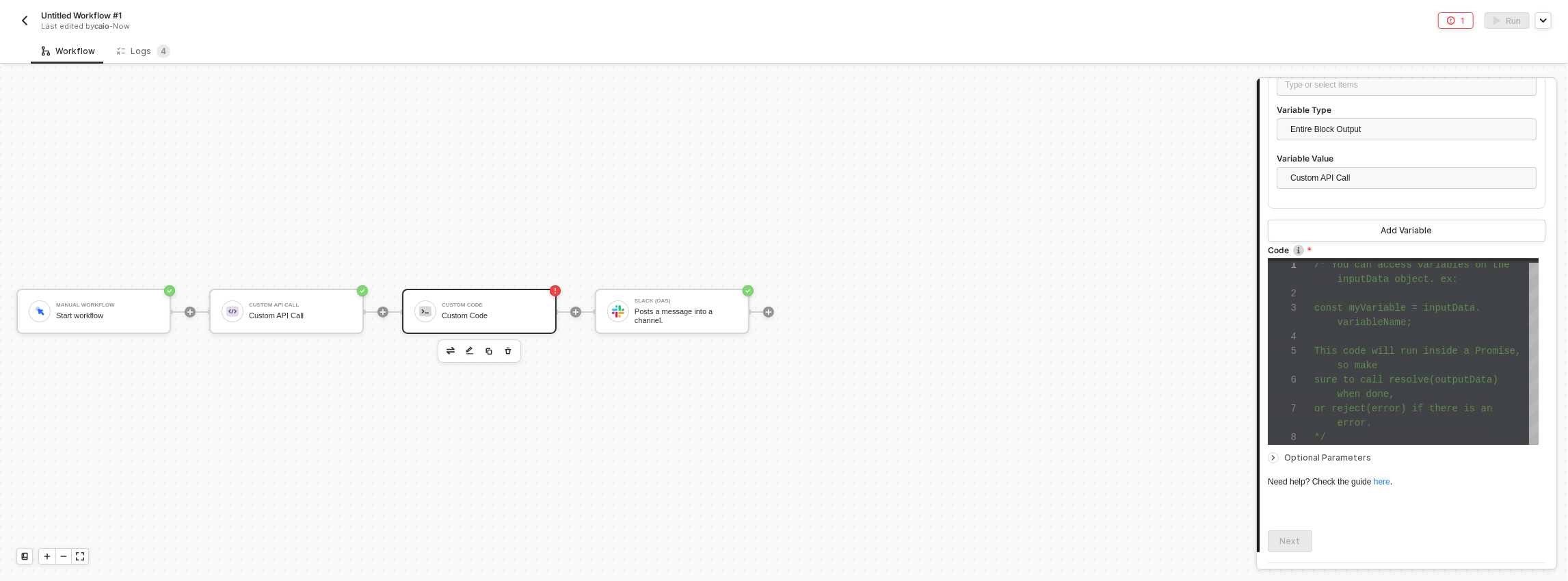
drag, startPoint x: 1531, startPoint y: 300, endPoint x: 1527, endPoint y: 313, distance: 13.6
click at [1527, 313] on div "/* You can access variables on the inputData object. ex: const myVariable = inp…" at bounding box center [1426, 351] width 224 height 186
drag, startPoint x: 1527, startPoint y: 313, endPoint x: 1525, endPoint y: 296, distance: 17.1
click at [1437, 330] on div at bounding box center [1426, 337] width 224 height 14
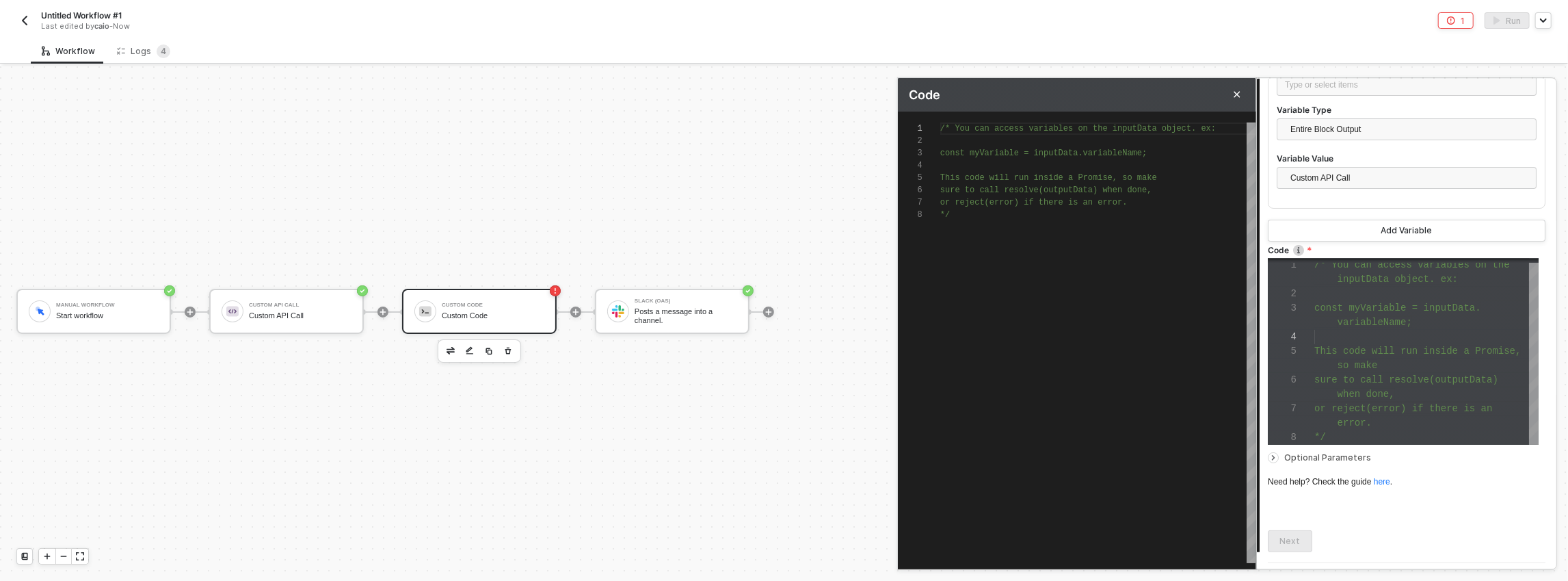
scroll to position [86, 0]
click at [1031, 190] on span "sure to call resolve(outputData) when done," at bounding box center [1046, 190] width 212 height 9
click at [1013, 213] on div "*/" at bounding box center [1098, 215] width 316 height 12
type textarea "/* You can access variables on the inputData object. ex: const myVariable = inp…"
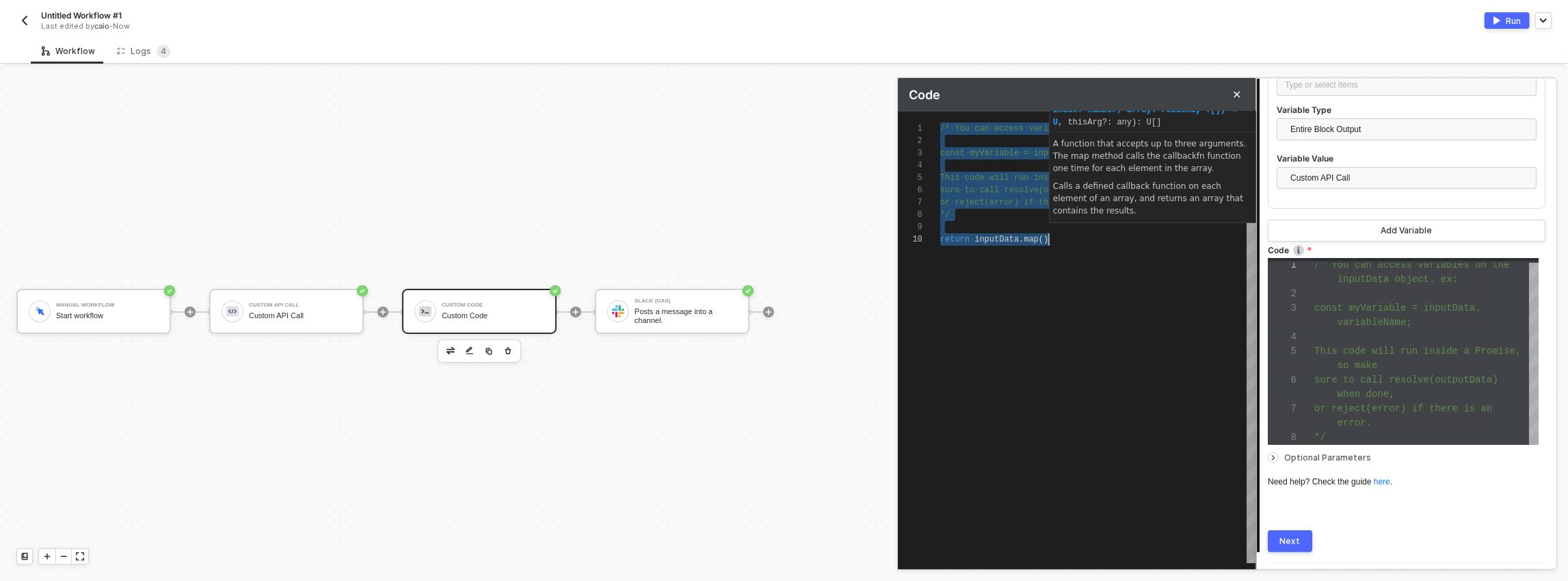
scroll to position [0, 109]
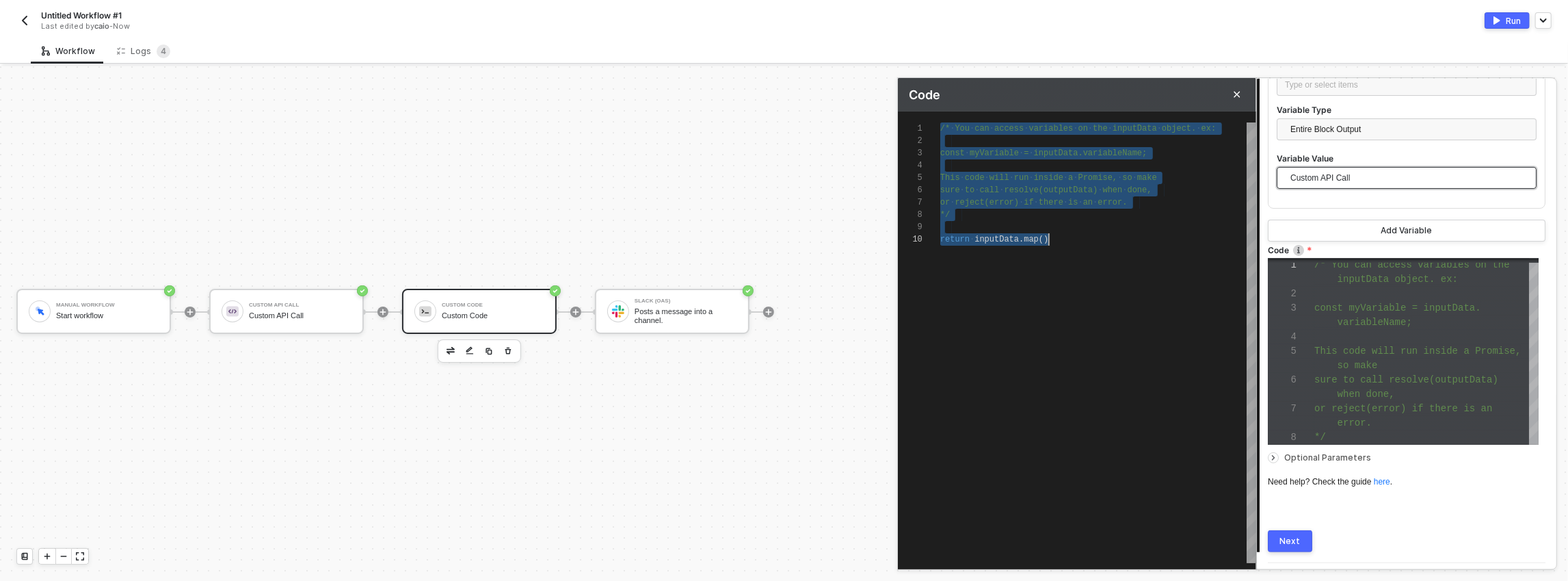
click at [1388, 186] on span "Custom API Call" at bounding box center [1409, 178] width 238 height 20
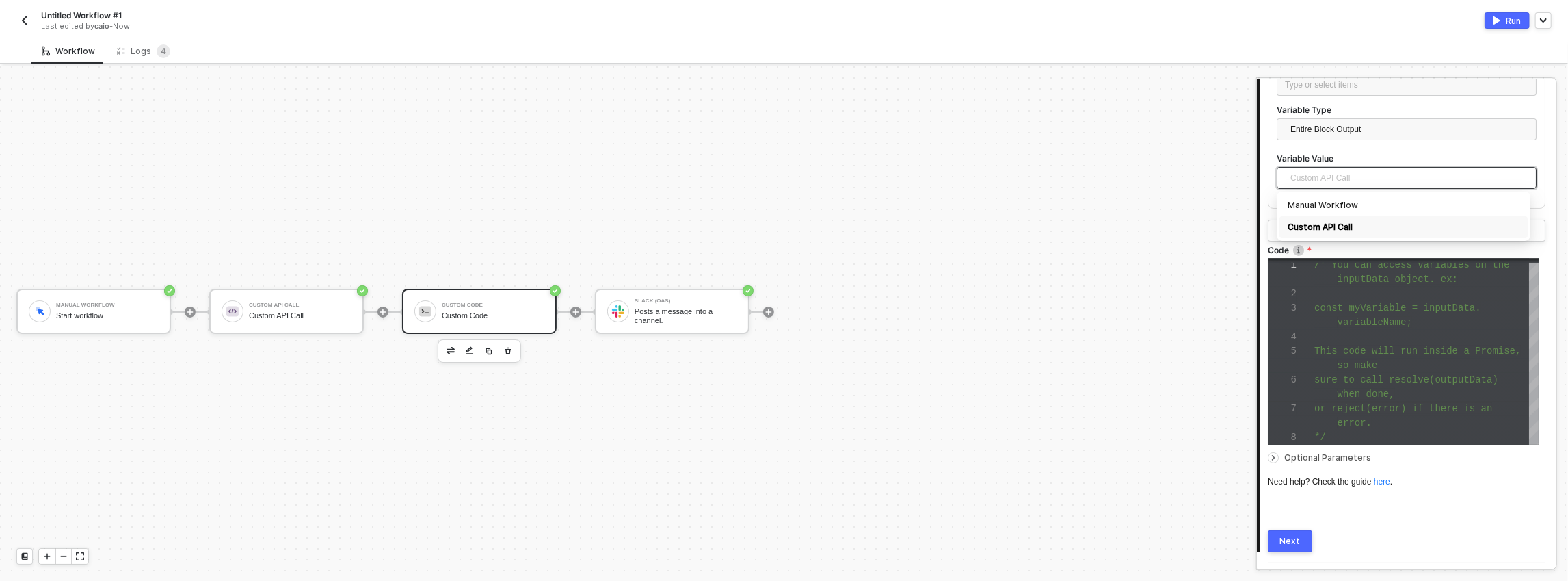
click at [512, 347] on button "button" at bounding box center [508, 350] width 16 height 16
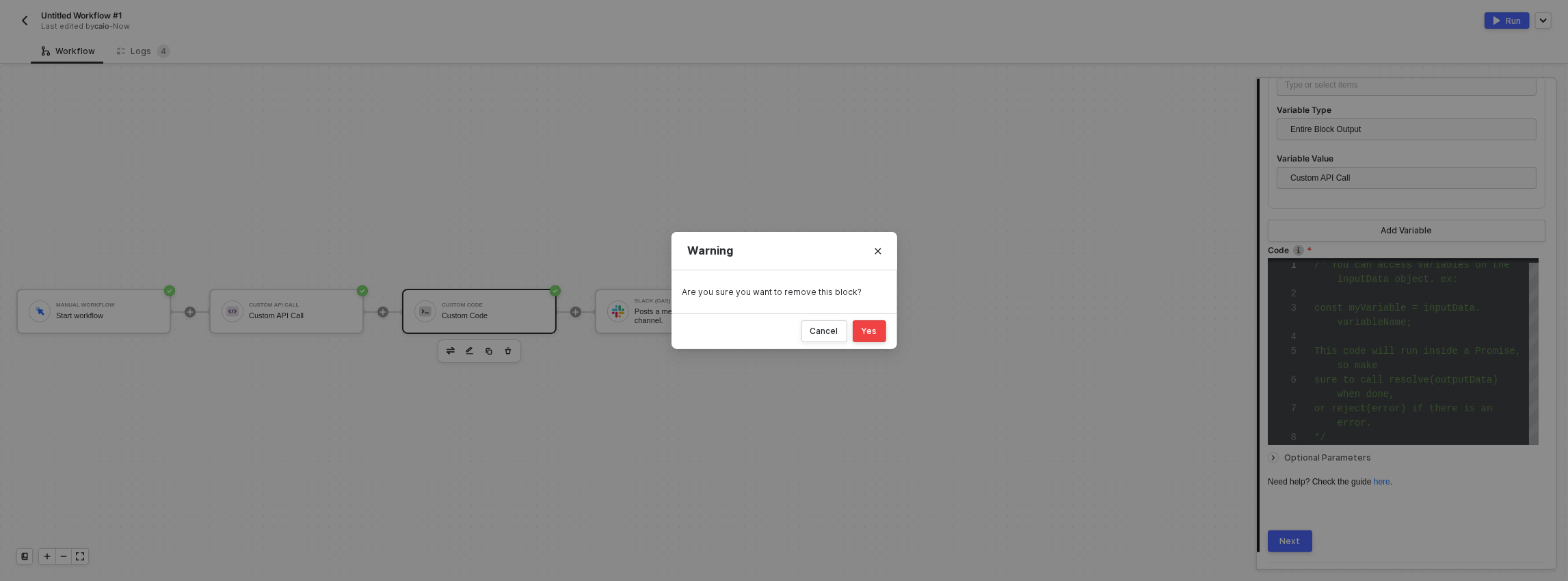
click at [865, 331] on div "Yes" at bounding box center [869, 331] width 15 height 11
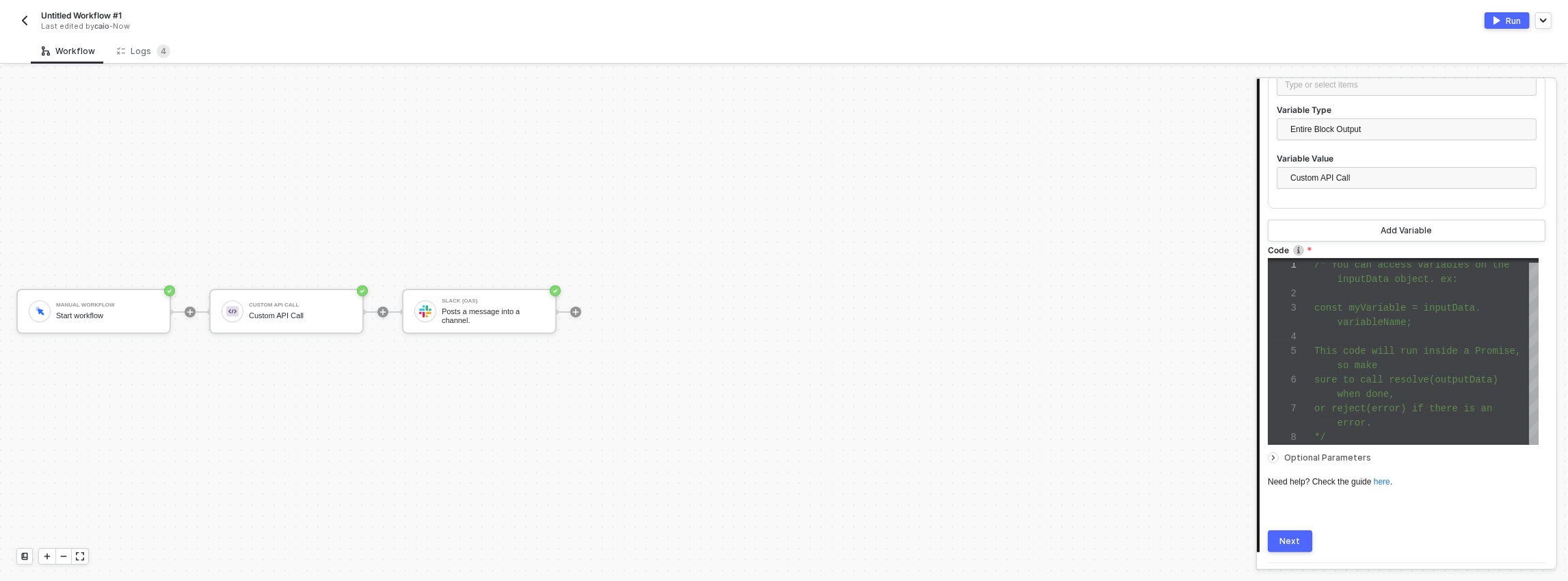
click at [485, 262] on div at bounding box center [576, 311] width 182 height 106
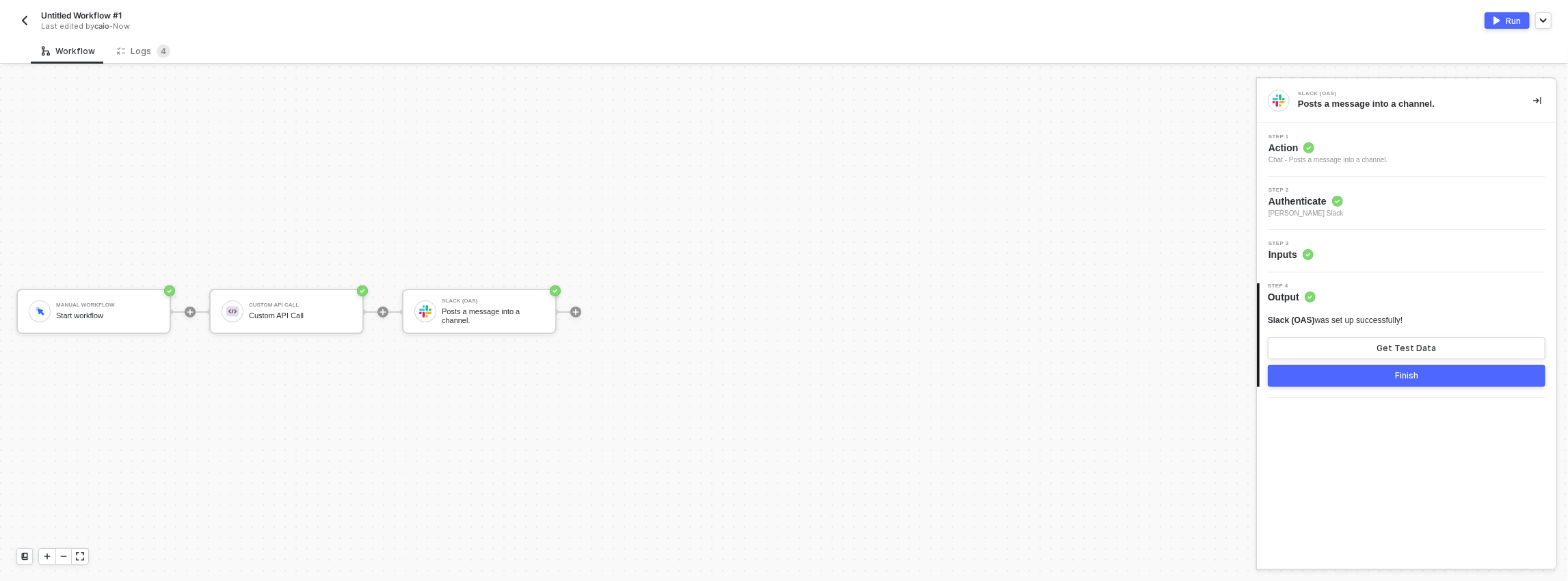
scroll to position [0, 0]
drag, startPoint x: 449, startPoint y: 248, endPoint x: 457, endPoint y: 248, distance: 8.0
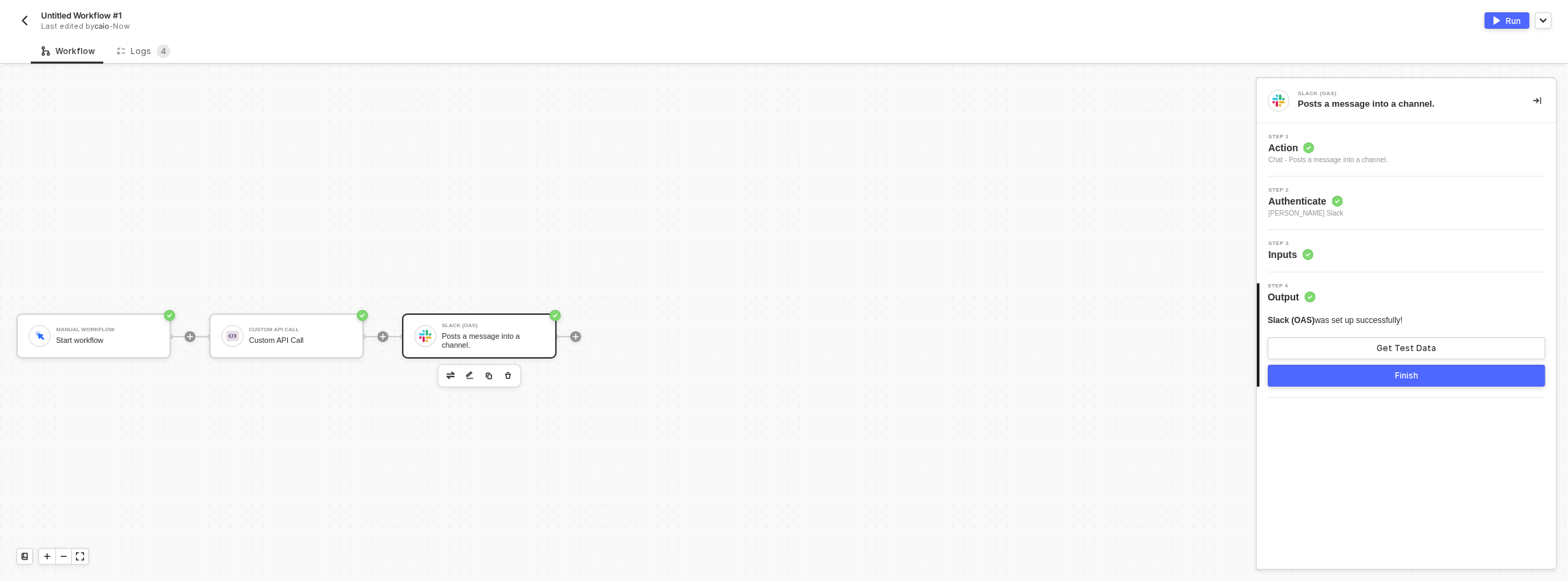
click at [357, 256] on div "Manual Workflow Start workflow Custom API Call Custom API Call Slack (OAS) Post…" at bounding box center [624, 336] width 1249 height 539
